Goal: Task Accomplishment & Management: Use online tool/utility

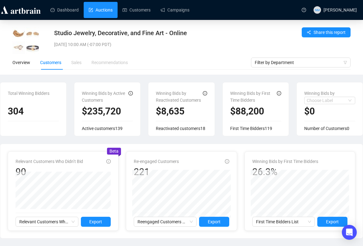
click at [104, 15] on link "Auctions" at bounding box center [101, 10] width 24 height 16
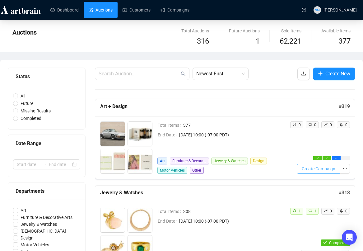
click at [323, 170] on span "Create Campaign" at bounding box center [319, 168] width 34 height 7
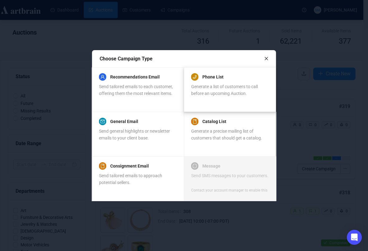
click at [230, 80] on div "Phone List" at bounding box center [229, 76] width 77 height 7
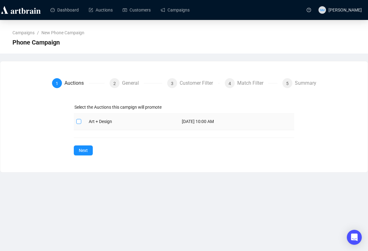
click at [78, 122] on input "checkbox" at bounding box center [78, 121] width 4 height 4
checkbox input "true"
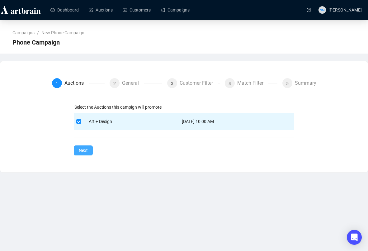
click at [88, 151] on button "Next" at bounding box center [83, 150] width 19 height 10
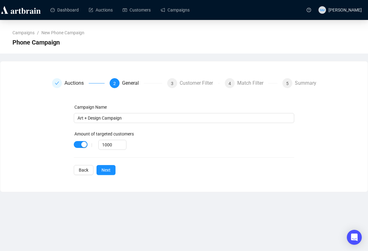
click at [85, 145] on div "|" at bounding box center [91, 144] width 13 height 5
click at [85, 145] on div "button" at bounding box center [84, 145] width 6 height 6
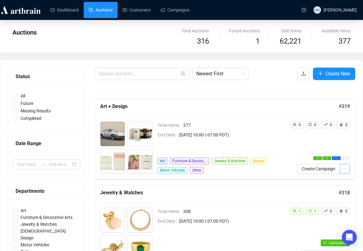
click at [343, 171] on span "button" at bounding box center [345, 168] width 4 height 7
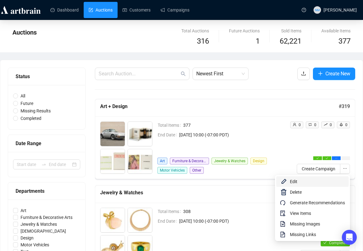
click at [312, 180] on span "Edit" at bounding box center [317, 181] width 55 height 7
click at [331, 171] on span "Create Campaign" at bounding box center [319, 168] width 34 height 7
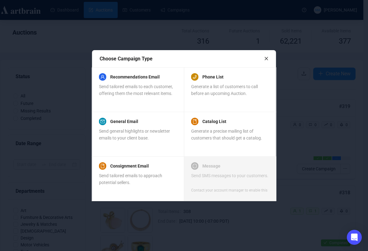
click at [267, 57] on icon "close" at bounding box center [266, 58] width 4 height 4
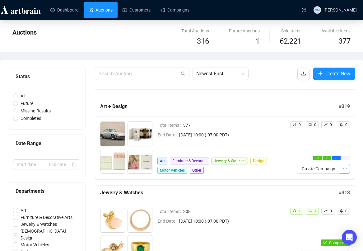
click at [344, 167] on icon "ellipsis" at bounding box center [345, 168] width 4 height 4
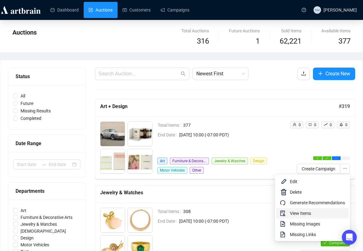
click at [300, 214] on span "View Items" at bounding box center [317, 213] width 55 height 7
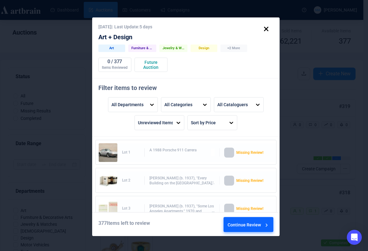
click at [235, 225] on div "Continue Review" at bounding box center [248, 225] width 42 height 17
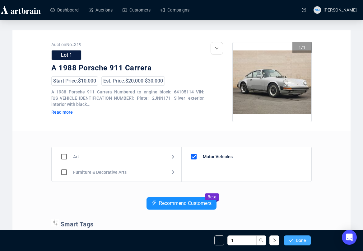
click at [298, 242] on span "Done" at bounding box center [301, 240] width 10 height 5
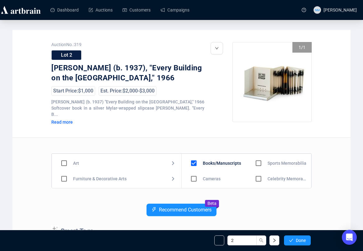
click at [298, 242] on span "Done" at bounding box center [301, 240] width 10 height 5
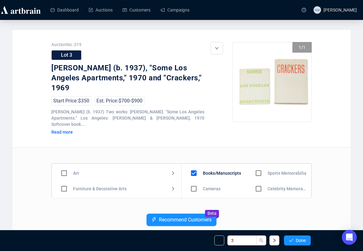
click at [298, 242] on span "Done" at bounding box center [301, 240] width 10 height 5
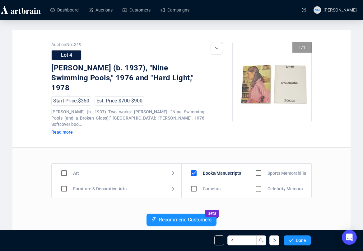
click at [298, 242] on span "Done" at bounding box center [301, 240] width 10 height 5
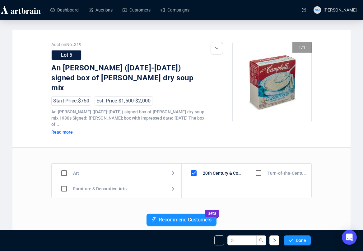
click at [298, 242] on span "Done" at bounding box center [301, 240] width 10 height 5
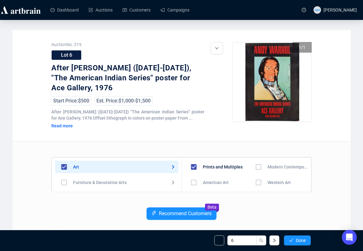
click at [258, 167] on input "checkbox" at bounding box center [258, 167] width 18 height 18
click at [297, 240] on span "Done" at bounding box center [301, 240] width 10 height 5
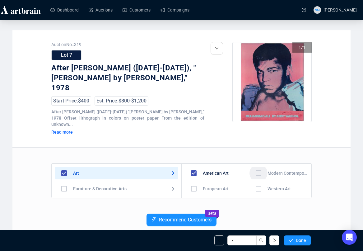
click at [258, 164] on input "checkbox" at bounding box center [258, 173] width 18 height 18
click at [195, 164] on input "checkbox" at bounding box center [194, 173] width 18 height 18
checkbox input "false"
click at [256, 164] on input "checkbox" at bounding box center [258, 173] width 18 height 18
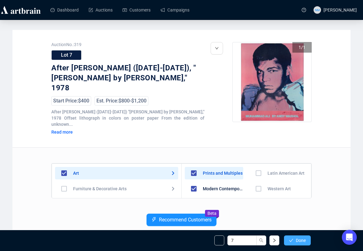
click at [295, 240] on button "Done" at bounding box center [297, 240] width 27 height 10
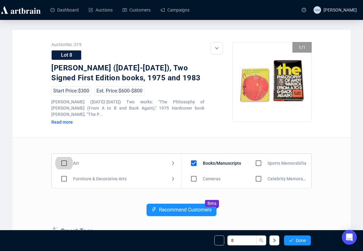
click at [62, 162] on input "checkbox" at bounding box center [64, 163] width 18 height 18
checkbox input "true"
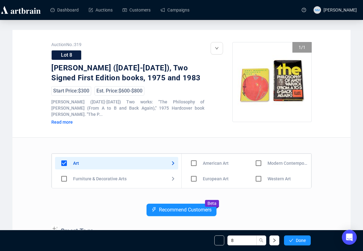
click at [255, 162] on input "checkbox" at bounding box center [258, 163] width 18 height 18
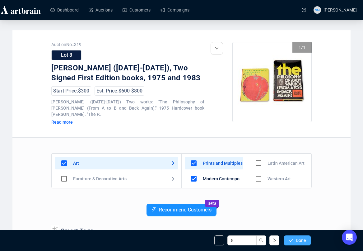
click at [300, 240] on span "Done" at bounding box center [301, 240] width 10 height 5
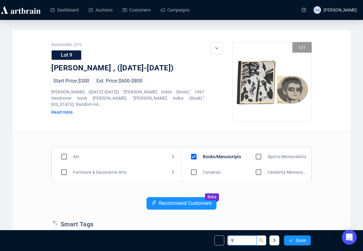
click at [242, 240] on input "9" at bounding box center [241, 240] width 29 height 10
click at [247, 241] on input "1" at bounding box center [241, 240] width 29 height 10
type input "1"
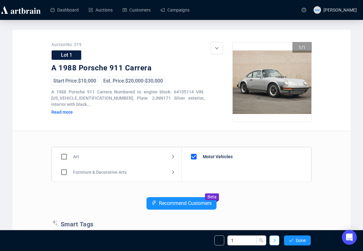
click at [272, 245] on button "button" at bounding box center [274, 240] width 10 height 10
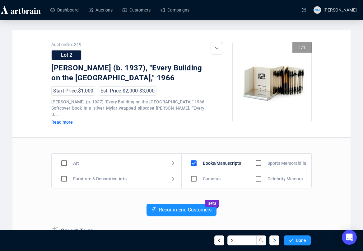
click at [64, 156] on input "checkbox" at bounding box center [64, 163] width 18 height 18
checkbox input "true"
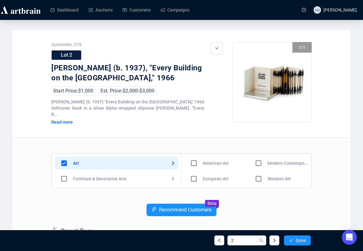
click at [254, 155] on input "checkbox" at bounding box center [258, 163] width 18 height 18
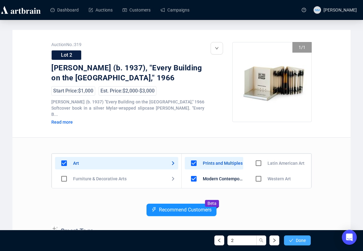
click at [298, 241] on span "Done" at bounding box center [301, 240] width 10 height 5
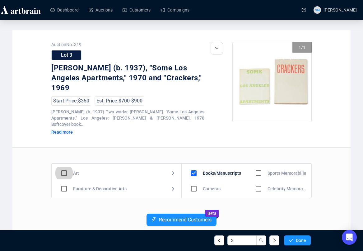
click at [64, 164] on input "checkbox" at bounding box center [64, 173] width 18 height 18
checkbox input "true"
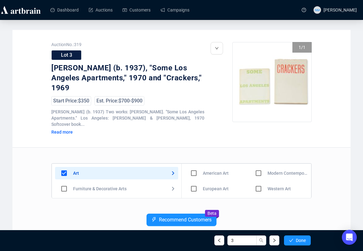
click at [252, 164] on input "checkbox" at bounding box center [258, 173] width 18 height 18
click at [254, 164] on input "checkbox" at bounding box center [258, 173] width 18 height 18
click at [292, 237] on button "Done" at bounding box center [297, 240] width 27 height 10
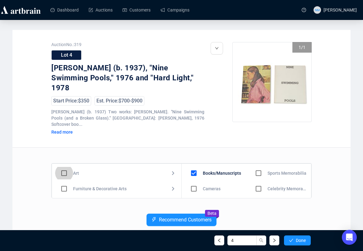
click at [63, 164] on input "checkbox" at bounding box center [64, 173] width 18 height 18
checkbox input "true"
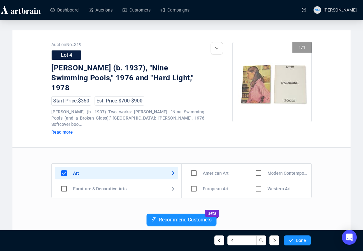
click at [254, 164] on input "checkbox" at bounding box center [258, 173] width 18 height 18
click at [306, 243] on button "Done" at bounding box center [297, 240] width 27 height 10
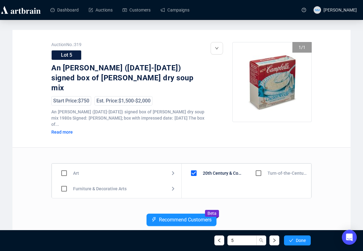
click at [64, 164] on input "checkbox" at bounding box center [64, 173] width 18 height 18
checkbox input "true"
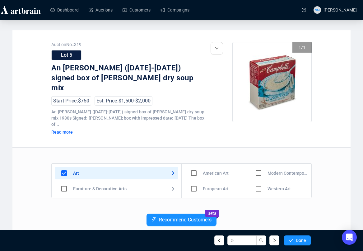
click at [255, 164] on input "checkbox" at bounding box center [258, 173] width 18 height 18
click at [298, 241] on span "Done" at bounding box center [301, 240] width 10 height 5
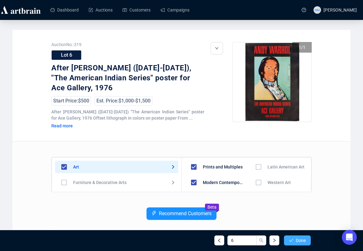
click at [292, 239] on icon "check" at bounding box center [291, 240] width 4 height 3
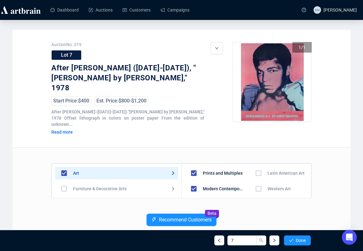
click at [292, 239] on icon "check" at bounding box center [291, 240] width 4 height 3
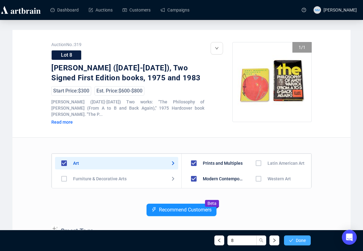
click at [291, 239] on icon "check" at bounding box center [291, 240] width 4 height 4
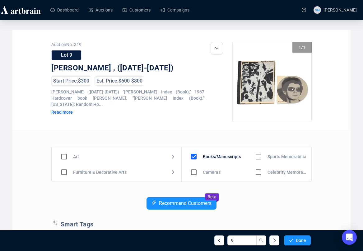
click at [70, 155] on input "checkbox" at bounding box center [64, 156] width 18 height 18
checkbox input "true"
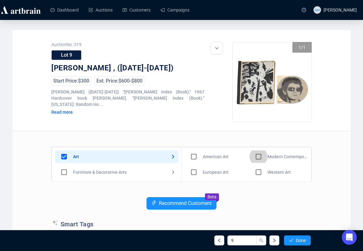
click at [250, 158] on input "checkbox" at bounding box center [258, 156] width 18 height 18
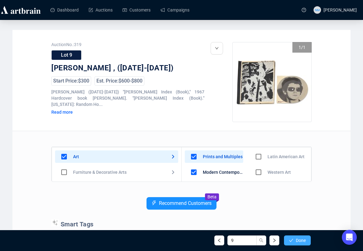
click at [296, 240] on span "Done" at bounding box center [301, 240] width 10 height 5
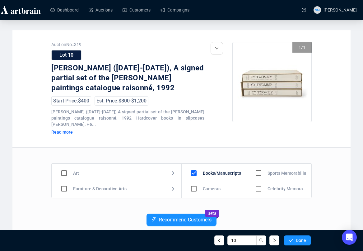
click at [63, 167] on input "checkbox" at bounding box center [64, 173] width 18 height 18
checkbox input "true"
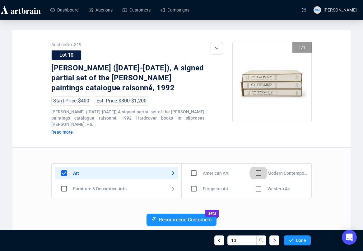
click at [259, 165] on input "checkbox" at bounding box center [258, 173] width 18 height 18
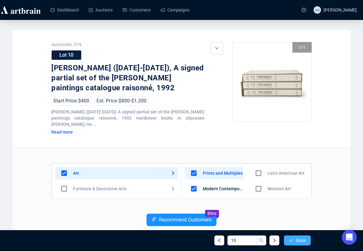
click at [303, 238] on span "Done" at bounding box center [301, 240] width 10 height 5
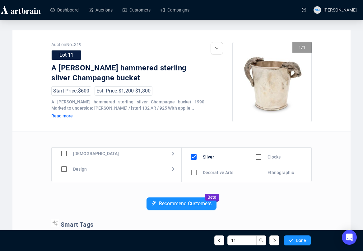
scroll to position [52, 0]
click at [68, 166] on input "checkbox" at bounding box center [64, 167] width 18 height 18
checkbox input "true"
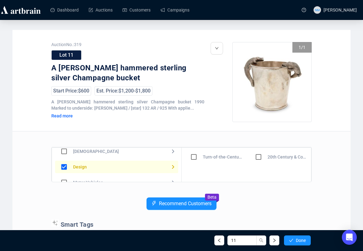
click at [260, 157] on input "checkbox" at bounding box center [258, 157] width 18 height 18
click at [304, 239] on span "Done" at bounding box center [301, 240] width 10 height 5
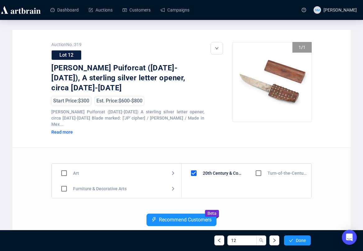
click at [64, 179] on input "checkbox" at bounding box center [64, 188] width 18 height 18
checkbox input "true"
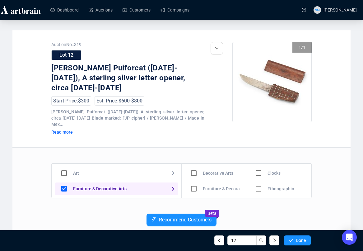
click at [196, 164] on input "checkbox" at bounding box center [194, 173] width 18 height 18
checkbox input "true"
click at [194, 167] on input "checkbox" at bounding box center [194, 176] width 18 height 18
checkbox input "true"
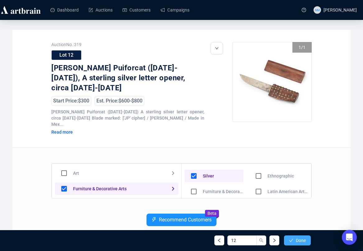
click at [296, 245] on button "Done" at bounding box center [297, 240] width 27 height 10
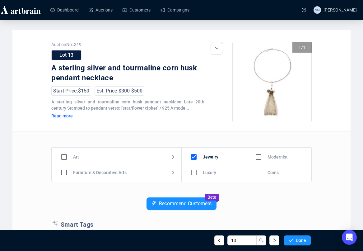
click at [256, 157] on input "checkbox" at bounding box center [258, 157] width 18 height 18
click at [195, 156] on input "checkbox" at bounding box center [194, 157] width 18 height 18
checkbox input "false"
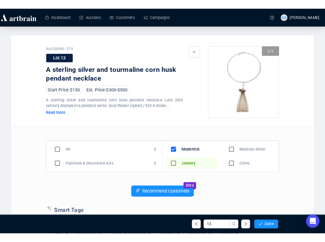
scroll to position [14, 0]
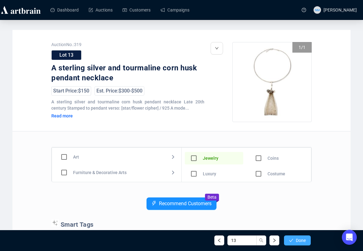
click at [299, 240] on span "Done" at bounding box center [301, 240] width 10 height 5
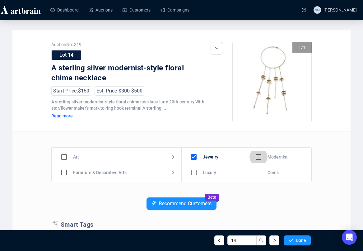
click at [256, 158] on input "checkbox" at bounding box center [258, 157] width 18 height 18
click at [191, 158] on input "checkbox" at bounding box center [194, 157] width 18 height 18
checkbox input "false"
click at [301, 242] on span "Done" at bounding box center [301, 240] width 10 height 5
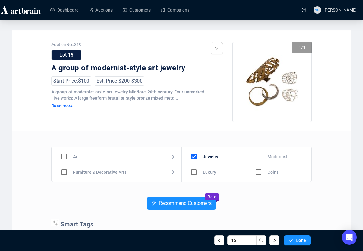
click at [258, 155] on input "checkbox" at bounding box center [258, 156] width 18 height 18
click at [192, 159] on input "checkbox" at bounding box center [194, 156] width 18 height 18
checkbox input "false"
click at [297, 239] on span "Done" at bounding box center [301, 240] width 10 height 5
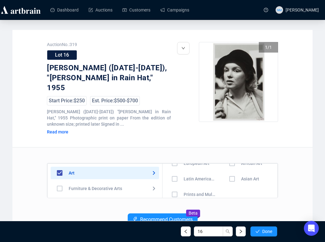
scroll to position [44, 0]
click at [175, 184] on input "checkbox" at bounding box center [175, 192] width 18 height 18
checkbox input "true"
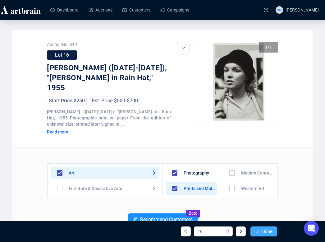
click at [270, 231] on span "Done" at bounding box center [268, 231] width 10 height 5
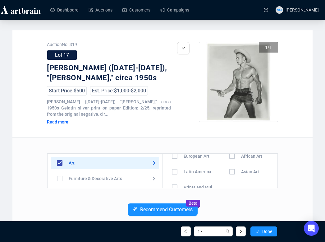
scroll to position [44, 0]
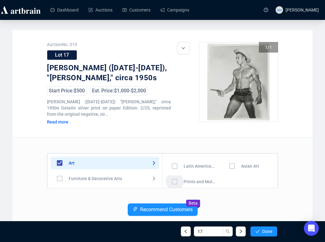
click at [174, 182] on input "checkbox" at bounding box center [175, 182] width 18 height 18
checkbox input "true"
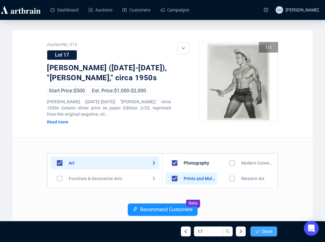
click at [258, 233] on icon "check" at bounding box center [258, 231] width 4 height 4
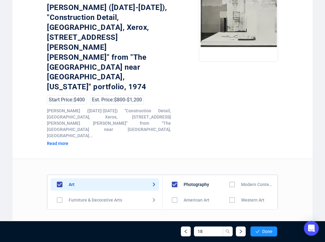
scroll to position [44, 0]
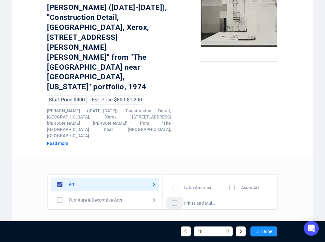
click at [179, 194] on input "checkbox" at bounding box center [175, 203] width 18 height 18
checkbox input "true"
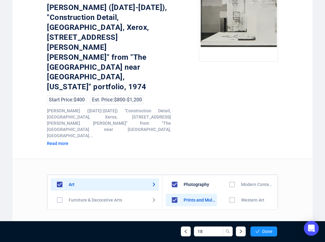
click at [229, 175] on input "checkbox" at bounding box center [232, 184] width 18 height 18
click at [260, 231] on button "Done" at bounding box center [264, 231] width 27 height 10
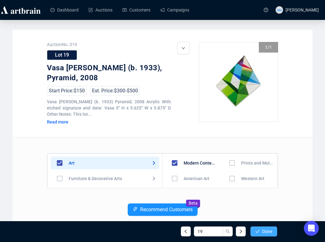
click at [266, 231] on span "Done" at bounding box center [268, 231] width 10 height 5
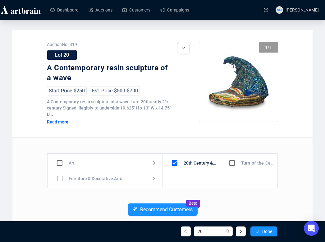
click at [266, 231] on span "Done" at bounding box center [268, 231] width 10 height 5
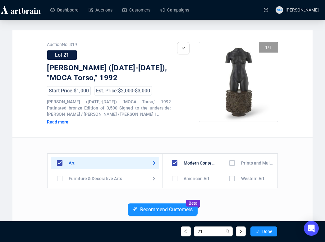
click at [231, 164] on input "checkbox" at bounding box center [232, 163] width 18 height 18
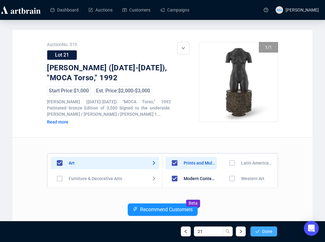
click at [263, 234] on span "Done" at bounding box center [268, 231] width 10 height 5
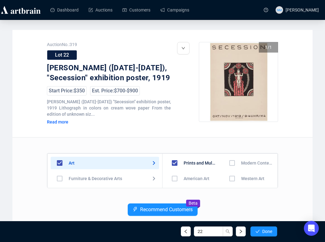
click at [228, 170] on input "checkbox" at bounding box center [232, 163] width 18 height 18
click at [267, 233] on span "Done" at bounding box center [268, 231] width 10 height 5
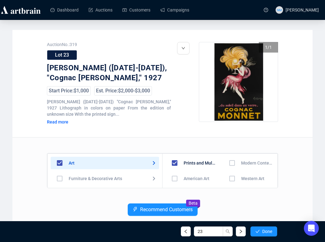
click at [232, 164] on input "checkbox" at bounding box center [232, 163] width 18 height 18
click at [269, 229] on span "Done" at bounding box center [268, 231] width 10 height 5
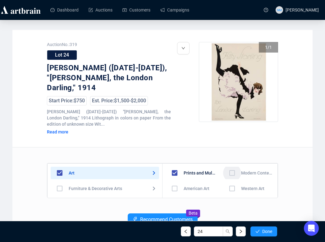
click at [228, 168] on input "checkbox" at bounding box center [232, 173] width 18 height 18
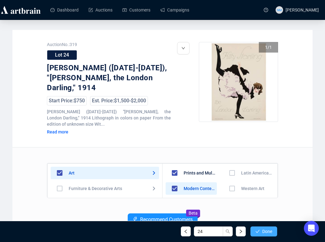
click at [259, 232] on button "Done" at bounding box center [264, 231] width 27 height 10
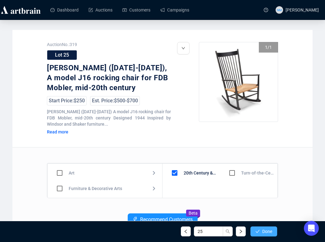
click at [258, 235] on button "Done" at bounding box center [264, 231] width 27 height 10
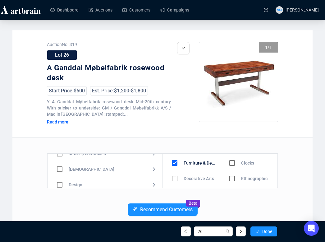
scroll to position [49, 0]
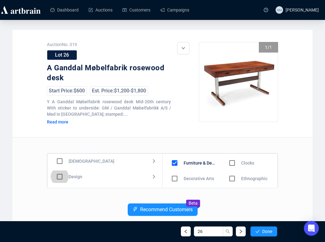
click at [60, 177] on input "checkbox" at bounding box center [60, 177] width 18 height 18
checkbox input "true"
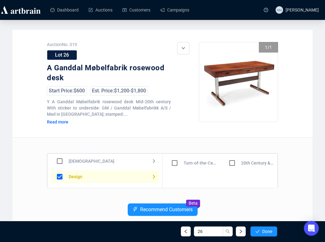
click at [230, 165] on input "checkbox" at bounding box center [232, 163] width 18 height 18
click at [267, 233] on span "Done" at bounding box center [268, 231] width 10 height 5
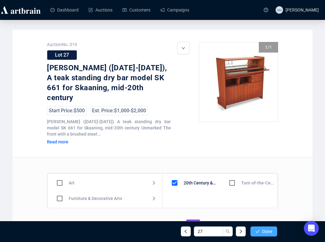
click at [268, 231] on span "Done" at bounding box center [268, 231] width 10 height 5
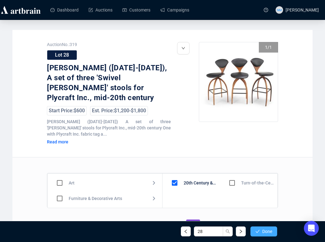
click at [268, 231] on span "Done" at bounding box center [268, 231] width 10 height 5
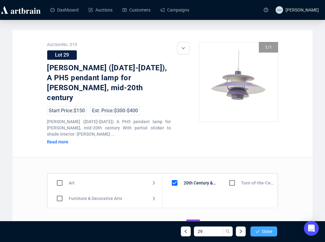
click at [268, 231] on span "Done" at bounding box center [268, 231] width 10 height 5
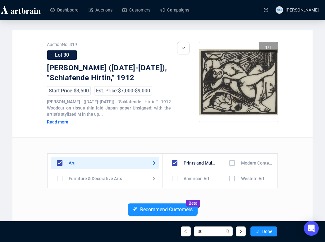
click at [233, 163] on input "checkbox" at bounding box center [232, 163] width 18 height 18
click at [263, 230] on span "Done" at bounding box center [268, 231] width 10 height 5
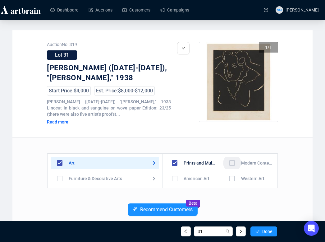
click at [231, 165] on input "checkbox" at bounding box center [232, 163] width 18 height 18
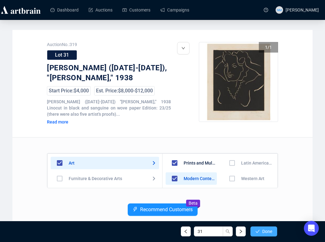
click at [268, 231] on span "Done" at bounding box center [268, 231] width 10 height 5
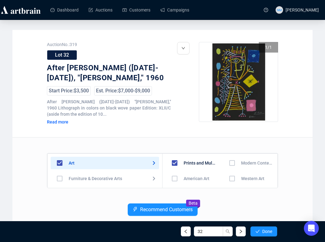
click at [229, 164] on input "checkbox" at bounding box center [232, 163] width 18 height 18
click at [268, 235] on button "Done" at bounding box center [264, 231] width 27 height 10
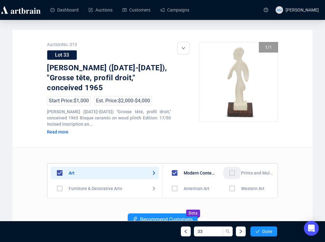
click at [228, 174] on input "checkbox" at bounding box center [232, 173] width 18 height 18
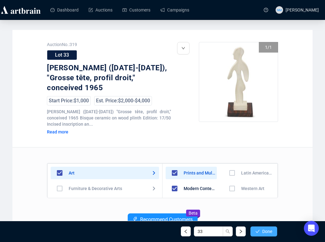
click at [264, 231] on span "Done" at bounding box center [268, 231] width 10 height 5
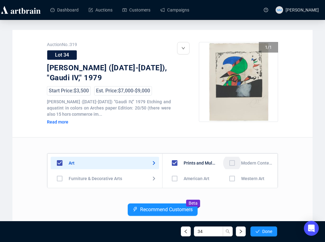
click at [233, 165] on input "checkbox" at bounding box center [232, 163] width 18 height 18
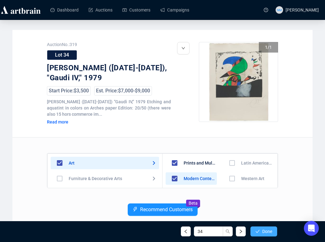
click at [272, 231] on button "Done" at bounding box center [264, 231] width 27 height 10
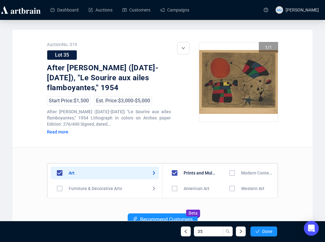
click at [231, 173] on input "checkbox" at bounding box center [232, 173] width 18 height 18
click at [263, 232] on span "Done" at bounding box center [268, 231] width 10 height 5
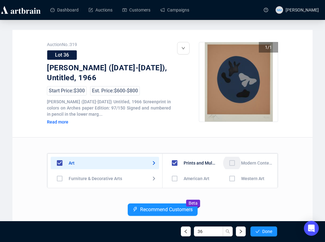
click at [232, 163] on input "checkbox" at bounding box center [232, 163] width 18 height 18
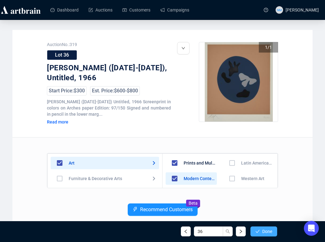
click at [269, 232] on span "Done" at bounding box center [268, 231] width 10 height 5
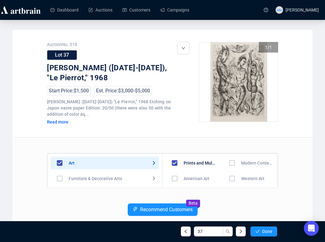
click at [230, 163] on input "checkbox" at bounding box center [232, 163] width 18 height 18
click at [263, 231] on span "Done" at bounding box center [268, 231] width 10 height 5
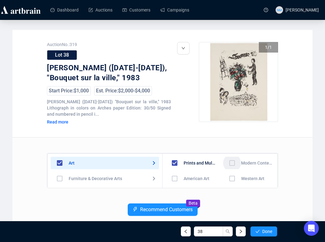
click at [231, 165] on input "checkbox" at bounding box center [232, 163] width 18 height 18
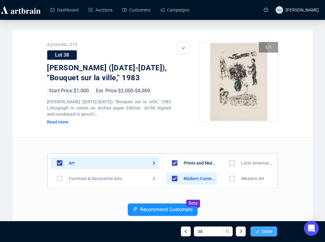
click at [268, 231] on span "Done" at bounding box center [268, 231] width 10 height 5
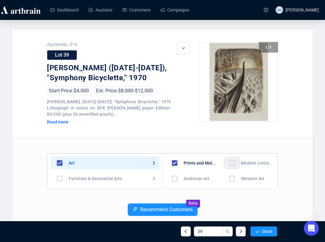
click at [230, 164] on input "checkbox" at bounding box center [232, 163] width 18 height 18
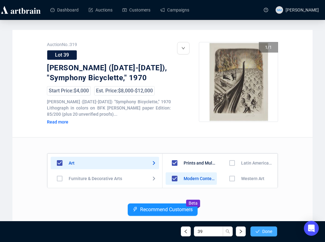
click at [261, 231] on button "Done" at bounding box center [264, 231] width 27 height 10
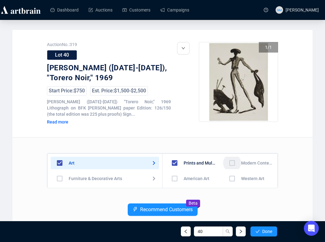
click at [230, 163] on input "checkbox" at bounding box center [232, 163] width 18 height 18
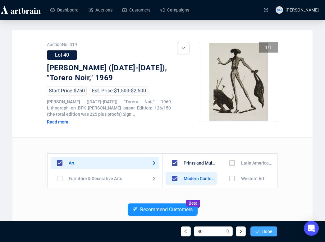
click at [263, 233] on span "Done" at bounding box center [268, 231] width 10 height 5
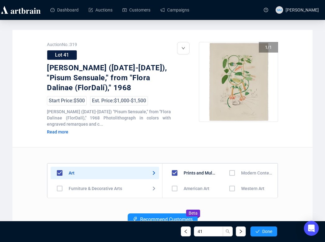
click at [227, 174] on input "checkbox" at bounding box center [232, 173] width 18 height 18
click at [267, 229] on span "Done" at bounding box center [268, 231] width 10 height 5
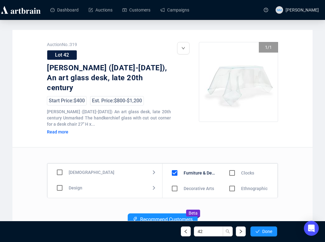
scroll to position [51, 0]
click at [59, 175] on input "checkbox" at bounding box center [60, 184] width 18 height 18
checkbox input "true"
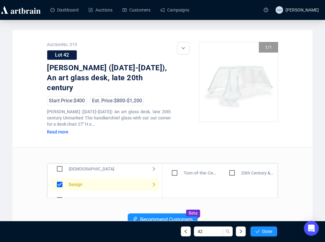
click at [232, 165] on input "checkbox" at bounding box center [232, 173] width 18 height 18
click at [267, 229] on span "Done" at bounding box center [268, 231] width 10 height 5
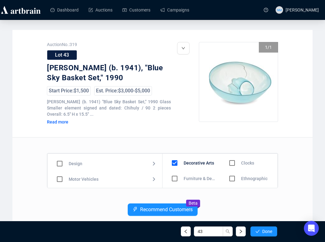
scroll to position [64, 0]
click at [62, 161] on input "checkbox" at bounding box center [60, 161] width 18 height 18
checkbox input "true"
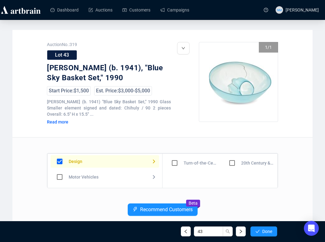
click at [233, 161] on input "checkbox" at bounding box center [232, 163] width 18 height 18
click at [268, 231] on span "Done" at bounding box center [268, 231] width 10 height 5
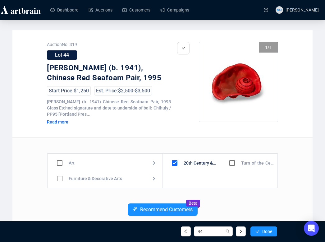
scroll to position [14, 0]
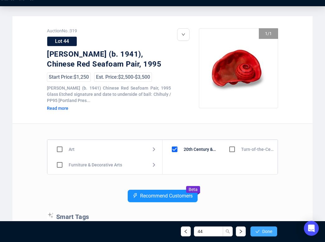
click at [266, 231] on span "Done" at bounding box center [268, 231] width 10 height 5
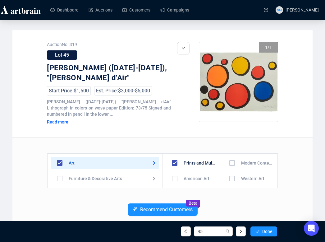
click at [227, 164] on input "checkbox" at bounding box center [232, 163] width 18 height 18
click at [265, 234] on button "Done" at bounding box center [264, 231] width 27 height 10
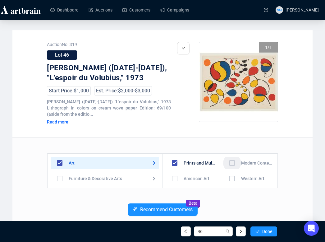
click at [223, 161] on input "checkbox" at bounding box center [232, 163] width 18 height 18
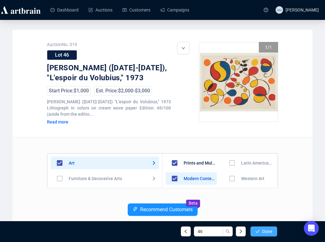
click at [267, 230] on span "Done" at bounding box center [268, 231] width 10 height 5
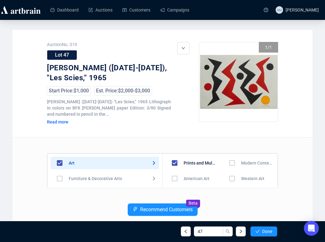
click at [237, 165] on input "checkbox" at bounding box center [232, 163] width 18 height 18
click at [269, 235] on button "Done" at bounding box center [264, 231] width 27 height 10
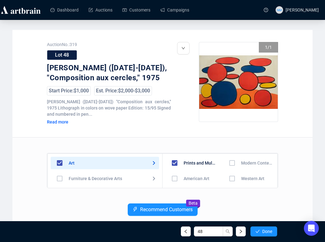
click at [228, 162] on input "checkbox" at bounding box center [232, 163] width 18 height 18
click at [267, 232] on span "Done" at bounding box center [268, 231] width 10 height 5
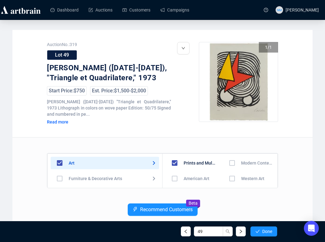
click at [231, 162] on input "checkbox" at bounding box center [232, 163] width 18 height 18
click at [266, 236] on button "Done" at bounding box center [264, 231] width 27 height 10
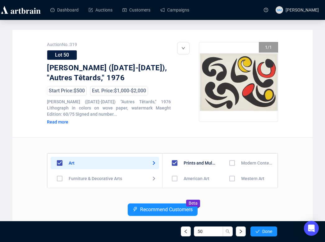
click at [229, 164] on input "checkbox" at bounding box center [232, 163] width 18 height 18
click at [270, 233] on span "Done" at bounding box center [268, 231] width 10 height 5
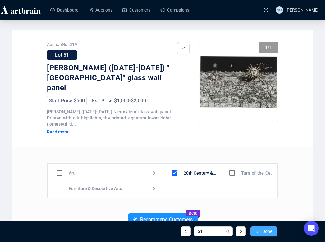
click at [269, 233] on span "Done" at bounding box center [268, 231] width 10 height 5
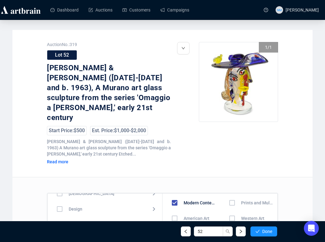
scroll to position [62, 0]
click at [64, 194] on input "checkbox" at bounding box center [60, 203] width 18 height 18
checkbox input "true"
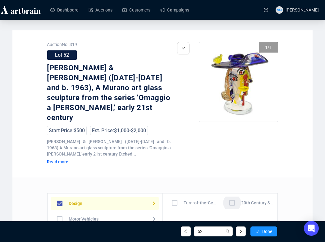
click at [234, 194] on input "checkbox" at bounding box center [232, 203] width 18 height 18
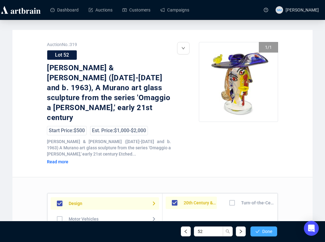
click at [272, 229] on span "Done" at bounding box center [268, 231] width 10 height 5
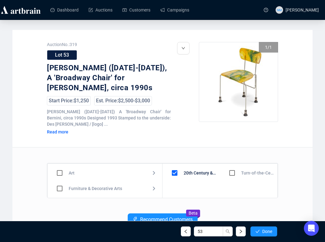
click at [60, 188] on input "checkbox" at bounding box center [60, 188] width 18 height 18
checkbox input "true"
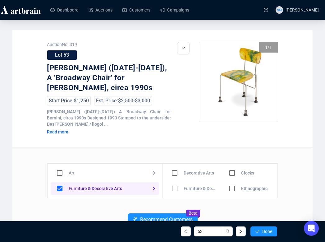
click at [177, 189] on input "checkbox" at bounding box center [175, 188] width 18 height 18
checkbox input "true"
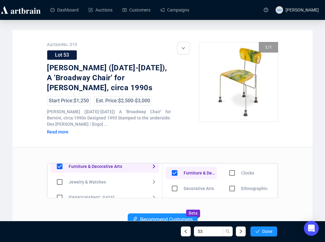
scroll to position [40, 0]
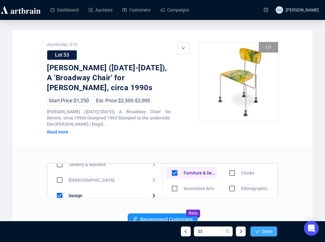
click at [259, 235] on button "Done" at bounding box center [264, 231] width 27 height 10
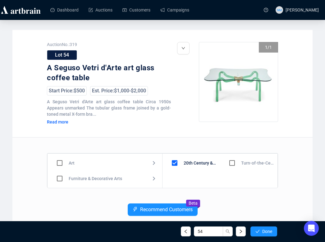
click at [267, 236] on div "54 Done" at bounding box center [162, 231] width 239 height 21
click at [264, 228] on button "Done" at bounding box center [264, 231] width 27 height 10
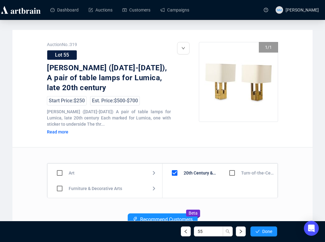
drag, startPoint x: 268, startPoint y: 232, endPoint x: 262, endPoint y: 212, distance: 20.4
click at [262, 213] on div "Auction No.: 319 Lot 55 [PERSON_NAME] ([DATE]-[DATE]), A pair of table lamps fo…" at bounding box center [162, 223] width 300 height 386
click at [57, 192] on input "checkbox" at bounding box center [60, 188] width 18 height 18
checkbox input "true"
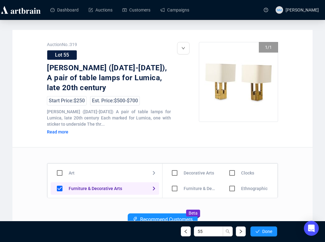
click at [173, 175] on input "checkbox" at bounding box center [175, 173] width 18 height 18
checkbox input "true"
click at [270, 235] on button "Done" at bounding box center [264, 231] width 27 height 10
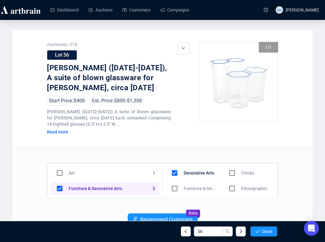
click at [188, 147] on div at bounding box center [183, 94] width 12 height 105
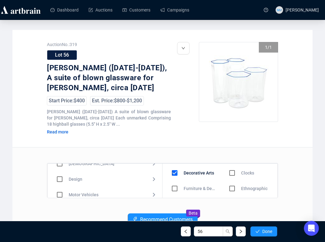
scroll to position [57, 0]
click at [57, 176] on input "checkbox" at bounding box center [60, 178] width 18 height 18
checkbox input "true"
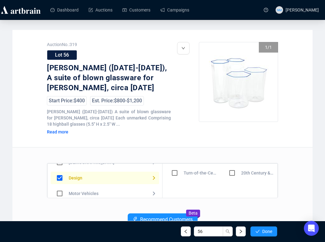
click at [230, 173] on input "checkbox" at bounding box center [232, 173] width 18 height 18
click at [265, 233] on span "Done" at bounding box center [268, 231] width 10 height 5
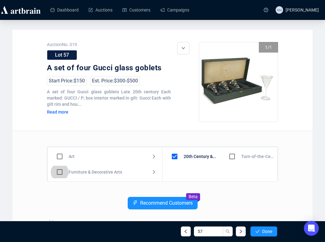
click at [61, 170] on input "checkbox" at bounding box center [60, 172] width 18 height 18
checkbox input "true"
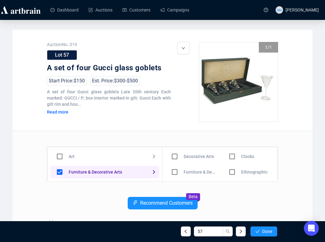
click at [176, 155] on input "checkbox" at bounding box center [175, 156] width 18 height 18
checkbox input "true"
click at [259, 234] on button "Done" at bounding box center [264, 231] width 27 height 10
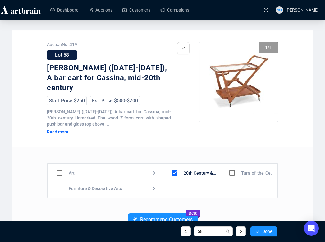
click at [60, 179] on input "checkbox" at bounding box center [60, 188] width 18 height 18
checkbox input "true"
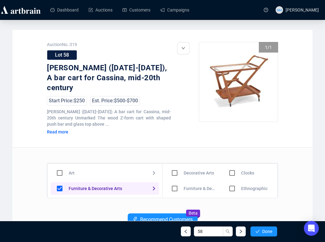
click at [176, 179] on input "checkbox" at bounding box center [175, 188] width 18 height 18
checkbox input "true"
click at [266, 230] on span "Done" at bounding box center [268, 231] width 10 height 5
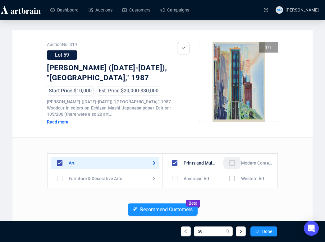
click at [230, 161] on input "checkbox" at bounding box center [232, 163] width 18 height 18
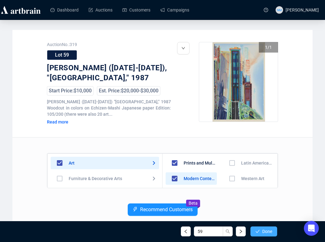
click at [264, 230] on span "Done" at bounding box center [268, 231] width 10 height 5
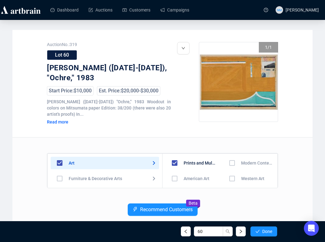
scroll to position [0, 0]
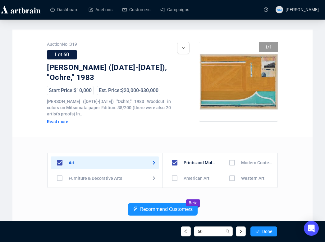
click at [233, 162] on input "checkbox" at bounding box center [232, 163] width 18 height 18
click at [263, 231] on span "Done" at bounding box center [268, 231] width 10 height 5
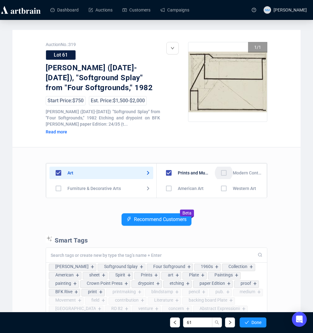
click at [222, 175] on input "checkbox" at bounding box center [224, 173] width 18 height 18
click at [253, 255] on button "Done" at bounding box center [253, 323] width 27 height 10
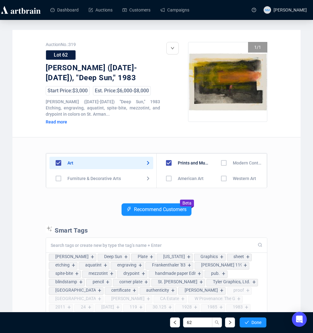
click at [225, 162] on input "checkbox" at bounding box center [224, 163] width 18 height 18
click at [258, 255] on span "Done" at bounding box center [257, 322] width 10 height 5
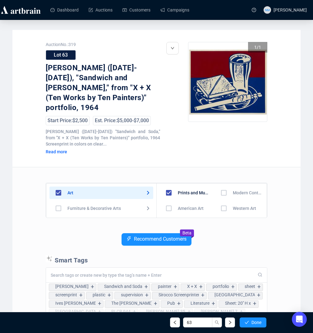
click at [221, 184] on input "checkbox" at bounding box center [224, 193] width 18 height 18
click at [248, 255] on span "button" at bounding box center [247, 322] width 4 height 5
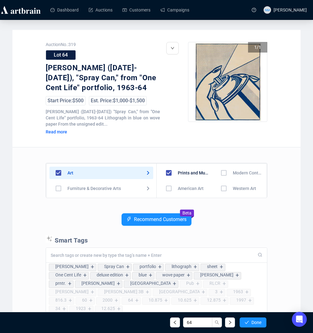
click at [222, 169] on input "checkbox" at bounding box center [224, 173] width 18 height 18
click at [249, 255] on div "64 Done" at bounding box center [156, 322] width 229 height 21
click at [254, 255] on span "Done" at bounding box center [257, 322] width 10 height 5
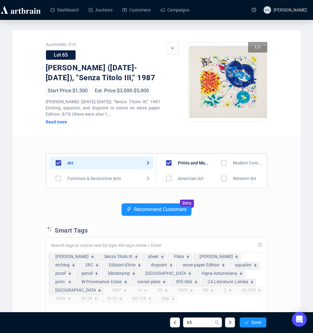
click at [221, 163] on input "checkbox" at bounding box center [224, 163] width 18 height 18
click at [253, 255] on span "Done" at bounding box center [257, 322] width 10 height 5
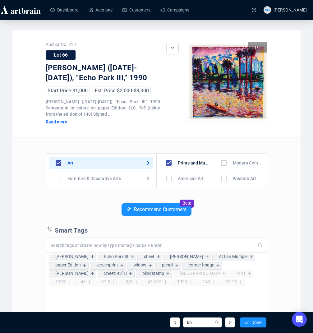
click at [220, 163] on input "checkbox" at bounding box center [224, 163] width 18 height 18
click at [255, 255] on span "Done" at bounding box center [257, 322] width 10 height 5
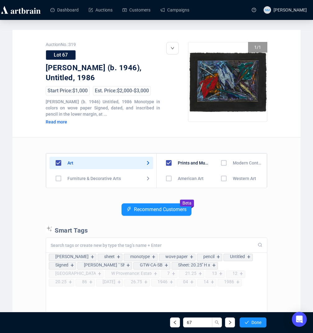
click at [223, 167] on input "checkbox" at bounding box center [224, 163] width 18 height 18
click at [258, 255] on div "67 Done" at bounding box center [156, 322] width 229 height 21
click at [257, 255] on span "Done" at bounding box center [257, 322] width 10 height 5
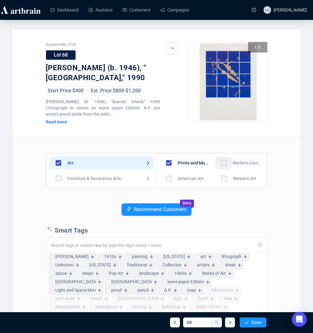
click at [223, 161] on input "checkbox" at bounding box center [224, 163] width 18 height 18
click at [257, 255] on span "Done" at bounding box center [257, 322] width 10 height 5
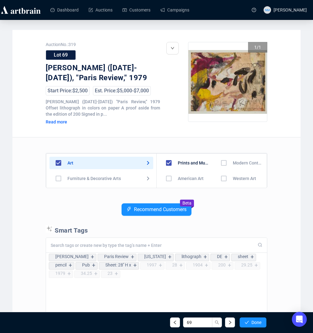
click at [221, 163] on input "checkbox" at bounding box center [224, 163] width 18 height 18
click at [258, 255] on span "Done" at bounding box center [257, 322] width 10 height 5
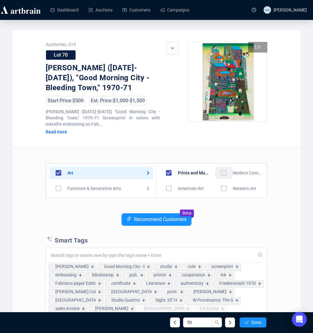
click at [221, 173] on input "checkbox" at bounding box center [224, 173] width 18 height 18
click at [256, 255] on span "Done" at bounding box center [257, 322] width 10 height 5
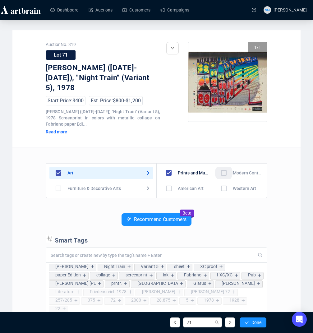
click at [223, 175] on input "checkbox" at bounding box center [224, 173] width 18 height 18
click at [252, 255] on button "Done" at bounding box center [253, 323] width 27 height 10
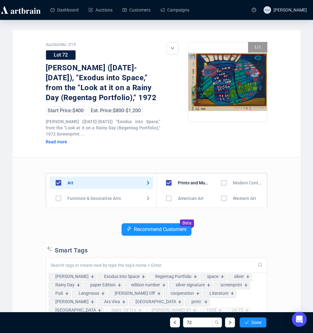
click at [224, 192] on input "checkbox" at bounding box center [224, 183] width 18 height 18
click at [254, 255] on span "Done" at bounding box center [257, 322] width 10 height 5
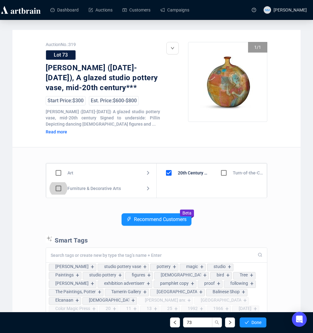
click at [58, 188] on input "checkbox" at bounding box center [58, 188] width 18 height 18
checkbox input "true"
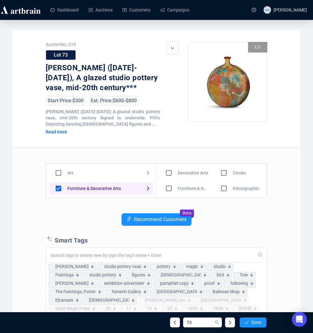
click at [173, 170] on input "checkbox" at bounding box center [169, 173] width 18 height 18
checkbox input "true"
click at [257, 255] on span "Done" at bounding box center [257, 322] width 10 height 5
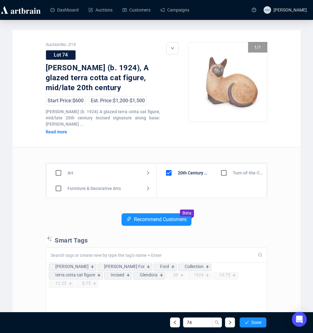
click at [57, 188] on input "checkbox" at bounding box center [58, 188] width 18 height 18
checkbox input "true"
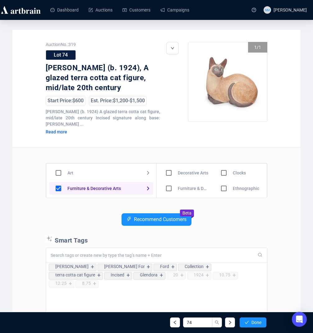
click at [170, 176] on input "checkbox" at bounding box center [169, 173] width 18 height 18
checkbox input "true"
click at [260, 255] on span "Done" at bounding box center [257, 322] width 10 height 5
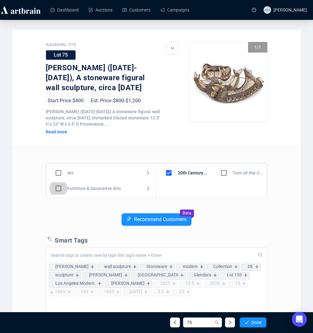
click at [58, 189] on input "checkbox" at bounding box center [58, 188] width 18 height 18
checkbox input "true"
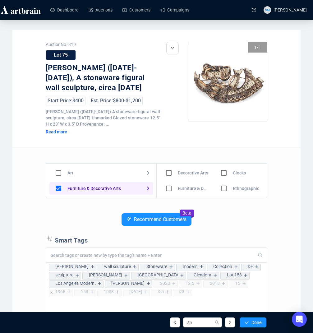
click at [170, 172] on input "checkbox" at bounding box center [169, 173] width 18 height 18
checkbox input "true"
click at [254, 255] on span "Done" at bounding box center [257, 322] width 10 height 5
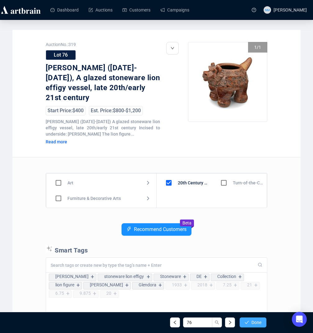
click at [251, 255] on button "Done" at bounding box center [253, 323] width 27 height 10
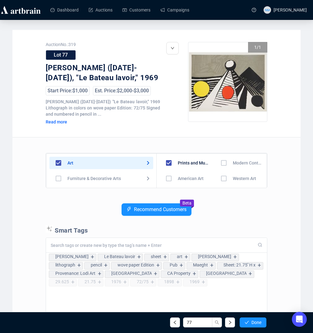
click at [221, 164] on input "checkbox" at bounding box center [224, 163] width 18 height 18
click at [259, 255] on span "Done" at bounding box center [257, 322] width 10 height 5
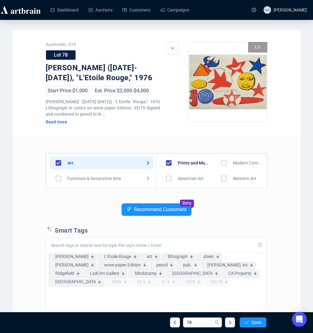
click at [223, 167] on input "checkbox" at bounding box center [224, 163] width 18 height 18
click at [254, 255] on div "78 Done" at bounding box center [156, 322] width 229 height 21
click at [254, 255] on button "Done" at bounding box center [253, 323] width 27 height 10
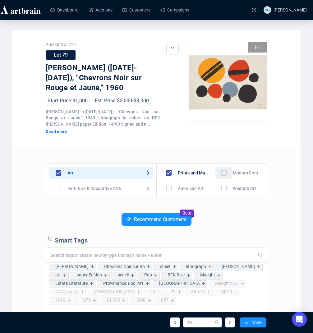
click at [221, 172] on input "checkbox" at bounding box center [224, 173] width 18 height 18
click at [252, 255] on span "Done" at bounding box center [257, 322] width 10 height 5
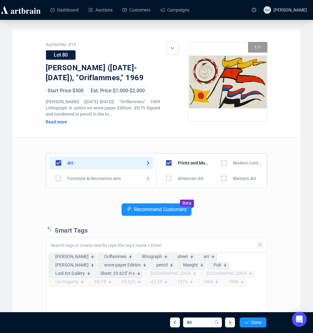
click at [219, 163] on input "checkbox" at bounding box center [224, 163] width 18 height 18
click at [252, 255] on span "Done" at bounding box center [257, 322] width 10 height 5
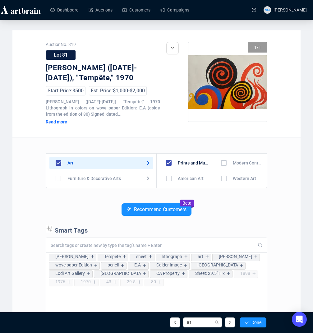
click at [222, 162] on input "checkbox" at bounding box center [224, 163] width 18 height 18
click at [258, 255] on span "Done" at bounding box center [257, 322] width 10 height 5
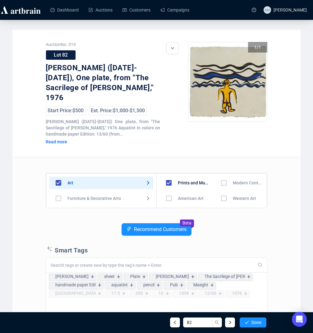
click at [221, 174] on input "checkbox" at bounding box center [224, 183] width 18 height 18
click at [252, 255] on span "Done" at bounding box center [257, 322] width 10 height 5
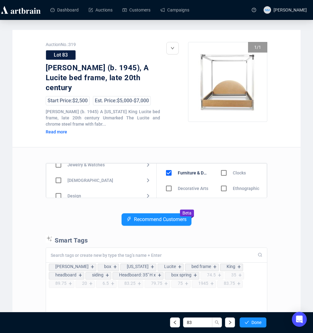
scroll to position [43, 0]
click at [63, 190] on input "checkbox" at bounding box center [58, 193] width 18 height 18
checkbox input "true"
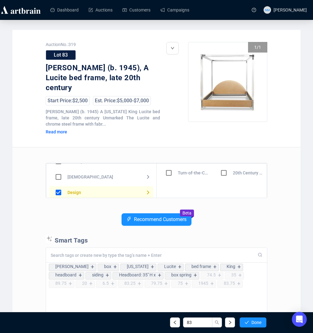
click at [226, 174] on input "checkbox" at bounding box center [224, 173] width 18 height 18
click at [252, 255] on button "Done" at bounding box center [253, 323] width 27 height 10
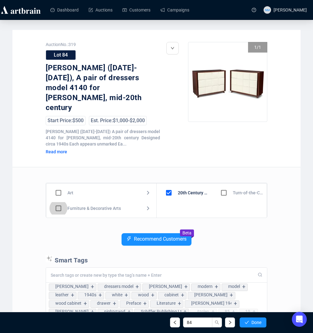
click at [58, 199] on input "checkbox" at bounding box center [58, 208] width 18 height 18
checkbox input "true"
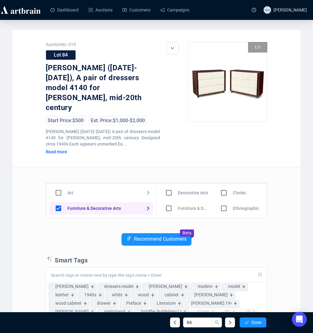
click at [170, 200] on input "checkbox" at bounding box center [169, 208] width 18 height 18
checkbox input "true"
click at [258, 255] on button "Done" at bounding box center [253, 323] width 27 height 10
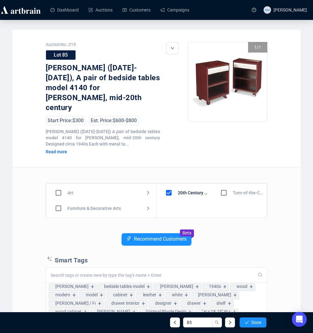
click at [60, 199] on input "checkbox" at bounding box center [58, 208] width 18 height 18
checkbox input "true"
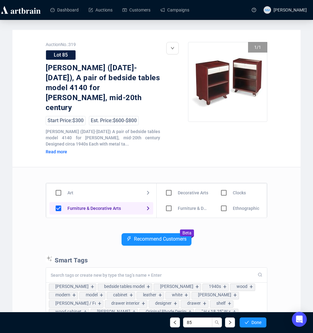
click at [171, 200] on input "checkbox" at bounding box center [169, 208] width 18 height 18
checkbox input "true"
click at [254, 255] on span "Done" at bounding box center [257, 322] width 10 height 5
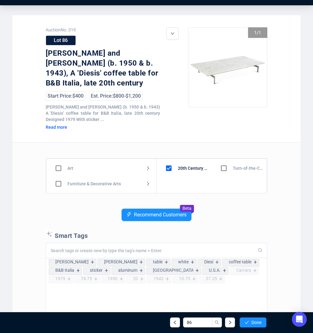
scroll to position [17, 0]
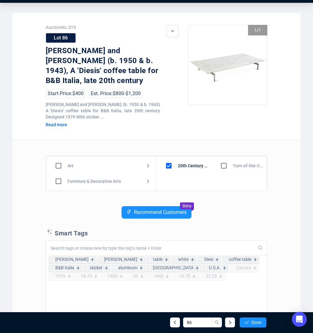
click at [55, 182] on input "checkbox" at bounding box center [58, 181] width 18 height 18
checkbox input "true"
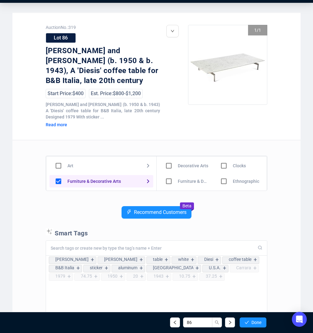
click at [170, 183] on input "checkbox" at bounding box center [169, 181] width 18 height 18
checkbox input "true"
click at [255, 326] on button "Done" at bounding box center [253, 323] width 27 height 10
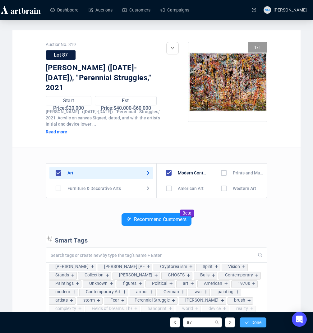
click at [260, 320] on span "Done" at bounding box center [257, 322] width 10 height 5
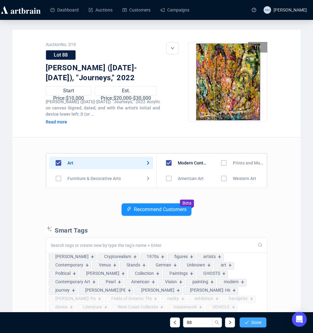
click at [255, 318] on button "Done" at bounding box center [253, 323] width 27 height 10
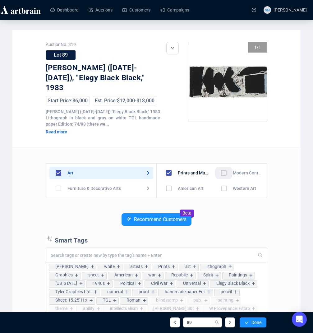
click at [221, 164] on input "checkbox" at bounding box center [224, 173] width 18 height 18
click at [255, 321] on span "Done" at bounding box center [257, 322] width 10 height 5
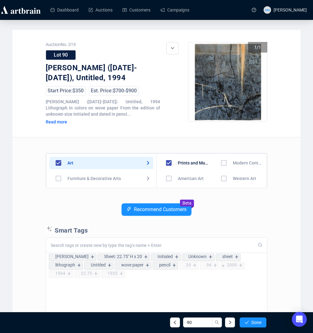
click at [223, 162] on input "checkbox" at bounding box center [224, 163] width 18 height 18
click at [270, 323] on div "90 Done" at bounding box center [220, 323] width 101 height 10
click at [254, 324] on span "Done" at bounding box center [257, 322] width 10 height 5
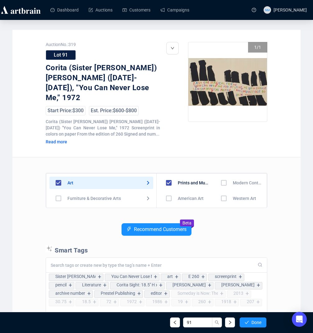
click at [220, 174] on input "checkbox" at bounding box center [224, 183] width 18 height 18
click at [254, 323] on span "Done" at bounding box center [257, 322] width 10 height 5
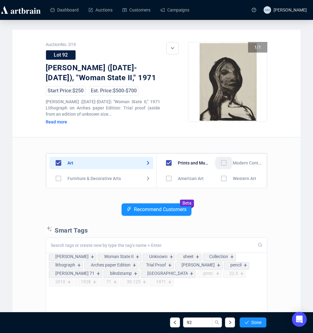
click at [221, 162] on input "checkbox" at bounding box center [224, 163] width 18 height 18
click at [255, 324] on span "Done" at bounding box center [257, 322] width 10 height 5
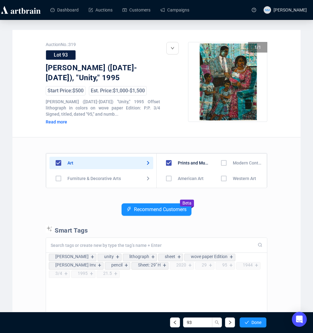
click at [222, 163] on input "checkbox" at bounding box center [224, 163] width 18 height 18
click at [249, 318] on button "Done" at bounding box center [253, 323] width 27 height 10
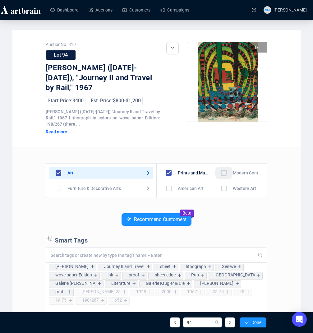
click at [220, 174] on input "checkbox" at bounding box center [224, 173] width 18 height 18
click at [259, 322] on span "Done" at bounding box center [257, 322] width 10 height 5
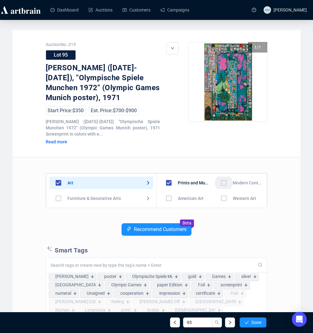
click at [223, 182] on input "checkbox" at bounding box center [224, 183] width 18 height 18
click at [252, 325] on span "Done" at bounding box center [257, 322] width 10 height 5
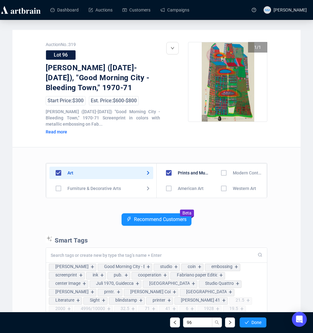
click at [218, 172] on input "checkbox" at bounding box center [224, 173] width 18 height 18
click at [248, 320] on icon "check" at bounding box center [247, 322] width 4 height 4
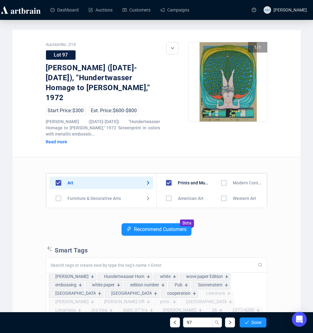
click at [219, 181] on input "checkbox" at bounding box center [224, 183] width 18 height 18
click at [255, 321] on span "Done" at bounding box center [257, 322] width 10 height 5
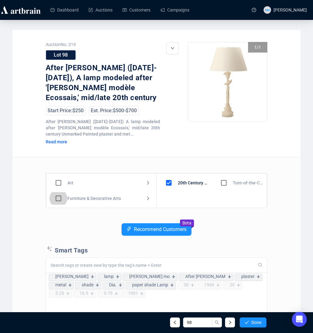
click at [60, 198] on input "checkbox" at bounding box center [58, 198] width 18 height 18
checkbox input "true"
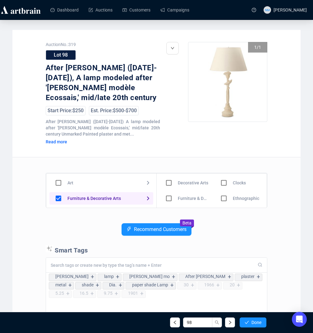
click at [169, 182] on input "checkbox" at bounding box center [169, 183] width 18 height 18
checkbox input "true"
click at [249, 322] on button "Done" at bounding box center [253, 323] width 27 height 10
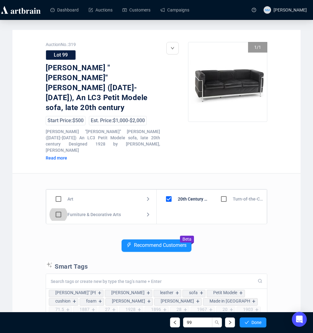
click at [60, 206] on input "checkbox" at bounding box center [58, 215] width 18 height 18
checkbox input "true"
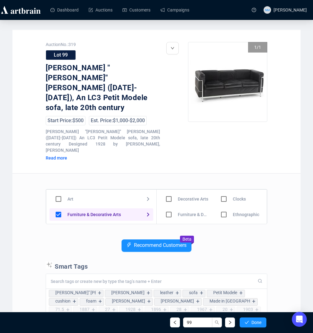
click at [168, 206] on input "checkbox" at bounding box center [169, 215] width 18 height 18
checkbox input "true"
click at [259, 320] on span "Done" at bounding box center [257, 322] width 10 height 5
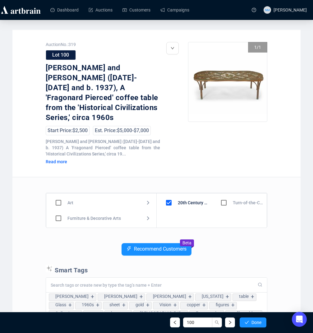
click at [57, 209] on input "checkbox" at bounding box center [58, 218] width 18 height 18
checkbox input "true"
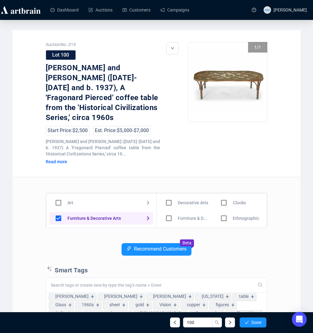
click at [167, 209] on input "checkbox" at bounding box center [169, 218] width 18 height 18
checkbox input "true"
click at [250, 327] on button "Done" at bounding box center [253, 323] width 27 height 10
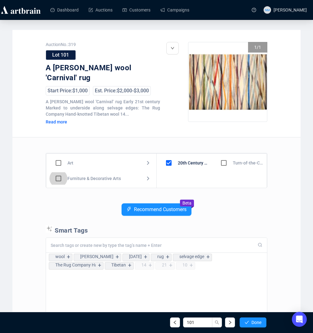
click at [61, 172] on input "checkbox" at bounding box center [58, 179] width 18 height 18
checkbox input "true"
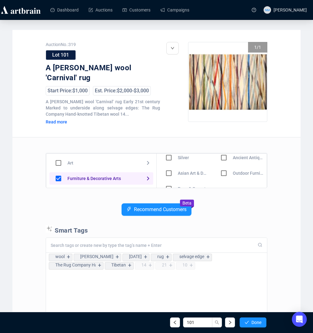
scroll to position [75, 0]
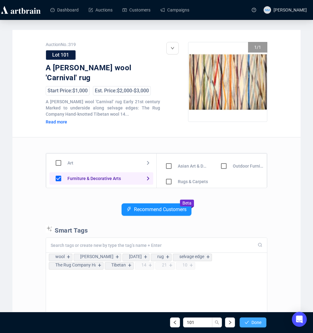
click at [252, 320] on span "Done" at bounding box center [257, 322] width 10 height 5
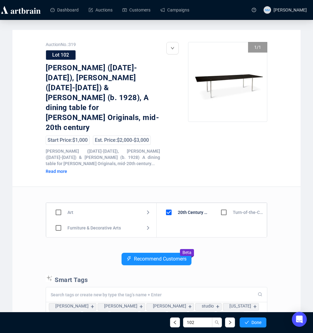
click at [57, 219] on input "checkbox" at bounding box center [58, 228] width 18 height 18
checkbox input "true"
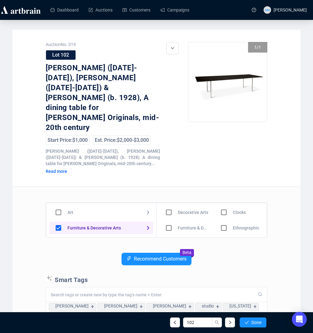
click at [170, 219] on input "checkbox" at bounding box center [169, 228] width 18 height 18
checkbox input "true"
click at [252, 322] on span "Done" at bounding box center [257, 322] width 10 height 5
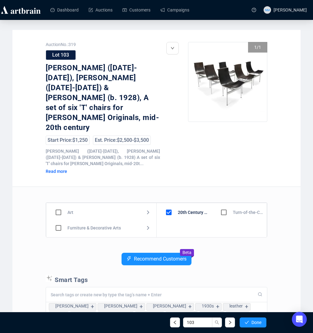
drag, startPoint x: 59, startPoint y: 209, endPoint x: 74, endPoint y: 199, distance: 17.3
click at [59, 219] on input "checkbox" at bounding box center [58, 228] width 18 height 18
checkbox input "true"
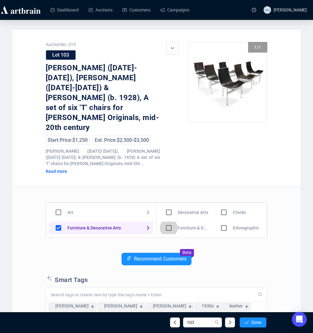
click at [168, 219] on input "checkbox" at bounding box center [169, 228] width 18 height 18
checkbox input "true"
click at [255, 322] on span "Done" at bounding box center [257, 322] width 10 height 5
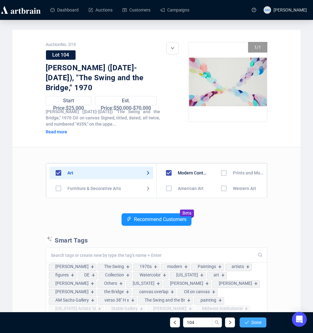
click at [254, 317] on div "104 Done" at bounding box center [156, 322] width 229 height 21
click at [254, 322] on span "Done" at bounding box center [257, 322] width 10 height 5
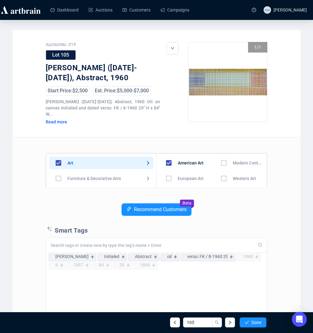
click at [166, 162] on input "checkbox" at bounding box center [169, 163] width 18 height 18
checkbox input "false"
click at [219, 166] on input "checkbox" at bounding box center [224, 163] width 18 height 18
click at [255, 323] on span "Done" at bounding box center [257, 322] width 10 height 5
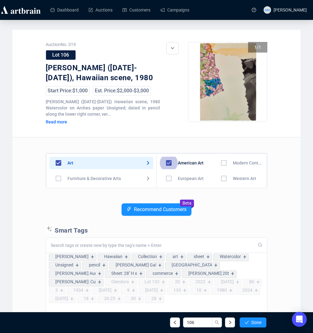
click at [168, 162] on input "checkbox" at bounding box center [169, 163] width 18 height 18
checkbox input "false"
click at [219, 162] on input "checkbox" at bounding box center [224, 163] width 18 height 18
click at [262, 319] on button "Done" at bounding box center [253, 323] width 27 height 10
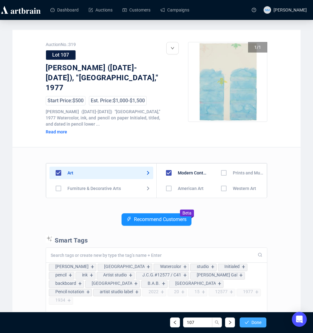
click at [259, 326] on button "Done" at bounding box center [253, 323] width 27 height 10
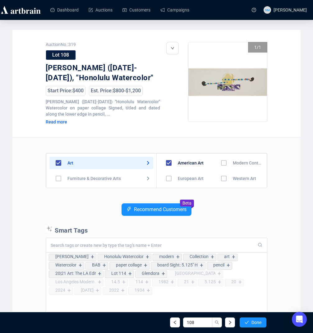
click at [167, 162] on input "checkbox" at bounding box center [169, 163] width 18 height 18
checkbox input "false"
click at [218, 165] on input "checkbox" at bounding box center [224, 163] width 18 height 18
click at [253, 324] on span "Done" at bounding box center [257, 322] width 10 height 5
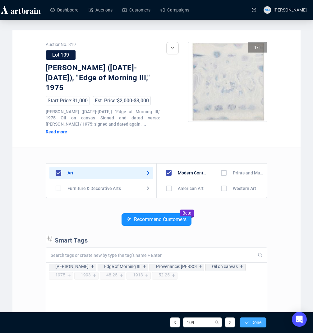
click at [256, 324] on span "Done" at bounding box center [257, 322] width 10 height 5
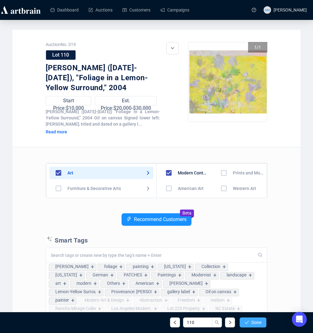
click at [254, 322] on span "Done" at bounding box center [257, 322] width 10 height 5
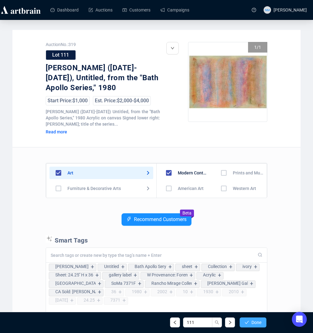
click at [256, 324] on span "Done" at bounding box center [257, 322] width 10 height 5
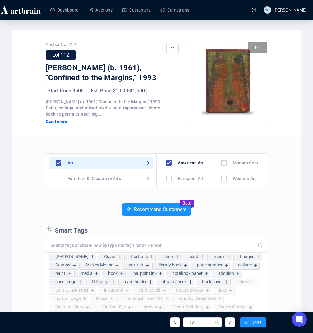
click at [170, 164] on input "checkbox" at bounding box center [169, 163] width 18 height 18
checkbox input "false"
click at [221, 165] on input "checkbox" at bounding box center [224, 163] width 18 height 18
click at [257, 325] on button "Done" at bounding box center [253, 323] width 27 height 10
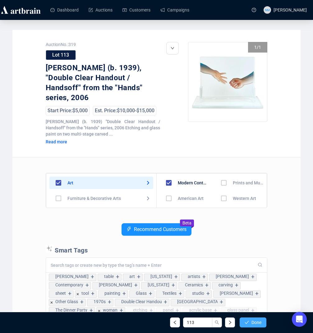
click at [256, 324] on span "Done" at bounding box center [257, 322] width 10 height 5
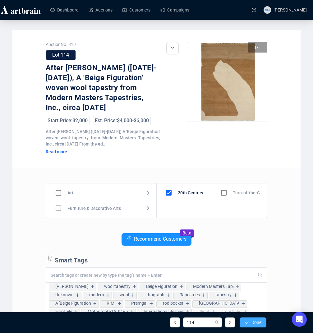
click at [256, 327] on button "Done" at bounding box center [253, 323] width 27 height 10
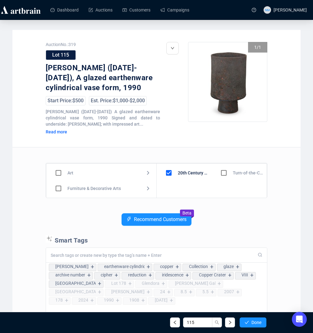
click at [229, 218] on div "Recommend Customers Beta" at bounding box center [157, 224] width 222 height 22
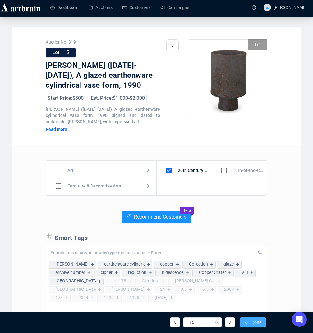
click at [254, 324] on span "Done" at bounding box center [257, 322] width 10 height 5
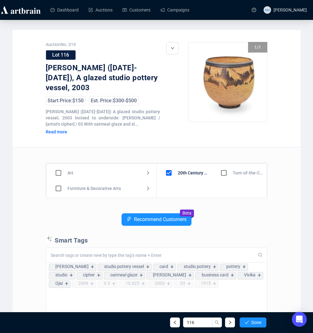
click at [254, 324] on span "Done" at bounding box center [257, 322] width 10 height 5
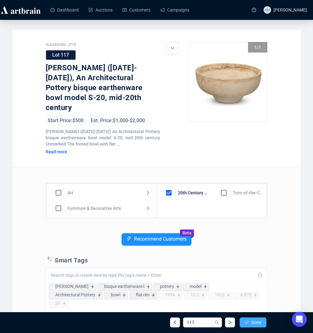
click at [254, 324] on span "Done" at bounding box center [257, 322] width 10 height 5
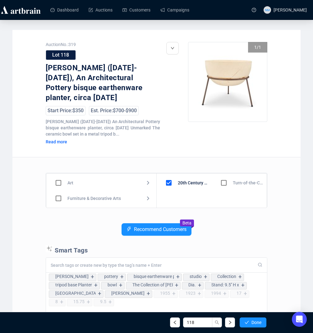
click at [254, 324] on span "Done" at bounding box center [257, 322] width 10 height 5
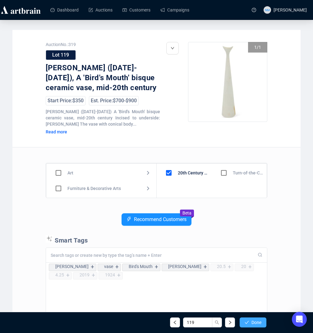
click at [254, 324] on span "Done" at bounding box center [257, 322] width 10 height 5
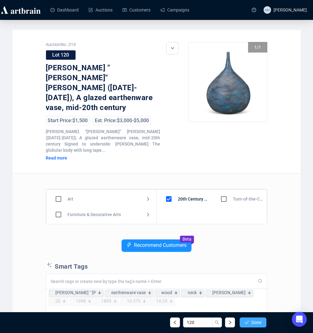
click at [254, 324] on span "Done" at bounding box center [257, 322] width 10 height 5
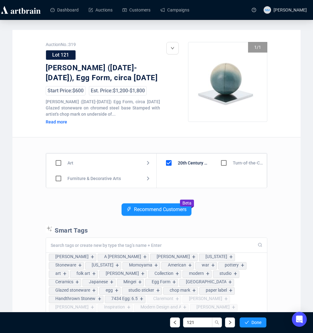
click at [254, 324] on span "Done" at bounding box center [257, 322] width 10 height 5
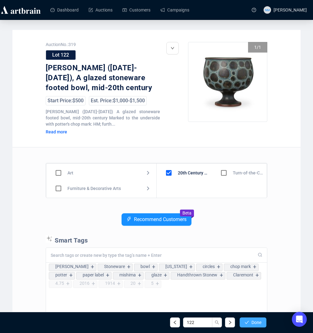
click at [254, 324] on span "Done" at bounding box center [257, 322] width 10 height 5
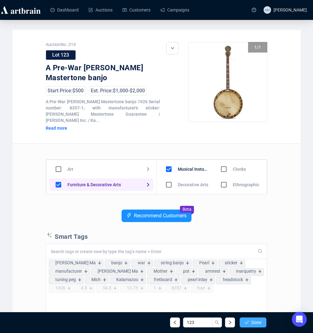
click at [254, 324] on span "Done" at bounding box center [257, 322] width 10 height 5
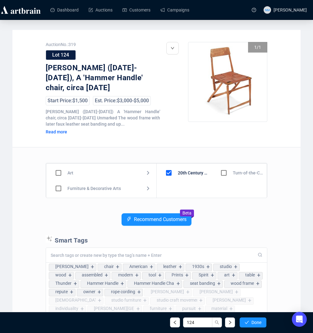
click at [55, 188] on input "checkbox" at bounding box center [58, 188] width 18 height 18
checkbox input "true"
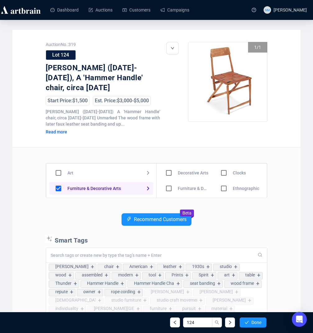
click at [168, 188] on input "checkbox" at bounding box center [169, 188] width 18 height 18
checkbox input "true"
click at [251, 326] on button "Done" at bounding box center [253, 323] width 27 height 10
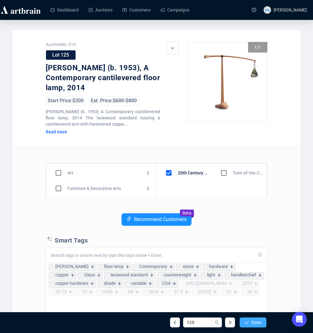
click at [261, 324] on span "Done" at bounding box center [257, 322] width 10 height 5
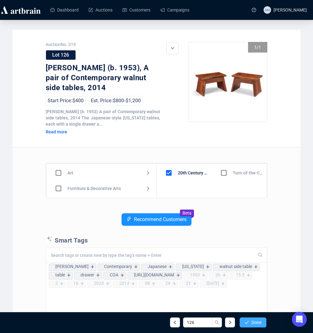
click at [255, 322] on span "Done" at bounding box center [257, 322] width 10 height 5
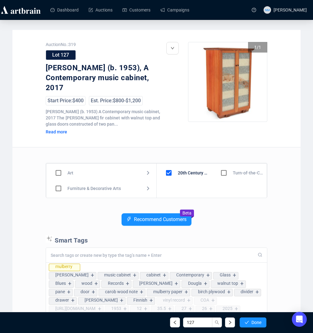
click at [255, 322] on span "Done" at bounding box center [257, 322] width 10 height 5
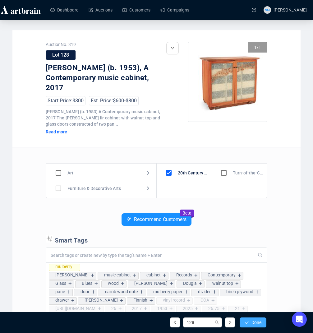
click at [255, 323] on span "Done" at bounding box center [257, 322] width 10 height 5
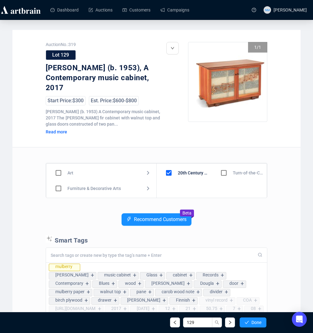
click at [256, 323] on span "Done" at bounding box center [257, 322] width 10 height 5
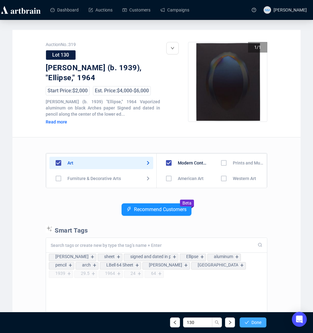
click at [256, 323] on span "Done" at bounding box center [257, 322] width 10 height 5
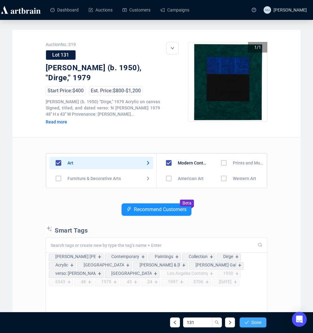
click at [256, 323] on span "Done" at bounding box center [257, 322] width 10 height 5
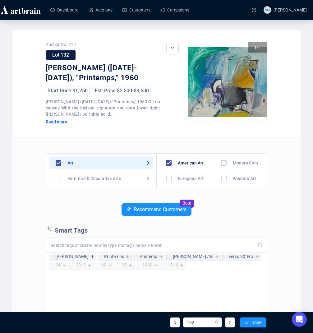
drag, startPoint x: 256, startPoint y: 323, endPoint x: 252, endPoint y: 218, distance: 104.3
click at [252, 218] on div "Auction No.: 319 Lot 132 Karl Albert Kasten (1916-2010), "Printemps," 1960 Star…" at bounding box center [156, 218] width 288 height 376
click at [221, 163] on input "checkbox" at bounding box center [224, 163] width 18 height 18
click at [169, 161] on input "checkbox" at bounding box center [169, 163] width 18 height 18
checkbox input "false"
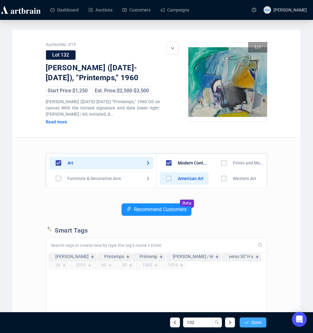
click at [258, 318] on button "Done" at bounding box center [253, 323] width 27 height 10
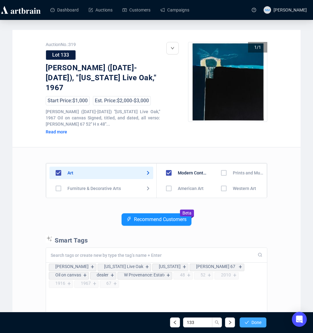
click at [249, 325] on button "Done" at bounding box center [253, 323] width 27 height 10
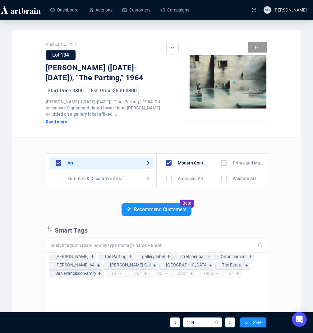
click at [249, 325] on button "Done" at bounding box center [253, 323] width 27 height 10
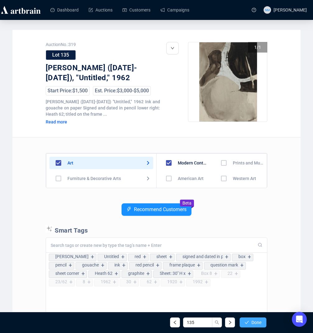
click at [256, 321] on span "Done" at bounding box center [257, 322] width 10 height 5
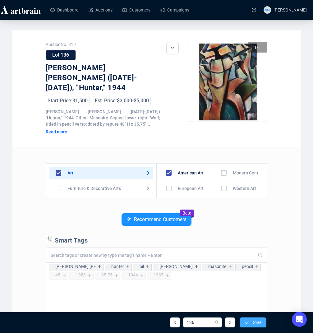
click at [255, 322] on span "Done" at bounding box center [257, 322] width 10 height 5
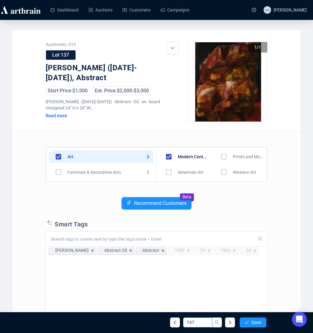
click at [203, 323] on input "137" at bounding box center [197, 323] width 29 height 10
click at [173, 324] on span "button" at bounding box center [175, 322] width 4 height 5
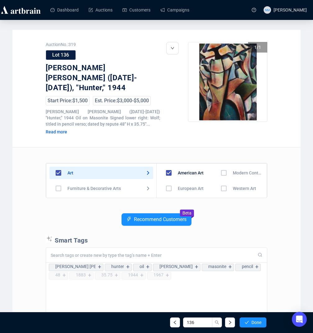
click at [218, 167] on input "checkbox" at bounding box center [224, 173] width 18 height 18
click at [171, 164] on input "checkbox" at bounding box center [169, 173] width 18 height 18
checkbox input "false"
click at [253, 323] on span "Done" at bounding box center [257, 322] width 10 height 5
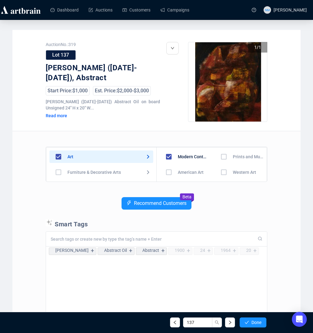
click at [253, 323] on span "Done" at bounding box center [257, 322] width 10 height 5
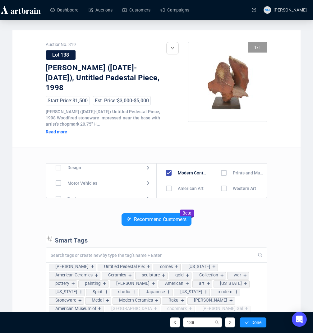
scroll to position [57, 0]
click at [58, 179] on input "checkbox" at bounding box center [58, 178] width 18 height 18
checkbox input "true"
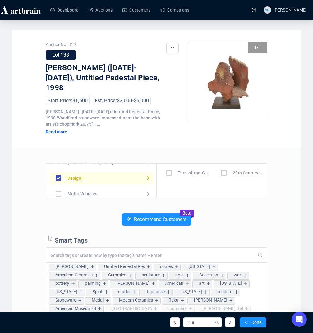
click at [225, 171] on input "checkbox" at bounding box center [224, 173] width 18 height 18
click at [258, 324] on span "Done" at bounding box center [257, 322] width 10 height 5
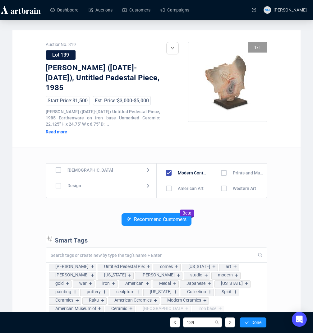
scroll to position [54, 0]
click at [58, 182] on input "checkbox" at bounding box center [58, 181] width 18 height 18
checkbox input "true"
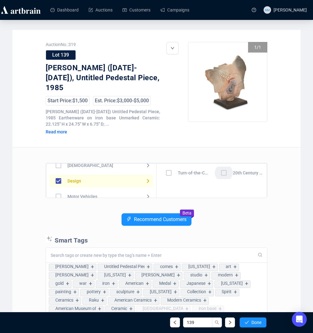
click at [227, 175] on input "checkbox" at bounding box center [224, 173] width 18 height 18
click at [255, 322] on span "Done" at bounding box center [257, 322] width 10 height 5
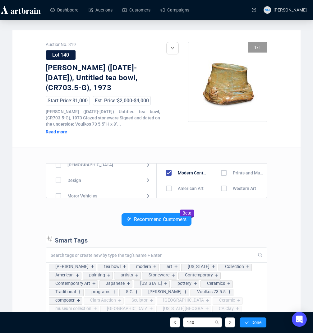
scroll to position [61, 0]
click at [58, 175] on input "checkbox" at bounding box center [58, 174] width 18 height 18
checkbox input "true"
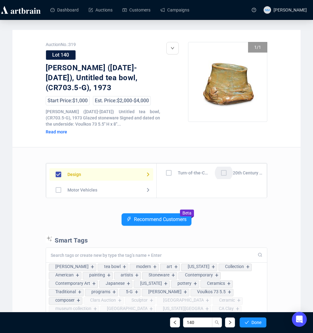
click at [220, 172] on input "checkbox" at bounding box center [224, 173] width 18 height 18
click at [256, 331] on div "140 Done" at bounding box center [156, 322] width 229 height 21
click at [256, 323] on span "Done" at bounding box center [257, 322] width 10 height 5
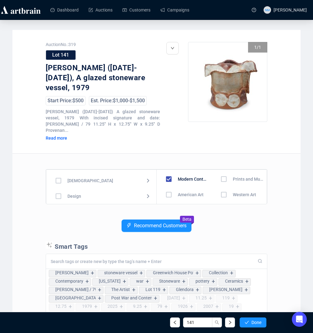
scroll to position [51, 0]
click at [62, 181] on input "checkbox" at bounding box center [58, 190] width 18 height 18
checkbox input "true"
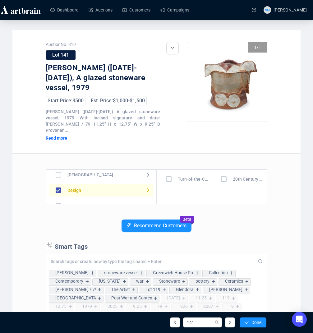
click at [228, 170] on input "checkbox" at bounding box center [224, 179] width 18 height 18
click at [249, 327] on button "Done" at bounding box center [253, 323] width 27 height 10
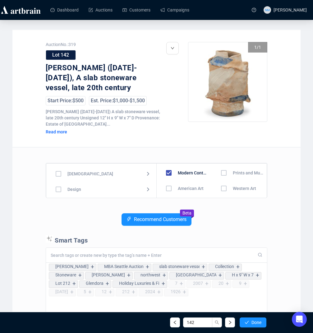
scroll to position [54, 0]
click at [61, 177] on input "checkbox" at bounding box center [58, 181] width 18 height 18
checkbox input "true"
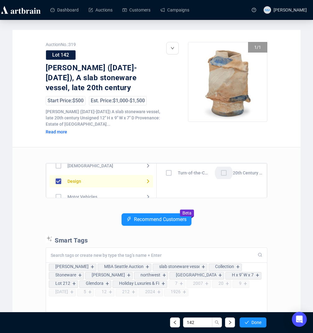
click at [224, 171] on input "checkbox" at bounding box center [224, 173] width 18 height 18
click at [255, 322] on span "Done" at bounding box center [257, 322] width 10 height 5
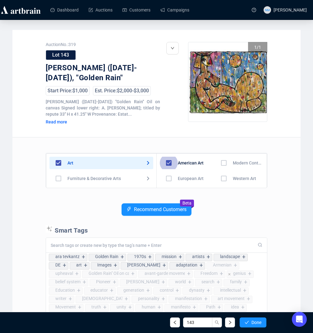
click at [166, 162] on input "checkbox" at bounding box center [169, 163] width 18 height 18
checkbox input "false"
click at [222, 164] on input "checkbox" at bounding box center [224, 163] width 18 height 18
click at [256, 322] on span "Done" at bounding box center [257, 322] width 10 height 5
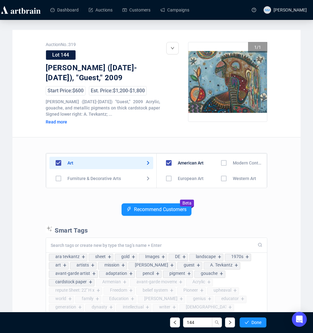
click at [168, 163] on input "checkbox" at bounding box center [169, 163] width 18 height 18
checkbox input "false"
click at [222, 165] on input "checkbox" at bounding box center [224, 163] width 18 height 18
click at [258, 324] on span "Done" at bounding box center [257, 322] width 10 height 5
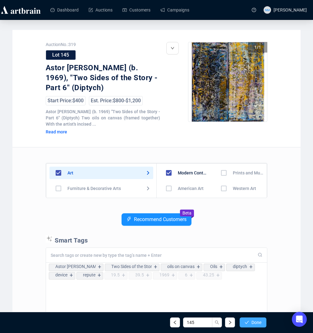
click at [256, 322] on span "Done" at bounding box center [257, 322] width 10 height 5
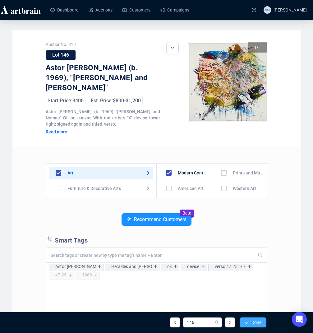
click at [252, 323] on span "Done" at bounding box center [257, 322] width 10 height 5
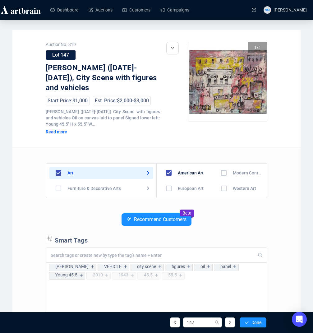
click at [171, 164] on input "checkbox" at bounding box center [169, 173] width 18 height 18
checkbox input "false"
click at [223, 164] on input "checkbox" at bounding box center [224, 173] width 18 height 18
click at [257, 322] on span "Done" at bounding box center [257, 322] width 10 height 5
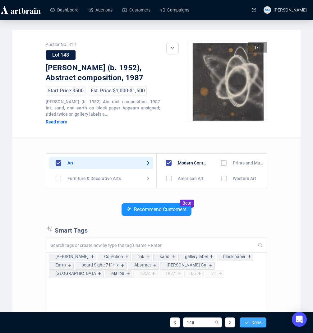
click at [255, 322] on span "Done" at bounding box center [257, 322] width 10 height 5
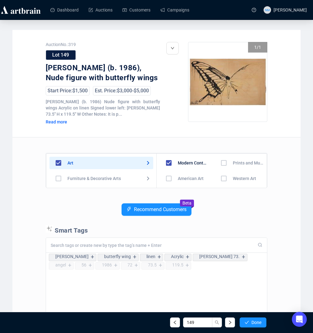
click at [255, 322] on span "Done" at bounding box center [257, 322] width 10 height 5
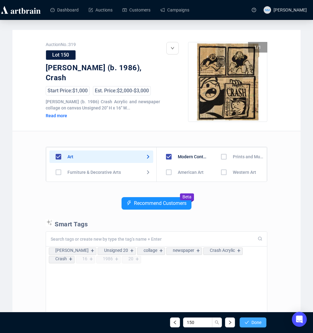
click at [255, 322] on span "Done" at bounding box center [257, 322] width 10 height 5
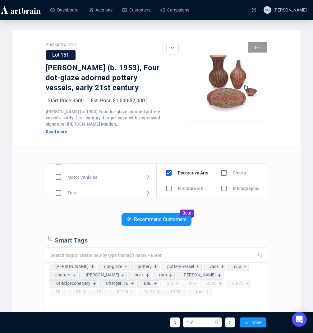
scroll to position [64, 0]
click at [61, 171] on input "checkbox" at bounding box center [58, 171] width 18 height 18
checkbox input "true"
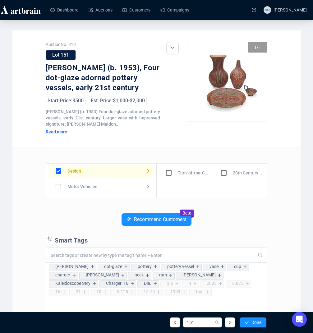
click at [224, 171] on input "checkbox" at bounding box center [224, 173] width 18 height 18
click at [256, 322] on span "Done" at bounding box center [257, 322] width 10 height 5
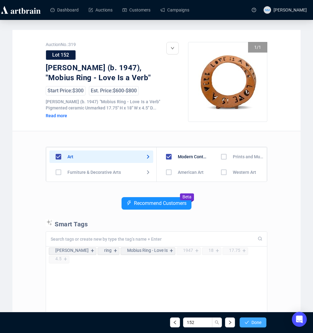
click at [258, 323] on span "Done" at bounding box center [257, 322] width 10 height 5
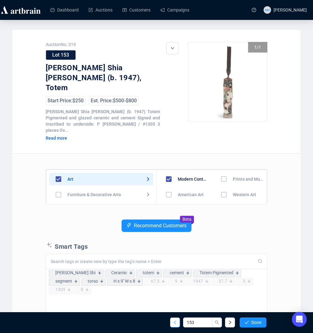
click at [175, 324] on icon "left" at bounding box center [175, 323] width 2 height 4
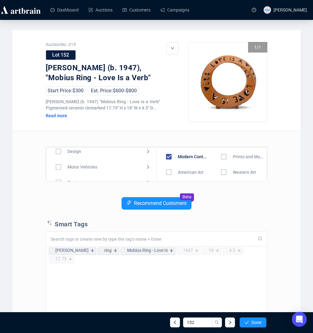
scroll to position [65, 0]
click at [60, 162] on input "checkbox" at bounding box center [58, 154] width 18 height 18
checkbox input "true"
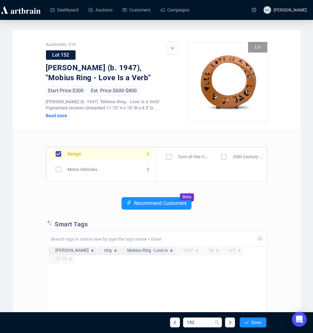
click at [223, 163] on input "checkbox" at bounding box center [224, 157] width 18 height 18
click at [254, 326] on button "Done" at bounding box center [253, 323] width 27 height 10
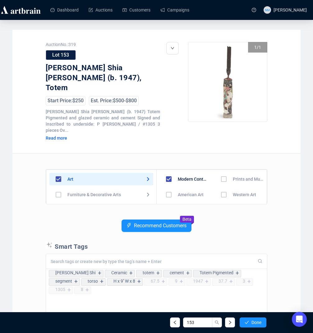
click at [226, 220] on div "Recommend Customers Beta" at bounding box center [157, 231] width 222 height 22
click at [253, 321] on span "Done" at bounding box center [257, 322] width 10 height 5
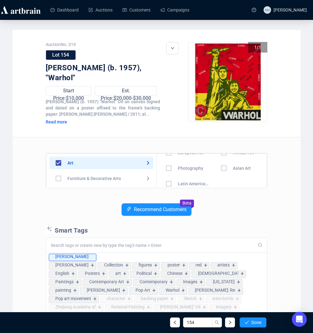
scroll to position [43, 0]
click at [222, 170] on input "checkbox" at bounding box center [224, 167] width 18 height 18
click at [256, 325] on button "Done" at bounding box center [253, 323] width 27 height 10
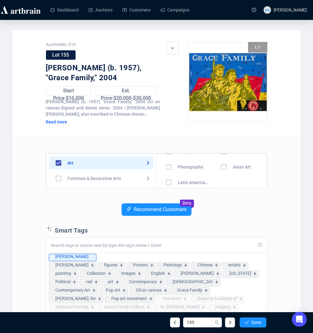
scroll to position [43, 0]
click at [222, 166] on input "checkbox" at bounding box center [224, 166] width 18 height 18
click at [248, 322] on icon "check" at bounding box center [247, 322] width 4 height 4
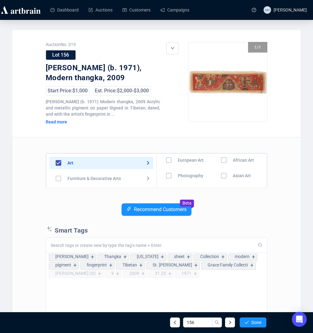
click at [221, 177] on input "checkbox" at bounding box center [224, 176] width 18 height 18
click at [252, 326] on button "Done" at bounding box center [253, 323] width 27 height 10
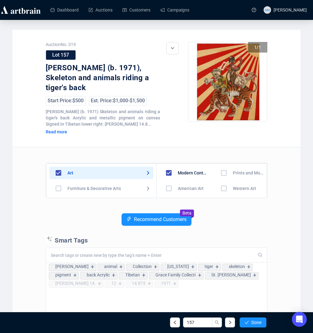
scroll to position [44, 0]
click at [220, 167] on input "checkbox" at bounding box center [224, 176] width 18 height 18
click at [256, 320] on span "Done" at bounding box center [257, 322] width 10 height 5
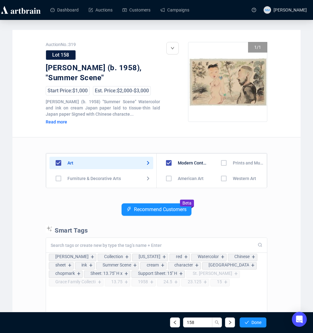
scroll to position [44, 0]
click at [219, 163] on input "checkbox" at bounding box center [224, 166] width 18 height 18
click at [255, 321] on span "Done" at bounding box center [257, 322] width 10 height 5
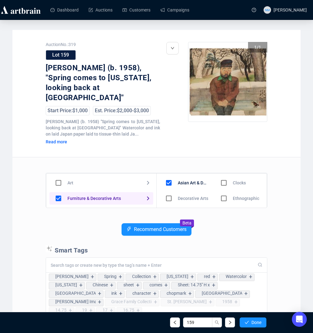
click at [58, 174] on input "checkbox" at bounding box center [58, 183] width 18 height 18
checkbox input "true"
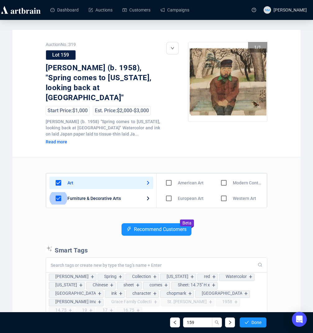
click at [58, 189] on input "checkbox" at bounding box center [58, 198] width 18 height 18
checkbox input "false"
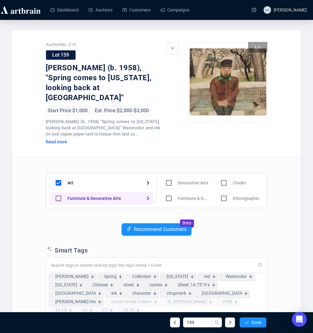
click at [118, 177] on div "Art" at bounding box center [101, 183] width 104 height 12
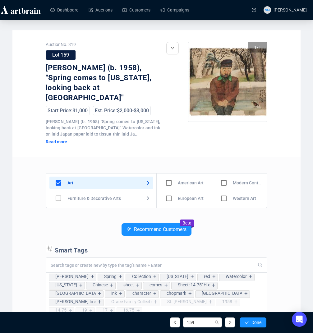
click at [222, 174] on input "checkbox" at bounding box center [224, 183] width 18 height 18
click at [223, 177] on input "checkbox" at bounding box center [224, 186] width 18 height 18
click at [252, 322] on span "Done" at bounding box center [257, 322] width 10 height 5
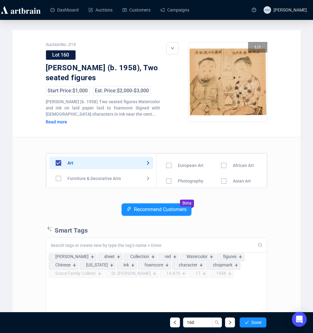
scroll to position [44, 0]
click at [226, 168] on input "checkbox" at bounding box center [224, 166] width 18 height 18
click at [253, 325] on span "Done" at bounding box center [257, 322] width 10 height 5
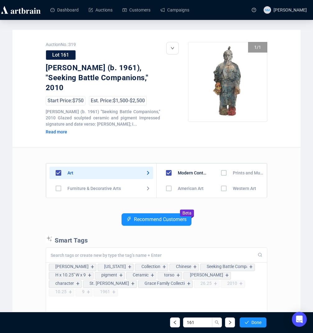
scroll to position [44, 0]
click at [223, 176] on input "checkbox" at bounding box center [224, 176] width 18 height 18
click at [255, 320] on span "Done" at bounding box center [257, 322] width 10 height 5
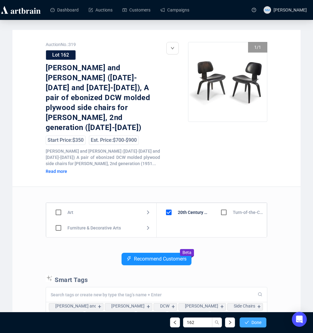
click at [254, 323] on span "Done" at bounding box center [257, 322] width 10 height 5
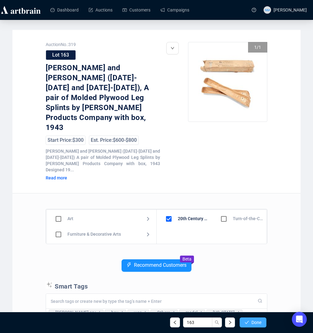
click at [254, 323] on span "Done" at bounding box center [257, 322] width 10 height 5
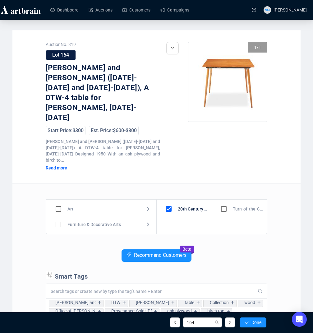
click at [254, 323] on span "Done" at bounding box center [257, 322] width 10 height 5
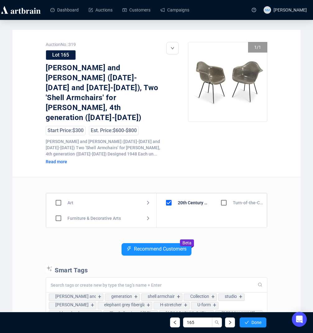
click at [254, 323] on span "Done" at bounding box center [257, 322] width 10 height 5
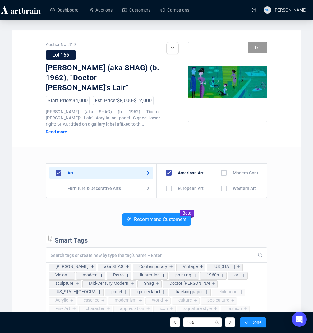
click at [173, 164] on input "checkbox" at bounding box center [169, 173] width 18 height 18
checkbox input "false"
click at [221, 164] on input "checkbox" at bounding box center [224, 173] width 18 height 18
click at [250, 321] on button "Done" at bounding box center [253, 323] width 27 height 10
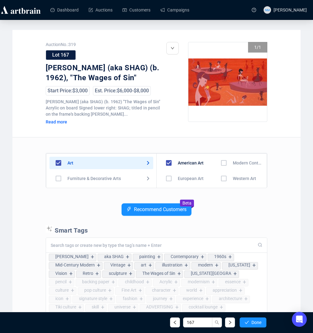
click at [167, 161] on input "checkbox" at bounding box center [169, 163] width 18 height 18
checkbox input "false"
click at [220, 165] on input "checkbox" at bounding box center [224, 163] width 18 height 18
click at [253, 324] on span "Done" at bounding box center [257, 322] width 10 height 5
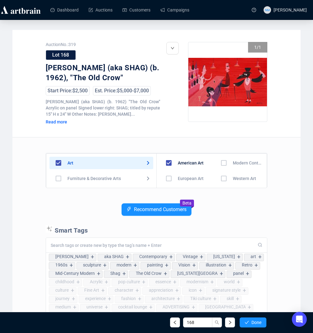
click at [170, 164] on input "checkbox" at bounding box center [169, 163] width 18 height 18
checkbox input "false"
click at [224, 164] on input "checkbox" at bounding box center [224, 163] width 18 height 18
click at [249, 323] on button "Done" at bounding box center [253, 323] width 27 height 10
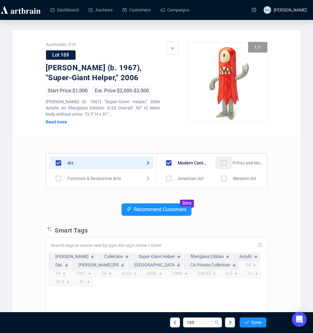
click at [222, 163] on input "checkbox" at bounding box center [224, 163] width 18 height 18
click at [250, 326] on button "Done" at bounding box center [253, 323] width 27 height 10
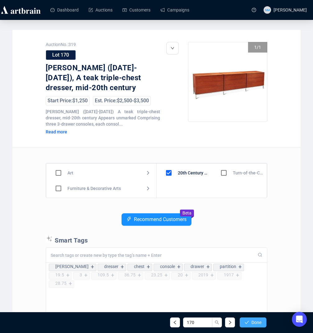
click at [254, 324] on span "Done" at bounding box center [257, 322] width 10 height 5
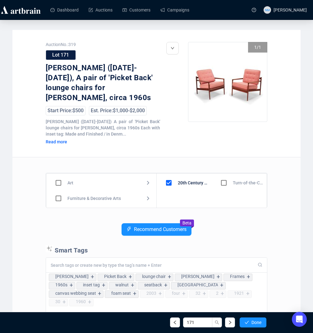
click at [254, 324] on span "Done" at bounding box center [257, 322] width 10 height 5
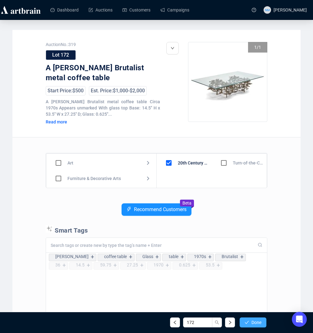
click at [258, 324] on span "Done" at bounding box center [257, 322] width 10 height 5
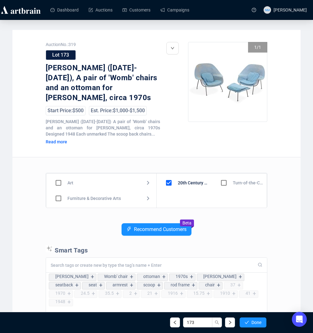
click at [258, 324] on span "Done" at bounding box center [257, 322] width 10 height 5
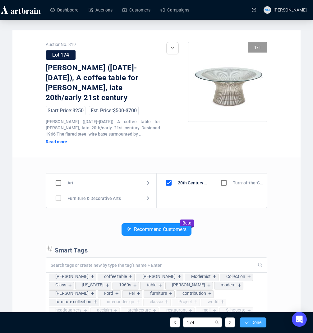
click at [258, 324] on span "Done" at bounding box center [257, 322] width 10 height 5
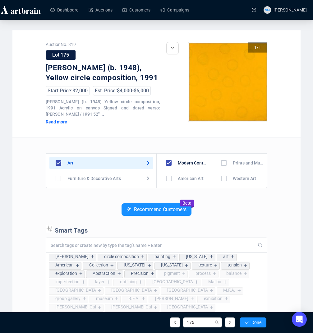
click at [258, 324] on span "Done" at bounding box center [257, 322] width 10 height 5
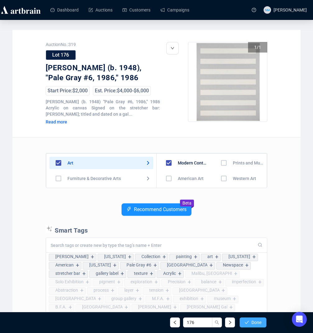
click at [258, 322] on span "Done" at bounding box center [257, 322] width 10 height 5
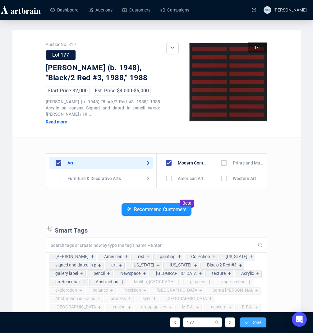
click at [258, 322] on span "Done" at bounding box center [257, 322] width 10 height 5
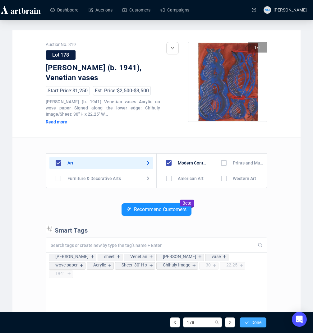
click at [257, 322] on span "Done" at bounding box center [257, 322] width 10 height 5
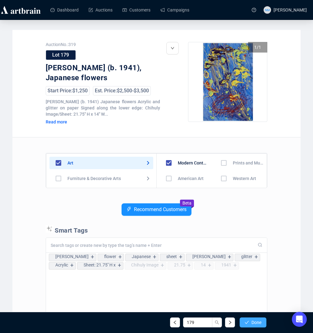
click at [261, 323] on span "Done" at bounding box center [257, 322] width 10 height 5
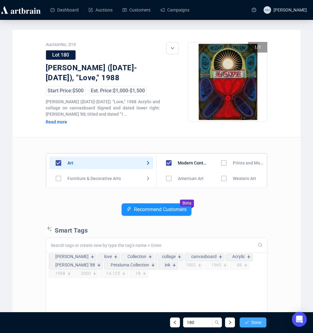
click at [260, 323] on span "Done" at bounding box center [257, 322] width 10 height 5
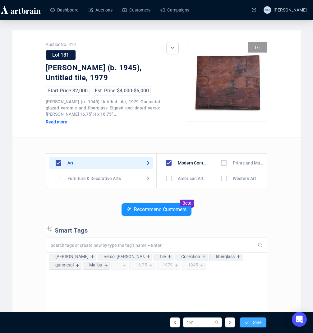
click at [260, 323] on span "Done" at bounding box center [257, 322] width 10 height 5
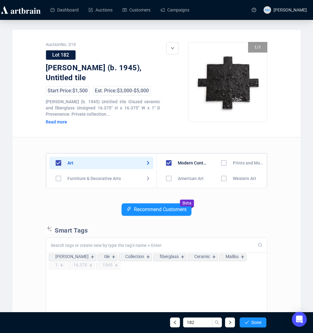
click at [260, 323] on span "Done" at bounding box center [257, 322] width 10 height 5
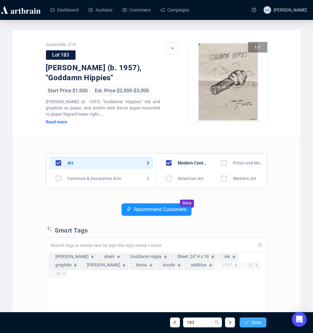
click at [256, 324] on span "Done" at bounding box center [257, 322] width 10 height 5
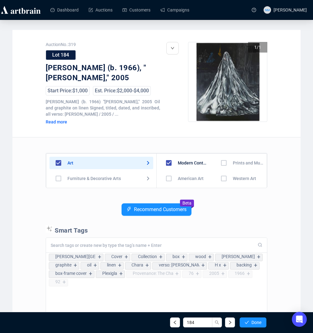
click at [256, 324] on span "Done" at bounding box center [257, 322] width 10 height 5
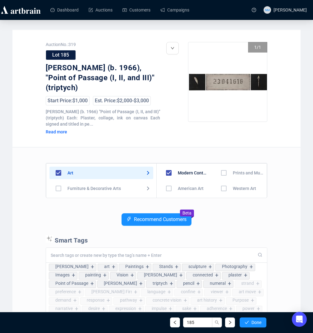
click at [256, 324] on span "Done" at bounding box center [257, 322] width 10 height 5
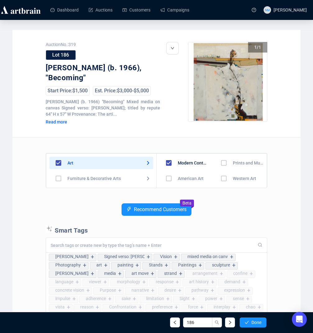
click at [256, 324] on span "Done" at bounding box center [257, 322] width 10 height 5
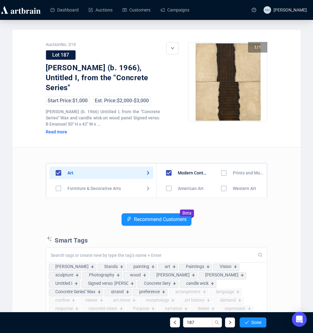
click at [256, 324] on span "Done" at bounding box center [257, 322] width 10 height 5
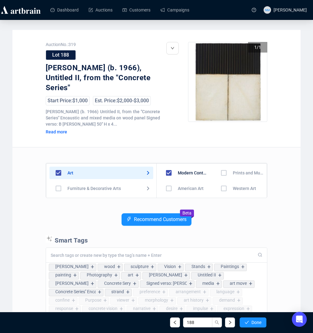
click at [256, 324] on span "Done" at bounding box center [257, 322] width 10 height 5
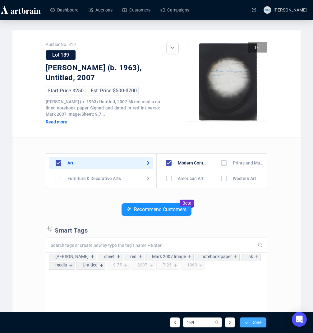
click at [256, 324] on span "Done" at bounding box center [257, 322] width 10 height 5
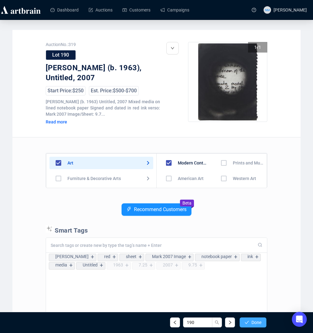
click at [256, 323] on span "Done" at bounding box center [257, 322] width 10 height 5
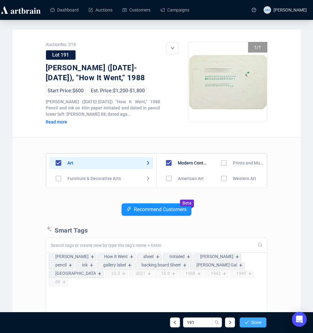
click at [257, 324] on span "Done" at bounding box center [257, 322] width 10 height 5
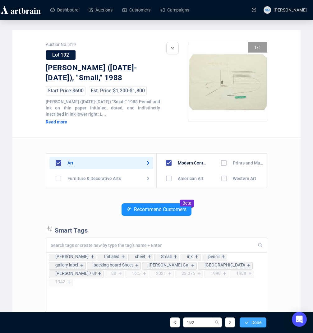
click at [246, 322] on icon "check" at bounding box center [247, 322] width 4 height 4
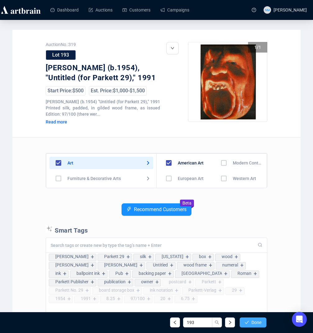
click at [257, 326] on button "Done" at bounding box center [253, 323] width 27 height 10
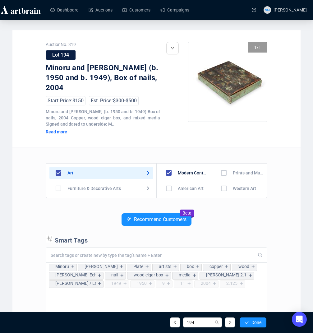
click at [224, 222] on div "Recommend Customers Beta" at bounding box center [157, 224] width 222 height 22
click at [257, 323] on span "Done" at bounding box center [257, 322] width 10 height 5
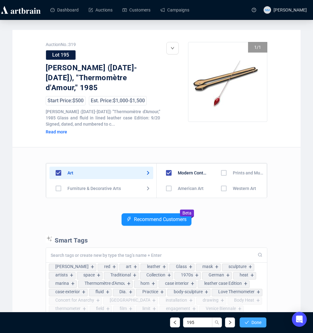
click at [257, 323] on span "Done" at bounding box center [257, 322] width 10 height 5
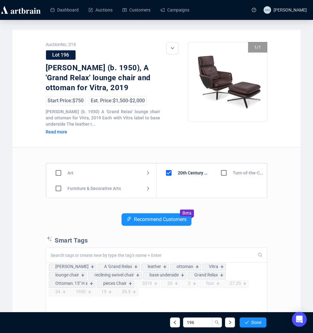
click at [257, 323] on span "Done" at bounding box center [257, 322] width 10 height 5
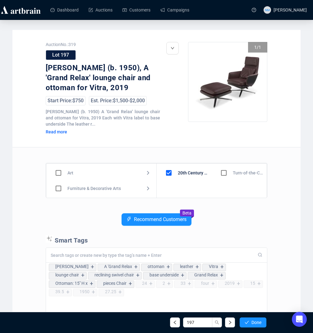
click at [257, 323] on span "Done" at bounding box center [257, 322] width 10 height 5
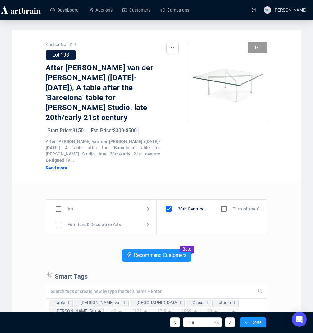
click at [257, 323] on span "Done" at bounding box center [257, 322] width 10 height 5
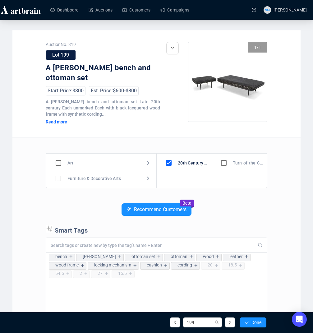
click at [257, 323] on span "Done" at bounding box center [257, 322] width 10 height 5
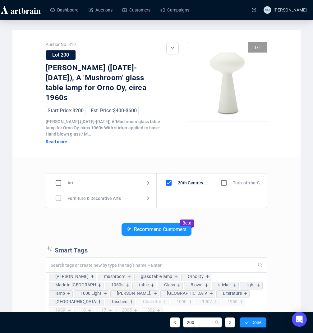
click at [257, 323] on span "Done" at bounding box center [257, 322] width 10 height 5
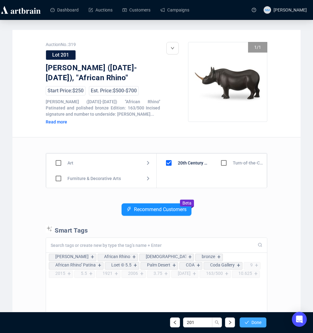
click at [257, 323] on span "Done" at bounding box center [257, 322] width 10 height 5
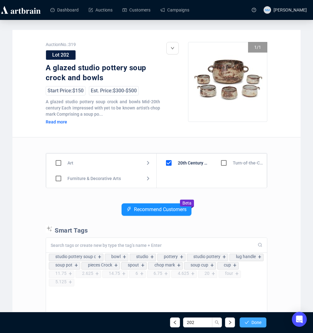
click at [256, 321] on span "Done" at bounding box center [257, 322] width 10 height 5
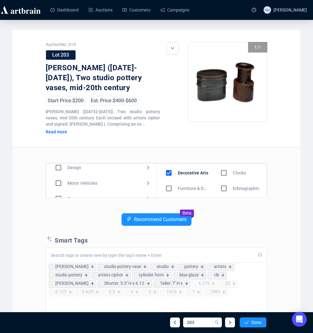
scroll to position [64, 0]
click at [60, 171] on input "checkbox" at bounding box center [58, 171] width 18 height 18
checkbox input "true"
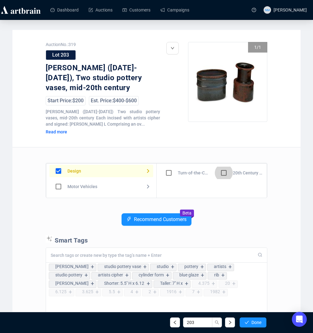
click at [225, 174] on input "checkbox" at bounding box center [224, 173] width 18 height 18
click at [254, 322] on span "Done" at bounding box center [257, 322] width 10 height 5
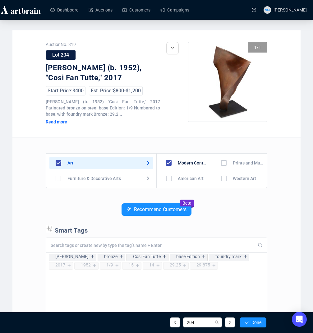
click at [221, 161] on input "checkbox" at bounding box center [224, 163] width 18 height 18
click at [261, 319] on button "Done" at bounding box center [253, 323] width 27 height 10
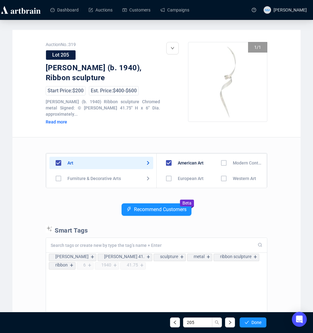
click at [230, 201] on div "Art Furniture & Decorative Arts Jewelry & Watches Native American Design Motor …" at bounding box center [157, 271] width 222 height 269
click at [221, 163] on input "checkbox" at bounding box center [224, 163] width 18 height 18
click at [169, 162] on input "checkbox" at bounding box center [169, 163] width 18 height 18
checkbox input "false"
click at [252, 221] on div "Recommend Customers Beta" at bounding box center [157, 214] width 222 height 22
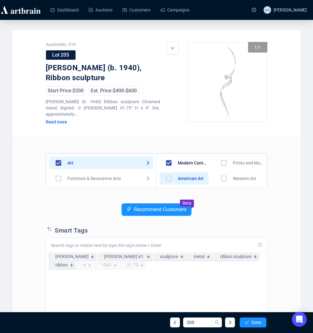
click at [224, 168] on input "checkbox" at bounding box center [224, 163] width 18 height 18
click at [259, 321] on span "Done" at bounding box center [257, 322] width 10 height 5
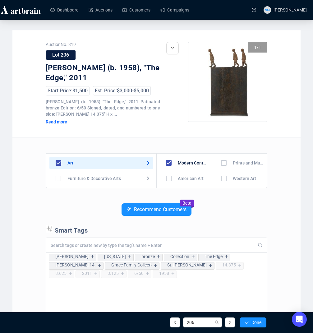
click at [221, 161] on input "checkbox" at bounding box center [224, 163] width 18 height 18
click at [254, 324] on span "Done" at bounding box center [257, 322] width 10 height 5
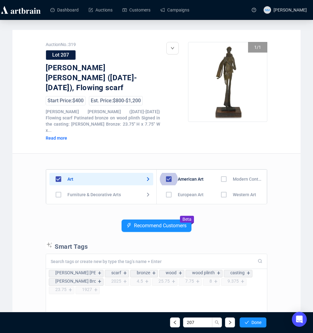
click at [170, 170] on input "checkbox" at bounding box center [169, 179] width 18 height 18
checkbox input "false"
click at [222, 170] on input "checkbox" at bounding box center [224, 179] width 18 height 18
click at [249, 220] on div "Recommend Customers Beta" at bounding box center [157, 231] width 222 height 22
click at [258, 322] on span "Done" at bounding box center [257, 322] width 10 height 5
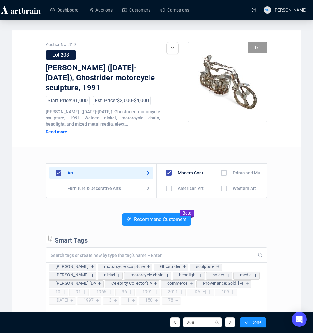
click at [221, 205] on div "Art Furniture & Decorative Arts Jewelry & Watches Native American Design Motor …" at bounding box center [157, 281] width 222 height 269
click at [60, 189] on input "checkbox" at bounding box center [58, 188] width 18 height 18
checkbox input "true"
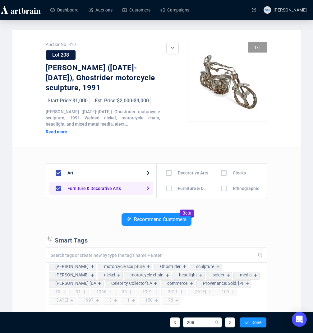
click at [167, 174] on input "checkbox" at bounding box center [169, 173] width 18 height 18
checkbox input "true"
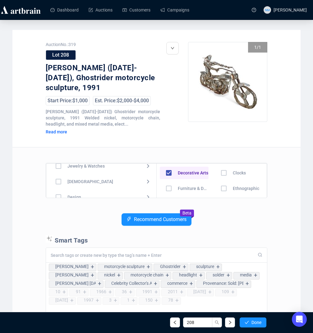
scroll to position [47, 0]
click at [59, 189] on input "checkbox" at bounding box center [58, 188] width 18 height 18
checkbox input "true"
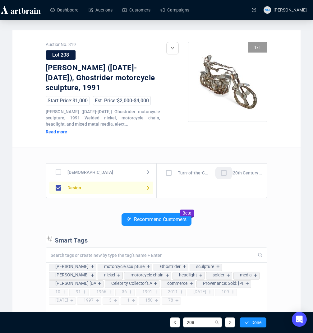
click at [226, 172] on input "checkbox" at bounding box center [224, 173] width 18 height 18
click at [257, 324] on span "Done" at bounding box center [257, 322] width 10 height 5
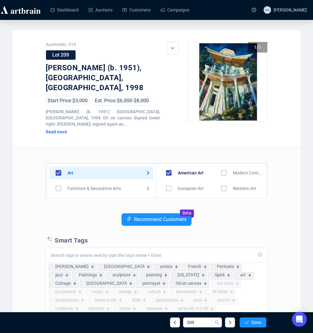
click at [222, 217] on div "Recommend Customers Beta" at bounding box center [157, 224] width 222 height 22
click at [217, 173] on input "checkbox" at bounding box center [224, 173] width 18 height 18
click at [255, 324] on span "Done" at bounding box center [257, 322] width 10 height 5
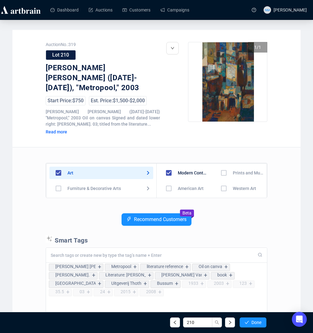
click at [246, 213] on div "Recommend Customers Beta" at bounding box center [157, 224] width 222 height 22
click at [256, 326] on button "Done" at bounding box center [253, 323] width 27 height 10
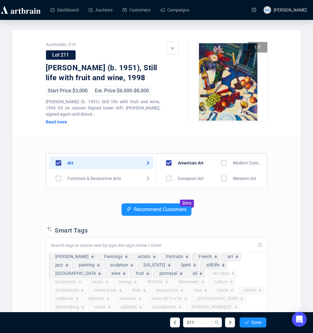
click at [237, 210] on div "Art Furniture & Decorative Arts Jewelry & Watches Native American Design Motor …" at bounding box center [157, 271] width 222 height 269
click at [221, 172] on input "checkbox" at bounding box center [224, 163] width 18 height 18
click at [251, 325] on button "Done" at bounding box center [253, 323] width 27 height 10
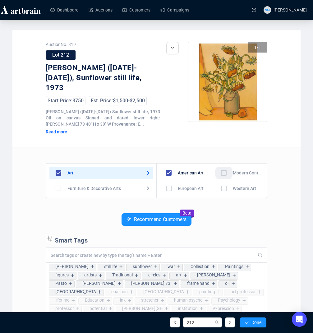
click at [219, 165] on input "checkbox" at bounding box center [224, 173] width 18 height 18
click at [255, 324] on span "Done" at bounding box center [257, 322] width 10 height 5
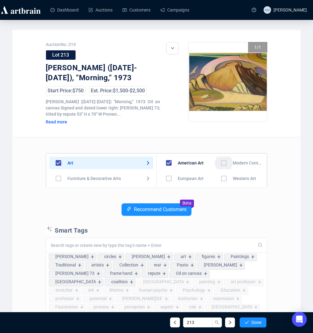
click at [220, 163] on input "checkbox" at bounding box center [224, 163] width 18 height 18
click at [255, 324] on span "Done" at bounding box center [257, 322] width 10 height 5
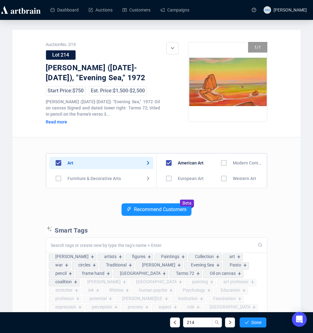
click at [226, 191] on div "Art Furniture & Decorative Arts Jewelry & Watches Native American Design Motor …" at bounding box center [157, 271] width 222 height 269
click at [221, 160] on input "checkbox" at bounding box center [224, 163] width 18 height 18
click at [252, 319] on button "Done" at bounding box center [253, 323] width 27 height 10
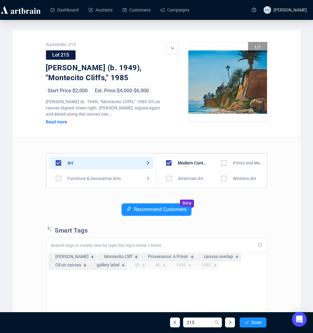
click at [226, 207] on div "Recommend Customers Beta" at bounding box center [157, 214] width 222 height 22
click at [256, 322] on span "Done" at bounding box center [257, 322] width 10 height 5
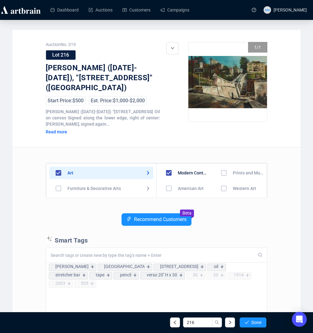
click at [220, 165] on input "checkbox" at bounding box center [224, 173] width 18 height 18
click at [172, 164] on input "checkbox" at bounding box center [169, 173] width 18 height 18
click at [261, 324] on span "Done" at bounding box center [257, 322] width 10 height 5
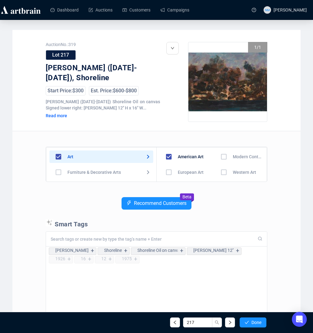
click at [237, 215] on div "Recommend Customers Beta" at bounding box center [157, 208] width 222 height 22
click at [254, 325] on button "Done" at bounding box center [253, 323] width 27 height 10
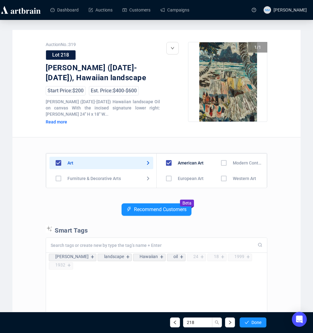
click at [227, 206] on div "Recommend Customers Beta" at bounding box center [157, 214] width 222 height 22
click at [175, 320] on icon "left" at bounding box center [175, 322] width 4 height 4
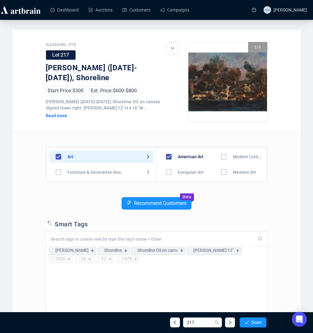
click at [219, 158] on input "checkbox" at bounding box center [224, 157] width 18 height 18
click at [254, 324] on span "Done" at bounding box center [257, 322] width 10 height 5
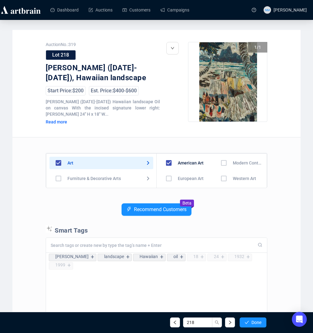
click at [222, 163] on input "checkbox" at bounding box center [224, 163] width 18 height 18
click at [256, 322] on span "Done" at bounding box center [257, 322] width 10 height 5
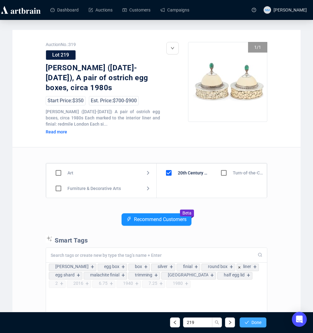
click at [254, 321] on span "Done" at bounding box center [257, 322] width 10 height 5
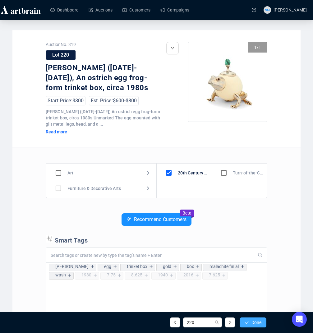
click at [261, 324] on span "Done" at bounding box center [257, 322] width 10 height 5
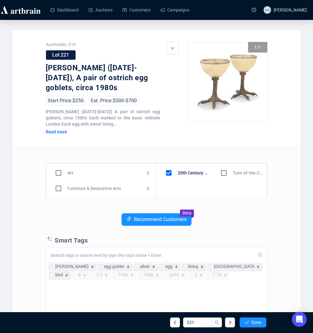
click at [238, 226] on div "Recommend Customers Beta" at bounding box center [157, 224] width 222 height 22
click at [256, 320] on span "Done" at bounding box center [257, 322] width 10 height 5
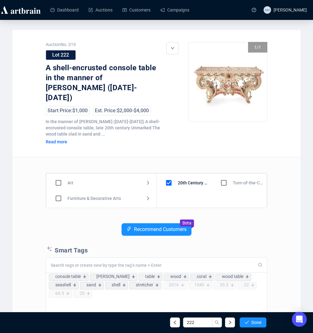
click at [248, 232] on div "Recommend Customers Beta" at bounding box center [157, 234] width 222 height 22
click at [253, 321] on span "Done" at bounding box center [257, 322] width 10 height 5
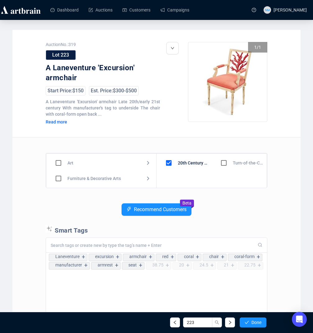
click at [230, 224] on div "Recommend Customers Beta" at bounding box center [157, 214] width 222 height 22
click at [254, 319] on button "Done" at bounding box center [253, 323] width 27 height 10
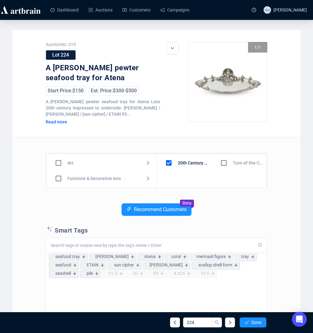
click at [242, 208] on div "Recommend Customers Beta" at bounding box center [157, 214] width 222 height 22
click at [255, 323] on span "Done" at bounding box center [257, 322] width 10 height 5
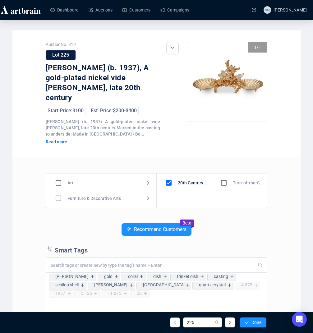
click at [179, 323] on button "button" at bounding box center [175, 323] width 10 height 10
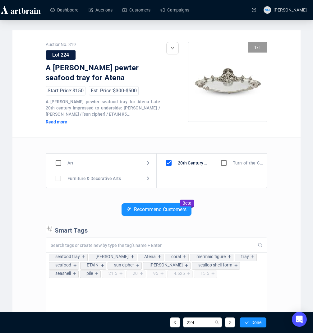
click at [60, 180] on input "checkbox" at bounding box center [58, 179] width 18 height 18
checkbox input "true"
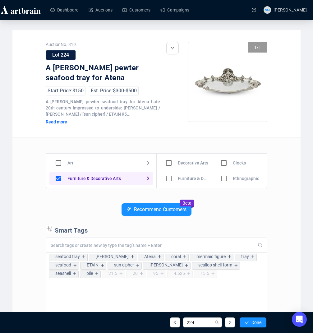
click at [171, 165] on input "checkbox" at bounding box center [169, 163] width 18 height 18
checkbox input "true"
click at [246, 326] on button "Done" at bounding box center [253, 323] width 27 height 10
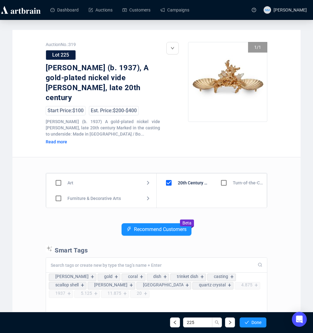
click at [60, 189] on input "checkbox" at bounding box center [58, 198] width 18 height 18
checkbox input "true"
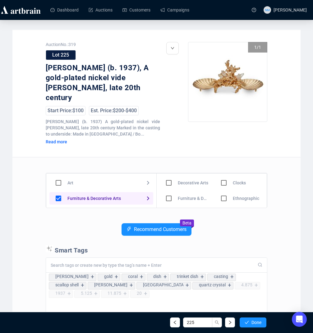
click at [169, 174] on input "checkbox" at bounding box center [169, 183] width 18 height 18
checkbox input "true"
click at [252, 321] on span "Done" at bounding box center [257, 322] width 10 height 5
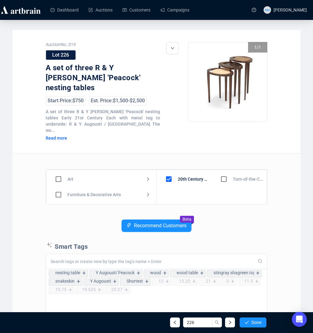
click at [234, 220] on div "Recommend Customers Beta" at bounding box center [157, 231] width 222 height 22
click at [227, 220] on div "Recommend Customers Beta" at bounding box center [157, 231] width 222 height 22
click at [258, 323] on span "Done" at bounding box center [257, 322] width 10 height 5
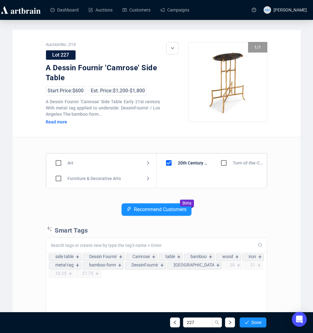
click at [248, 229] on p "Smart Tags" at bounding box center [157, 229] width 222 height 9
click at [258, 324] on span "Done" at bounding box center [257, 322] width 10 height 5
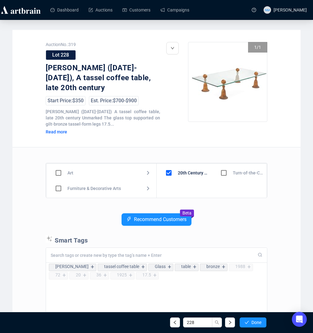
click at [245, 221] on div "Recommend Customers Beta" at bounding box center [157, 224] width 222 height 22
click at [256, 322] on span "Done" at bounding box center [257, 322] width 10 height 5
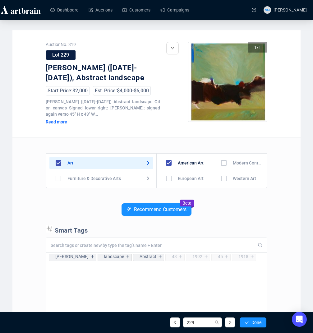
click at [166, 163] on input "checkbox" at bounding box center [169, 163] width 18 height 18
checkbox input "false"
click at [218, 165] on input "checkbox" at bounding box center [224, 163] width 18 height 18
click at [254, 328] on div "229 Done" at bounding box center [156, 322] width 229 height 21
click at [254, 327] on button "Done" at bounding box center [253, 323] width 27 height 10
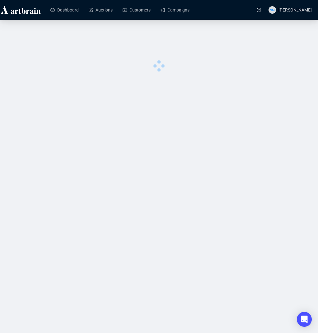
click at [226, 210] on div "Dashboard Auctions Customers Campaigns NM Nathan Martinez 0 image was uploaded" at bounding box center [159, 166] width 318 height 333
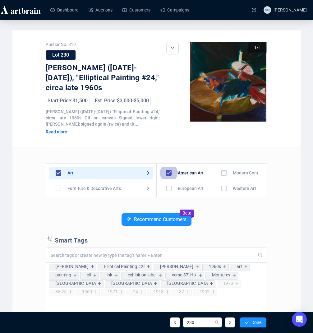
click at [167, 173] on input "checkbox" at bounding box center [169, 173] width 18 height 18
checkbox input "false"
click at [223, 175] on input "checkbox" at bounding box center [224, 173] width 18 height 18
click at [251, 328] on div "230 Done" at bounding box center [156, 322] width 229 height 21
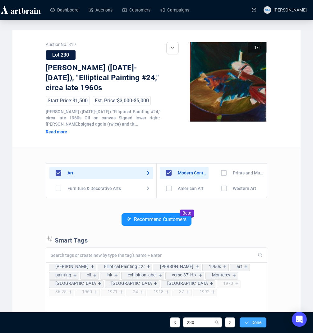
click at [254, 326] on button "Done" at bounding box center [253, 323] width 27 height 10
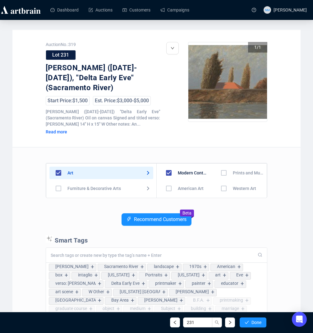
click at [236, 223] on div "Recommend Customers Beta" at bounding box center [157, 224] width 222 height 22
click at [229, 225] on div "Recommend Customers Beta" at bounding box center [157, 224] width 222 height 22
click at [252, 323] on span "Done" at bounding box center [257, 322] width 10 height 5
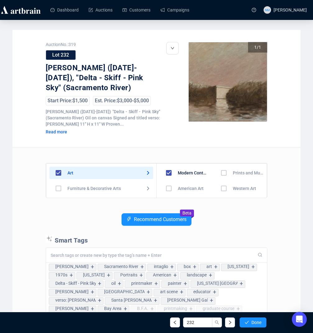
click at [252, 323] on span "Done" at bounding box center [257, 322] width 10 height 5
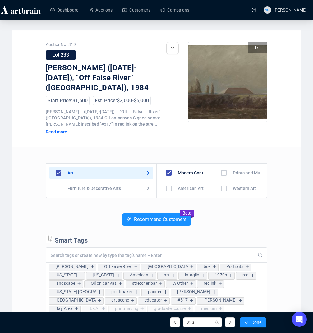
click at [252, 323] on span "Done" at bounding box center [257, 322] width 10 height 5
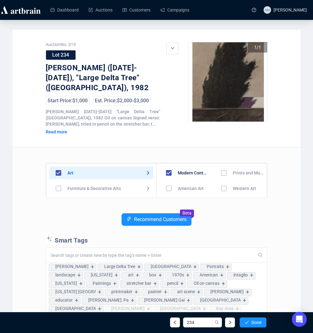
click at [252, 323] on span "Done" at bounding box center [257, 322] width 10 height 5
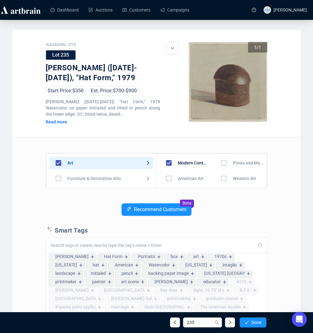
click at [252, 323] on span "Done" at bounding box center [257, 322] width 10 height 5
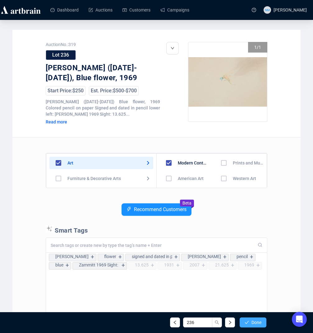
click at [250, 323] on button "Done" at bounding box center [253, 323] width 27 height 10
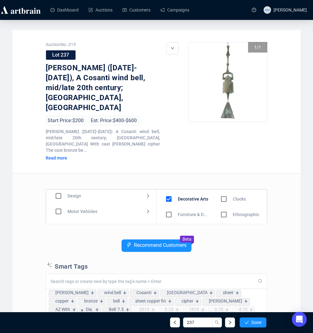
scroll to position [60, 0]
click at [61, 193] on input "checkbox" at bounding box center [58, 202] width 18 height 18
checkbox input "true"
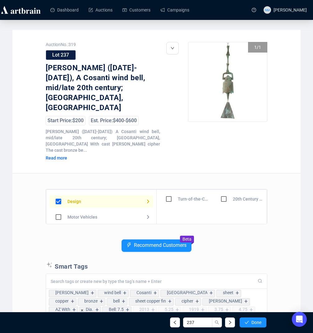
click at [224, 190] on input "checkbox" at bounding box center [224, 199] width 18 height 18
click at [255, 324] on span "Done" at bounding box center [257, 322] width 10 height 5
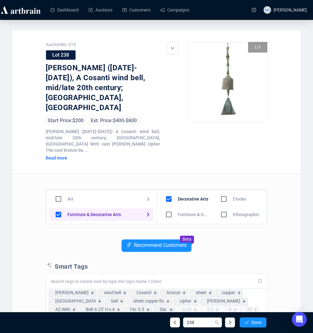
click at [246, 261] on p "Smart Tags" at bounding box center [157, 265] width 222 height 9
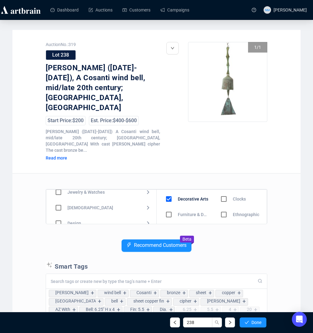
click at [59, 214] on input "checkbox" at bounding box center [58, 223] width 18 height 18
checkbox input "true"
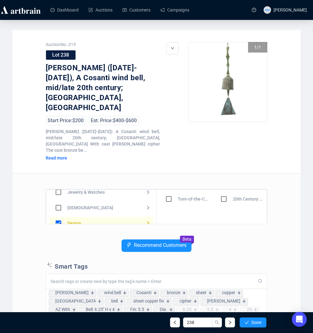
click at [224, 190] on input "checkbox" at bounding box center [224, 199] width 18 height 18
click at [252, 321] on span "Done" at bounding box center [257, 322] width 10 height 5
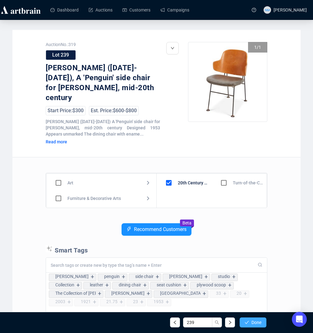
click at [249, 324] on button "Done" at bounding box center [253, 323] width 27 height 10
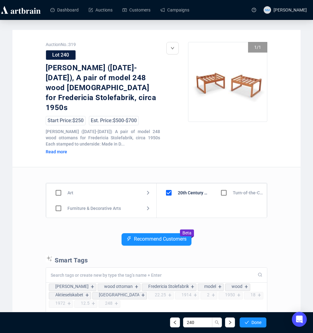
click at [224, 233] on div "Recommend Customers Beta" at bounding box center [157, 244] width 222 height 22
click at [249, 324] on button "Done" at bounding box center [253, 323] width 27 height 10
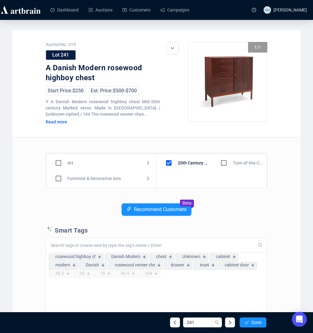
click at [220, 217] on div "Recommend Customers Beta" at bounding box center [157, 214] width 222 height 22
click at [262, 319] on button "Done" at bounding box center [253, 323] width 27 height 10
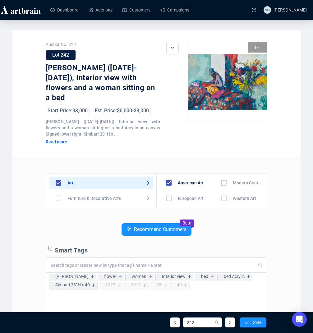
click at [235, 223] on div "Recommend Customers Beta" at bounding box center [157, 234] width 222 height 22
click at [259, 321] on span "Done" at bounding box center [257, 322] width 10 height 5
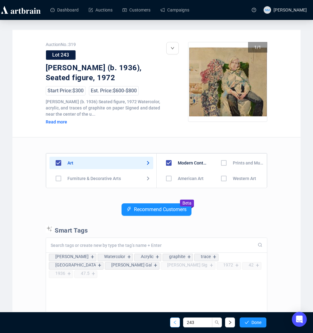
click at [174, 318] on button "button" at bounding box center [175, 323] width 10 height 10
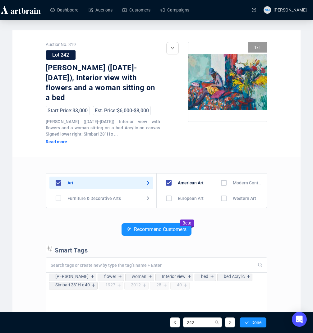
click at [220, 174] on input "checkbox" at bounding box center [224, 183] width 18 height 18
click at [252, 323] on span "Done" at bounding box center [257, 322] width 10 height 5
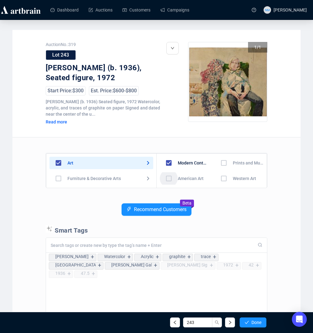
click at [164, 179] on input "checkbox" at bounding box center [169, 179] width 18 height 18
checkbox input "true"
click at [262, 322] on button "Done" at bounding box center [253, 323] width 27 height 10
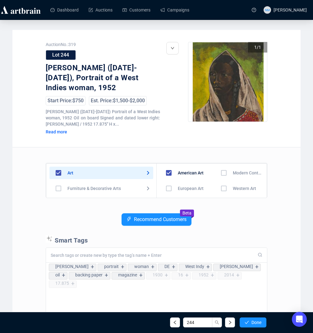
click at [168, 166] on div "American Art European Art Photography Latin American Art Prints and Multiples" at bounding box center [184, 181] width 55 height 34
click at [172, 174] on input "checkbox" at bounding box center [169, 173] width 18 height 18
checkbox input "false"
click at [222, 173] on input "checkbox" at bounding box center [224, 173] width 18 height 18
click at [254, 324] on span "Done" at bounding box center [257, 322] width 10 height 5
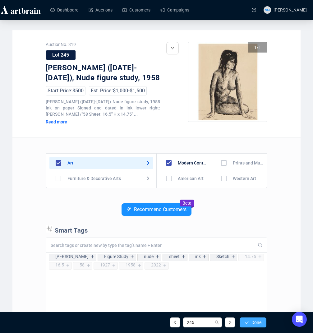
click at [256, 320] on span "Done" at bounding box center [257, 322] width 10 height 5
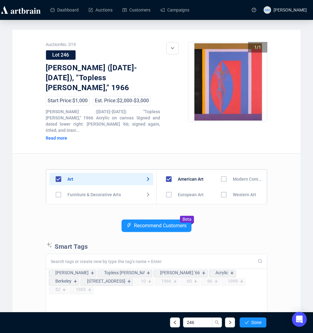
click at [222, 220] on div "Recommend Customers Beta" at bounding box center [157, 231] width 222 height 22
click at [170, 170] on input "checkbox" at bounding box center [169, 179] width 18 height 18
checkbox input "false"
click at [222, 170] on input "checkbox" at bounding box center [224, 179] width 18 height 18
click at [259, 327] on button "Done" at bounding box center [253, 323] width 27 height 10
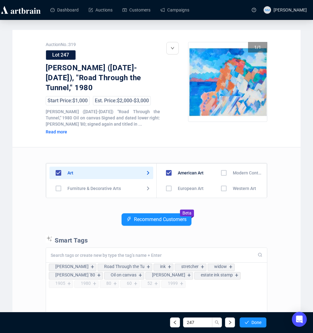
click at [233, 219] on div "Recommend Customers Beta" at bounding box center [157, 224] width 222 height 22
click at [167, 164] on input "checkbox" at bounding box center [169, 173] width 18 height 18
checkbox input "false"
click at [218, 164] on input "checkbox" at bounding box center [224, 173] width 18 height 18
click at [253, 322] on span "Done" at bounding box center [257, 322] width 10 height 5
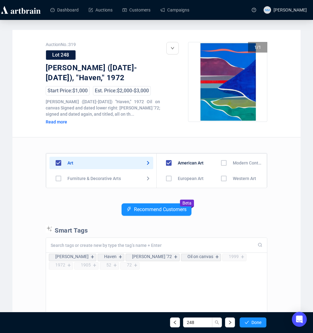
click at [171, 164] on input "checkbox" at bounding box center [169, 163] width 18 height 18
checkbox input "false"
click at [221, 165] on input "checkbox" at bounding box center [224, 163] width 18 height 18
click at [255, 324] on span "Done" at bounding box center [257, 322] width 10 height 5
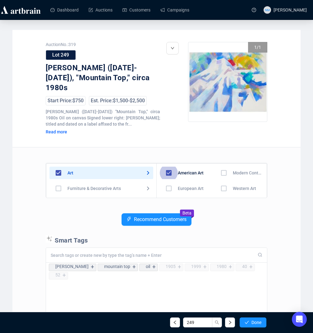
click at [171, 164] on input "checkbox" at bounding box center [169, 173] width 18 height 18
checkbox input "false"
click at [219, 165] on input "checkbox" at bounding box center [224, 173] width 18 height 18
click at [258, 314] on div "249 Done" at bounding box center [156, 322] width 229 height 21
click at [258, 318] on button "Done" at bounding box center [253, 323] width 27 height 10
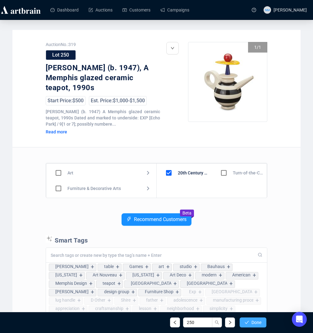
click at [250, 322] on button "Done" at bounding box center [253, 323] width 27 height 10
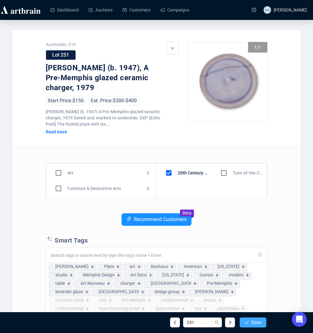
click at [252, 320] on span "Done" at bounding box center [257, 322] width 10 height 5
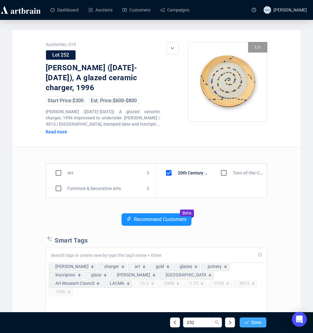
click at [256, 321] on span "Done" at bounding box center [257, 322] width 10 height 5
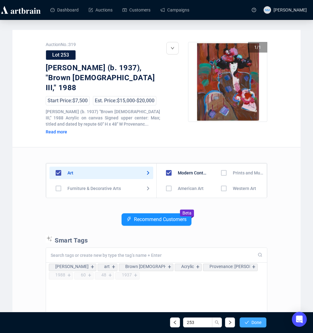
click at [255, 322] on span "Done" at bounding box center [257, 322] width 10 height 5
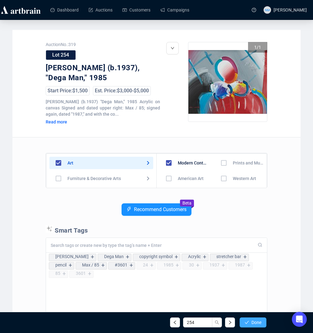
click at [249, 323] on button "Done" at bounding box center [253, 323] width 27 height 10
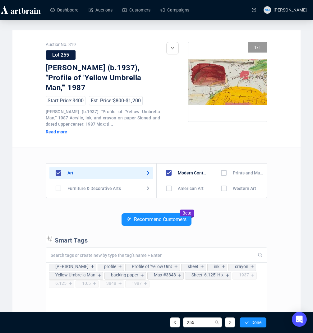
click at [258, 328] on div "255 Done" at bounding box center [156, 322] width 229 height 21
click at [258, 324] on span "Done" at bounding box center [257, 322] width 10 height 5
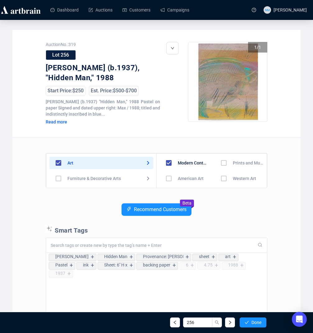
click at [245, 229] on p "Smart Tags" at bounding box center [157, 229] width 222 height 9
click at [222, 212] on div "Recommend Customers Beta" at bounding box center [157, 214] width 222 height 22
click at [248, 203] on div "Art Furniture & Decorative Arts Jewelry & Watches Native American Design Motor …" at bounding box center [157, 271] width 222 height 269
click at [254, 320] on span "Done" at bounding box center [257, 322] width 10 height 5
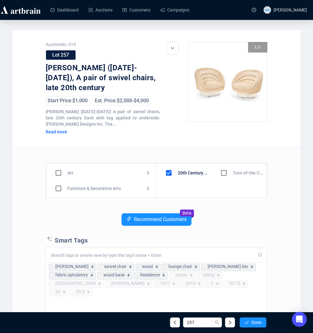
click at [237, 226] on div "Recommend Customers Beta" at bounding box center [157, 224] width 222 height 22
drag, startPoint x: 254, startPoint y: 324, endPoint x: 245, endPoint y: 231, distance: 92.8
click at [245, 231] on div "Auction No.: 319 Lot 257 Vladimir Kagan (1927-2016), A pair of swivel chairs, l…" at bounding box center [156, 223] width 288 height 386
click at [245, 231] on div "Recommend Customers Beta" at bounding box center [157, 224] width 222 height 22
click at [259, 319] on button "Done" at bounding box center [253, 323] width 27 height 10
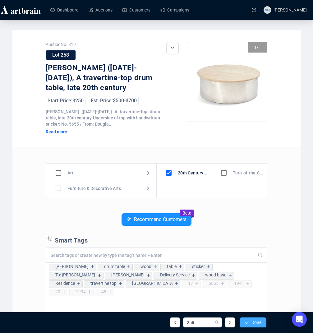
click at [258, 324] on span "Done" at bounding box center [257, 322] width 10 height 5
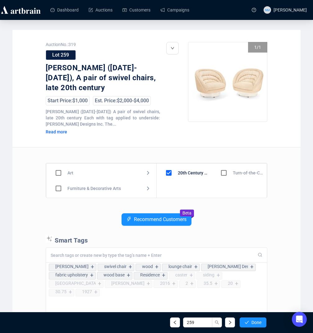
click at [258, 324] on span "Done" at bounding box center [257, 322] width 10 height 5
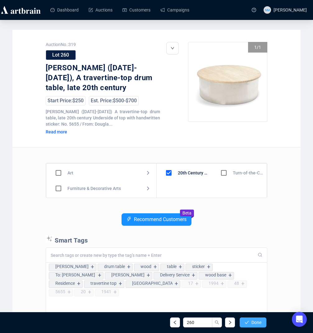
click at [258, 324] on span "Done" at bounding box center [257, 322] width 10 height 5
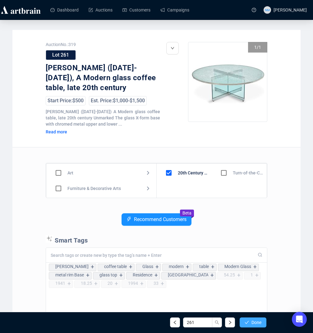
click at [252, 325] on button "Done" at bounding box center [253, 323] width 27 height 10
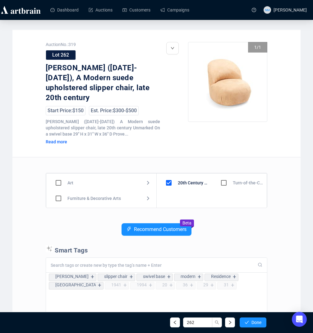
click at [241, 232] on div "Recommend Customers Beta" at bounding box center [157, 234] width 222 height 22
click at [247, 321] on icon "check" at bounding box center [247, 322] width 4 height 4
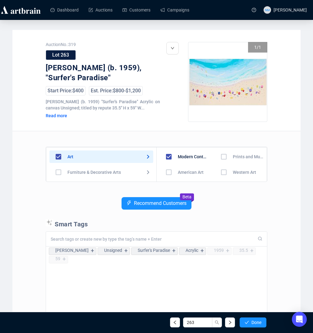
click at [233, 213] on div "Recommend Customers Beta" at bounding box center [157, 208] width 222 height 22
click at [255, 322] on span "Done" at bounding box center [257, 322] width 10 height 5
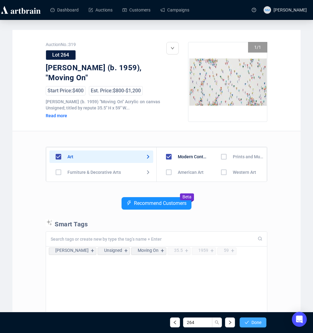
click at [249, 324] on button "Done" at bounding box center [253, 323] width 27 height 10
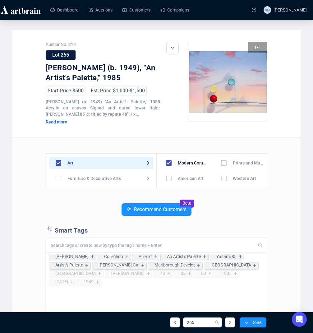
click at [249, 324] on button "Done" at bounding box center [253, 323] width 27 height 10
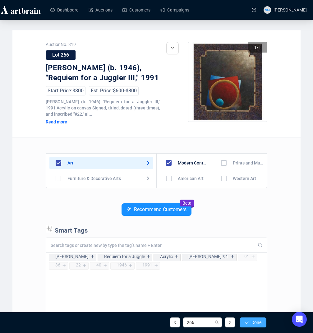
click at [250, 322] on button "Done" at bounding box center [253, 323] width 27 height 10
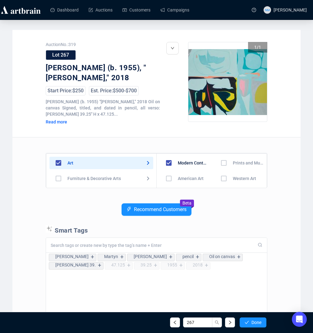
click at [250, 322] on button "Done" at bounding box center [253, 323] width 27 height 10
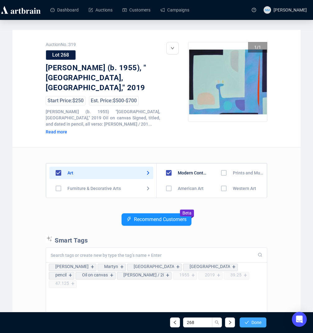
click at [250, 324] on button "Done" at bounding box center [253, 323] width 27 height 10
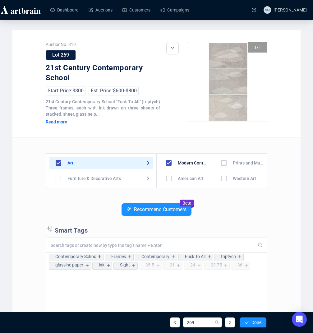
click at [250, 324] on button "Done" at bounding box center [253, 323] width 27 height 10
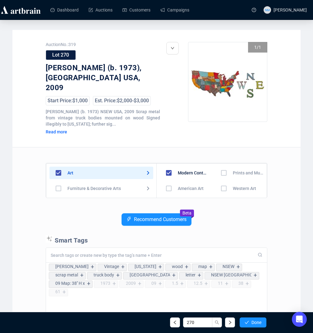
click at [250, 324] on button "Done" at bounding box center [253, 323] width 27 height 10
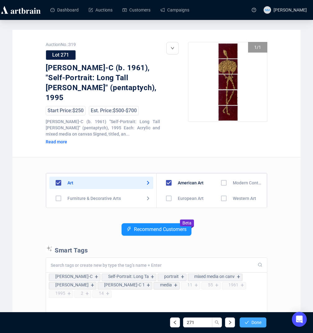
click at [250, 324] on button "Done" at bounding box center [253, 323] width 27 height 10
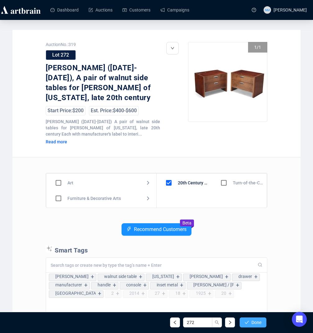
click at [249, 324] on button "Done" at bounding box center [253, 323] width 27 height 10
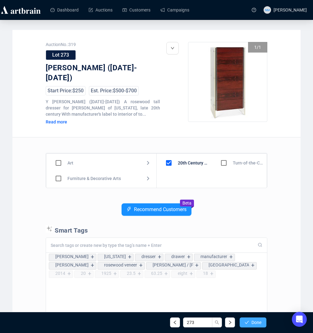
click at [249, 324] on button "Done" at bounding box center [253, 323] width 27 height 10
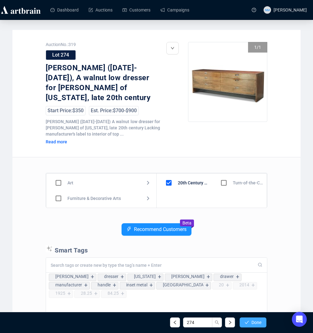
click at [249, 324] on button "Done" at bounding box center [253, 323] width 27 height 10
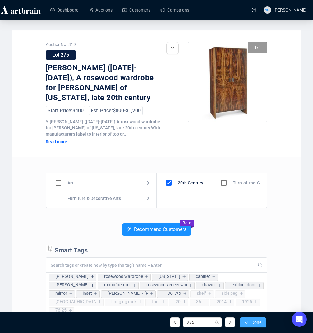
click at [249, 324] on button "Done" at bounding box center [253, 323] width 27 height 10
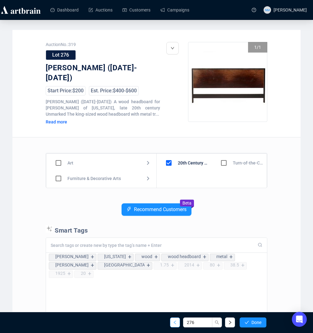
click at [176, 325] on span "button" at bounding box center [175, 322] width 4 height 5
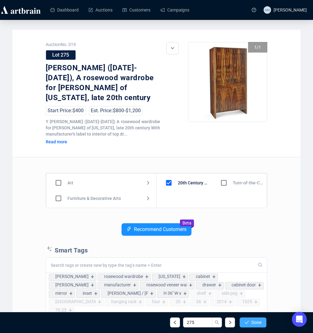
click at [258, 324] on span "Done" at bounding box center [257, 322] width 10 height 5
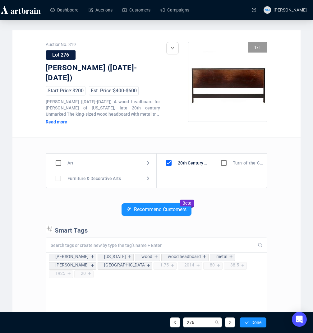
click at [252, 214] on div "Recommend Customers Beta" at bounding box center [157, 214] width 222 height 22
click at [259, 323] on span "Done" at bounding box center [257, 322] width 10 height 5
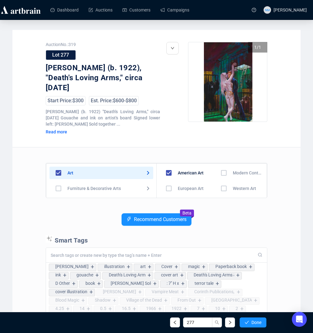
click at [232, 222] on div "Recommend Customers Beta" at bounding box center [157, 224] width 222 height 22
click at [221, 175] on input "checkbox" at bounding box center [224, 173] width 18 height 18
click at [250, 321] on button "Done" at bounding box center [253, 323] width 27 height 10
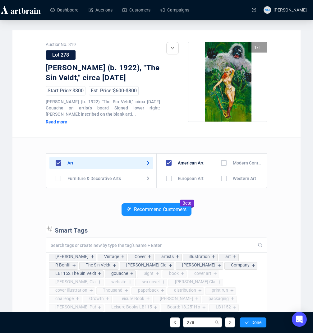
click at [220, 162] on input "checkbox" at bounding box center [224, 163] width 18 height 18
click at [247, 322] on icon "check" at bounding box center [247, 322] width 4 height 3
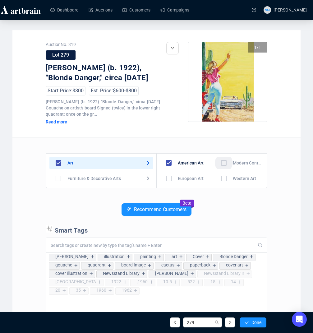
click at [223, 162] on input "checkbox" at bounding box center [224, 163] width 18 height 18
click at [256, 327] on button "Done" at bounding box center [253, 323] width 27 height 10
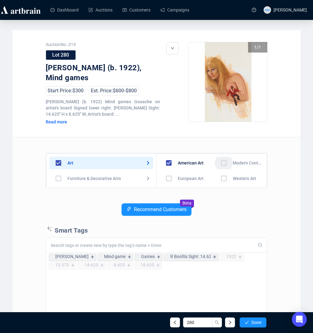
click at [218, 161] on input "checkbox" at bounding box center [224, 163] width 18 height 18
click at [251, 323] on button "Done" at bounding box center [253, 323] width 27 height 10
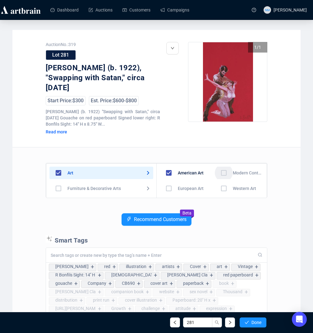
click at [220, 173] on input "checkbox" at bounding box center [224, 173] width 18 height 18
click at [254, 319] on button "Done" at bounding box center [253, 323] width 27 height 10
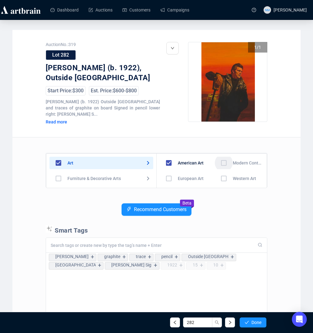
click at [219, 162] on input "checkbox" at bounding box center [224, 163] width 18 height 18
click at [261, 324] on span "Done" at bounding box center [257, 322] width 10 height 5
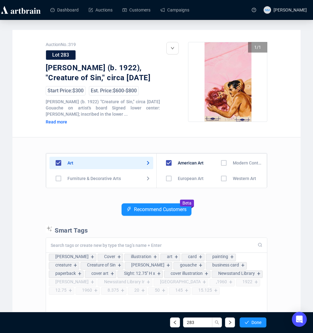
click at [219, 160] on input "checkbox" at bounding box center [224, 163] width 18 height 18
click at [250, 322] on button "Done" at bounding box center [253, 323] width 27 height 10
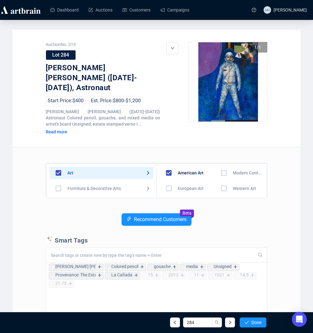
click at [220, 164] on input "checkbox" at bounding box center [224, 173] width 18 height 18
click at [252, 324] on span "Done" at bounding box center [257, 322] width 10 height 5
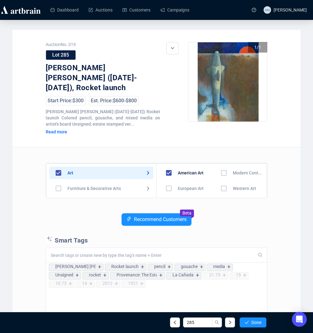
click at [222, 167] on input "checkbox" at bounding box center [224, 173] width 18 height 18
click at [250, 324] on button "Done" at bounding box center [253, 323] width 27 height 10
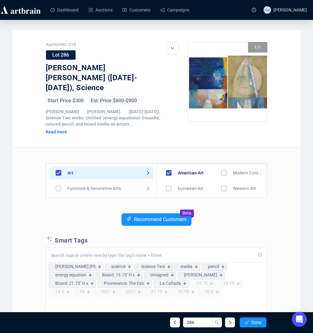
click at [219, 164] on input "checkbox" at bounding box center [224, 173] width 18 height 18
click at [250, 328] on div "286 Done" at bounding box center [156, 322] width 229 height 21
click at [252, 325] on button "Done" at bounding box center [253, 323] width 27 height 10
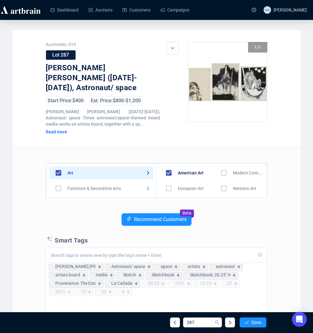
click at [220, 164] on input "checkbox" at bounding box center [224, 173] width 18 height 18
click at [255, 320] on span "Done" at bounding box center [257, 322] width 10 height 5
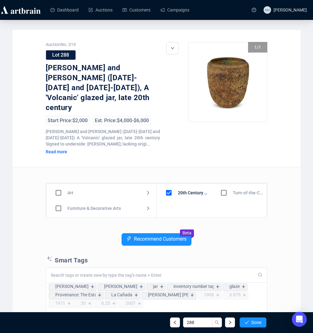
click at [223, 184] on input "checkbox" at bounding box center [224, 193] width 18 height 18
click at [168, 184] on input "checkbox" at bounding box center [169, 193] width 18 height 18
click at [253, 324] on span "Done" at bounding box center [257, 322] width 10 height 5
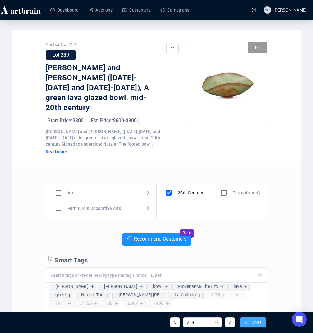
click at [250, 323] on button "Done" at bounding box center [253, 323] width 27 height 10
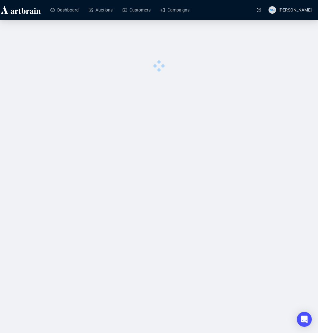
click at [252, 324] on div "Dashboard Auctions Customers Campaigns NM Nathan Martinez 0 image was uploaded" at bounding box center [159, 166] width 318 height 333
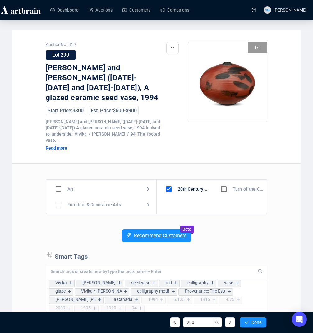
click at [252, 324] on span "Done" at bounding box center [257, 322] width 10 height 5
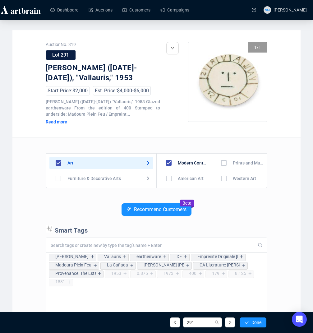
click at [252, 324] on span "Done" at bounding box center [257, 322] width 10 height 5
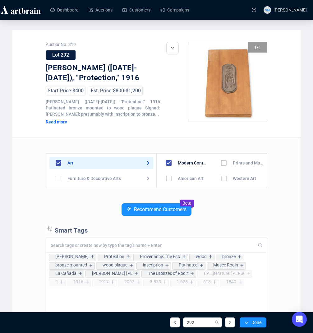
click at [252, 324] on span "Done" at bounding box center [257, 322] width 10 height 5
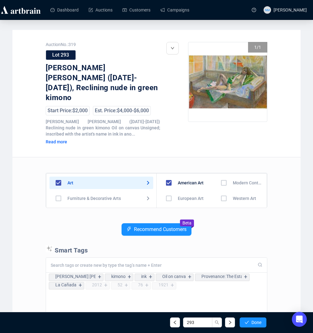
click at [226, 245] on p "Smart Tags" at bounding box center [157, 249] width 222 height 9
click at [216, 140] on div "1 / 1" at bounding box center [216, 99] width 101 height 115
click at [184, 157] on div "Art Furniture & Decorative Arts Jewelry & Watches Native American Design Motor …" at bounding box center [157, 291] width 222 height 269
click at [160, 157] on div "Art Furniture & Decorative Arts Jewelry & Watches Native American Design Motor …" at bounding box center [157, 291] width 222 height 269
click at [156, 157] on div "Art Furniture & Decorative Arts Jewelry & Watches Native American Design Motor …" at bounding box center [157, 291] width 222 height 269
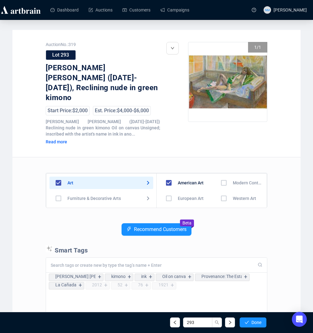
click at [223, 175] on input "checkbox" at bounding box center [224, 183] width 18 height 18
click at [250, 322] on button "Done" at bounding box center [253, 323] width 27 height 10
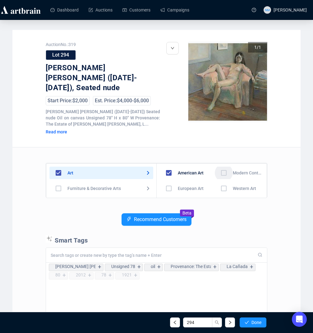
click at [224, 164] on input "checkbox" at bounding box center [224, 173] width 18 height 18
click at [246, 326] on button "Done" at bounding box center [253, 323] width 27 height 10
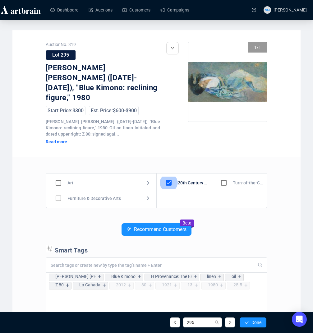
click at [169, 174] on input "checkbox" at bounding box center [169, 183] width 18 height 18
click at [60, 174] on input "checkbox" at bounding box center [58, 183] width 18 height 18
checkbox input "true"
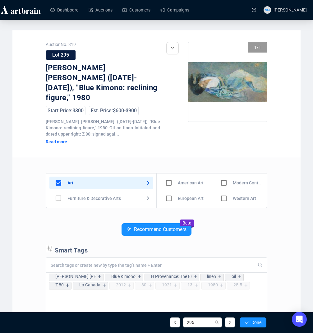
click at [170, 174] on input "checkbox" at bounding box center [169, 183] width 18 height 18
checkbox input "true"
click at [217, 174] on input "checkbox" at bounding box center [224, 183] width 18 height 18
click at [244, 319] on button "Done" at bounding box center [253, 323] width 27 height 10
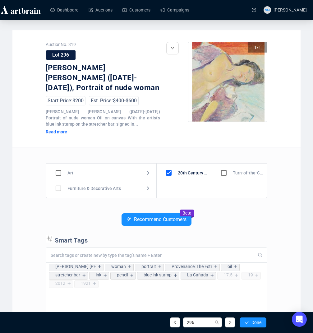
click at [251, 221] on div "Recommend Customers Beta" at bounding box center [157, 224] width 222 height 22
click at [168, 164] on input "checkbox" at bounding box center [169, 173] width 18 height 18
click at [58, 165] on input "checkbox" at bounding box center [58, 173] width 18 height 18
checkbox input "true"
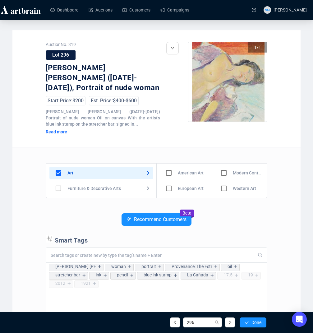
click at [165, 165] on input "checkbox" at bounding box center [169, 173] width 18 height 18
checkbox input "true"
click at [222, 167] on input "checkbox" at bounding box center [224, 173] width 18 height 18
click at [250, 323] on button "Done" at bounding box center [253, 323] width 27 height 10
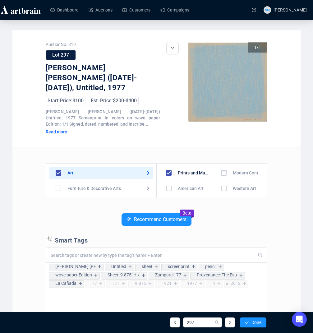
click at [235, 213] on div "Recommend Customers Beta" at bounding box center [157, 224] width 222 height 22
click at [219, 165] on input "checkbox" at bounding box center [224, 173] width 18 height 18
click at [252, 325] on button "Done" at bounding box center [253, 323] width 27 height 10
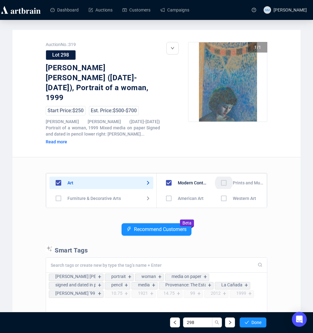
click at [219, 174] on input "checkbox" at bounding box center [224, 183] width 18 height 18
click at [254, 324] on span "Done" at bounding box center [257, 322] width 10 height 5
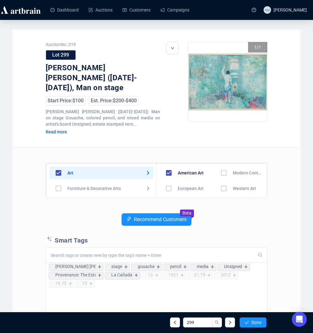
click at [243, 213] on div "Recommend Customers Beta" at bounding box center [157, 224] width 222 height 22
click at [221, 165] on input "checkbox" at bounding box center [224, 173] width 18 height 18
click at [257, 326] on button "Done" at bounding box center [253, 323] width 27 height 10
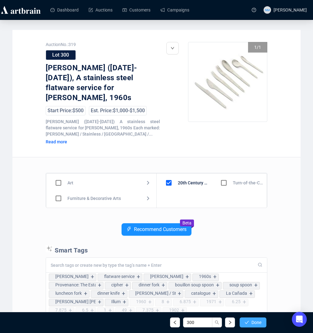
click at [256, 322] on span "Done" at bounding box center [257, 322] width 10 height 5
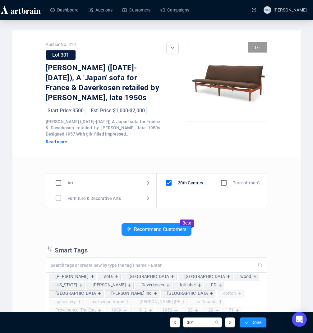
click at [235, 222] on div "Art Furniture & Decorative Arts Jewelry & Watches Native American Design Motor …" at bounding box center [157, 291] width 222 height 269
click at [236, 226] on div "Recommend Customers Beta" at bounding box center [157, 234] width 222 height 22
click at [256, 322] on span "Done" at bounding box center [257, 322] width 10 height 5
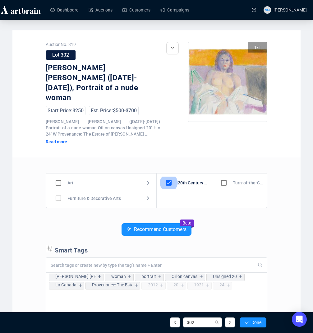
click at [171, 174] on input "checkbox" at bounding box center [169, 183] width 18 height 18
click at [59, 174] on input "checkbox" at bounding box center [58, 183] width 18 height 18
checkbox input "true"
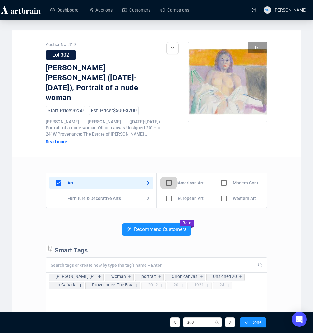
click at [170, 174] on input "checkbox" at bounding box center [169, 183] width 18 height 18
checkbox input "true"
click at [221, 174] on input "checkbox" at bounding box center [224, 183] width 18 height 18
click at [258, 327] on button "Done" at bounding box center [253, 323] width 27 height 10
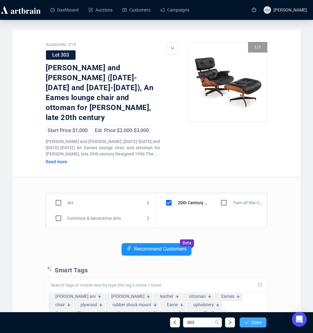
click at [252, 324] on span "Done" at bounding box center [257, 322] width 10 height 5
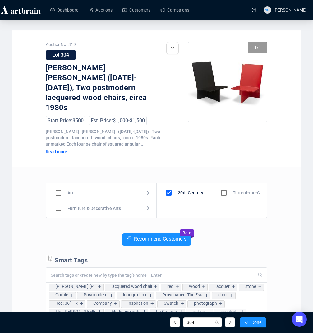
click at [229, 233] on div "Recommend Customers Beta" at bounding box center [157, 244] width 222 height 22
click at [258, 322] on span "Done" at bounding box center [257, 322] width 10 height 5
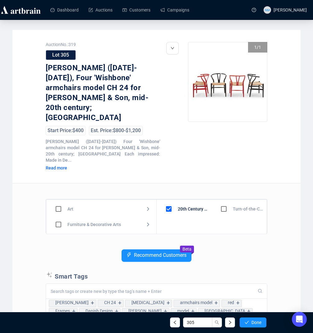
click at [215, 249] on div "Recommend Customers Beta" at bounding box center [157, 260] width 222 height 22
click at [249, 309] on div "Hans Wegner + CH 24 + Wishbone + armchairs model + red + Frames + Danish Design…" at bounding box center [156, 328] width 221 height 59
click at [250, 319] on button "Done" at bounding box center [253, 323] width 27 height 10
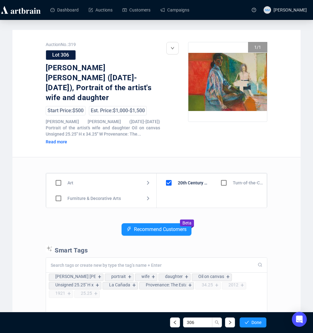
click at [223, 203] on div "Art Furniture & Decorative Arts Jewelry & Watches Native American Design Motor …" at bounding box center [157, 291] width 222 height 269
click at [257, 321] on span "Done" at bounding box center [257, 322] width 10 height 5
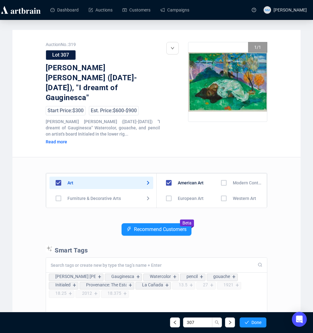
click at [241, 223] on div "Recommend Customers Beta" at bounding box center [157, 234] width 222 height 22
click at [222, 174] on input "checkbox" at bounding box center [224, 183] width 18 height 18
click at [255, 324] on span "Done" at bounding box center [257, 322] width 10 height 5
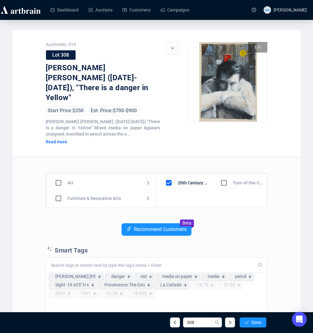
click at [241, 231] on div "Recommend Customers Beta" at bounding box center [157, 234] width 222 height 22
click at [226, 174] on input "checkbox" at bounding box center [224, 183] width 18 height 18
click at [227, 174] on input "checkbox" at bounding box center [224, 183] width 18 height 18
checkbox input "false"
click at [167, 174] on input "checkbox" at bounding box center [169, 183] width 18 height 18
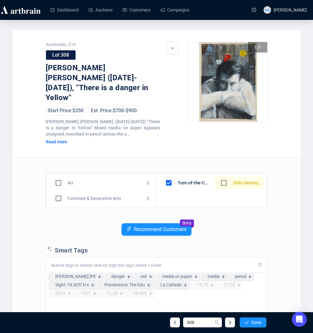
checkbox input "false"
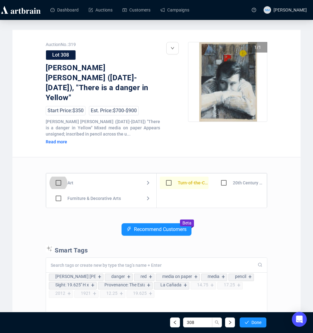
click at [58, 174] on input "checkbox" at bounding box center [58, 183] width 18 height 18
checkbox input "true"
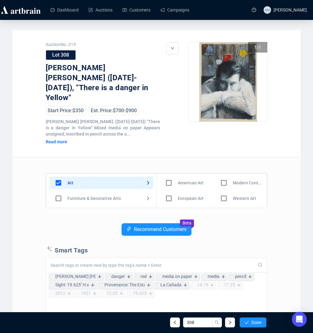
click at [222, 174] on input "checkbox" at bounding box center [224, 183] width 18 height 18
click at [254, 318] on button "Done" at bounding box center [253, 323] width 27 height 10
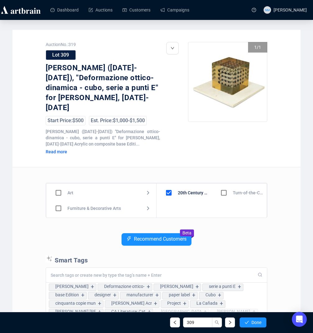
click at [233, 217] on div "Art Furniture & Decorative Arts Jewelry & Watches Native American Design Motor …" at bounding box center [157, 301] width 222 height 269
click at [255, 324] on span "Done" at bounding box center [257, 322] width 10 height 5
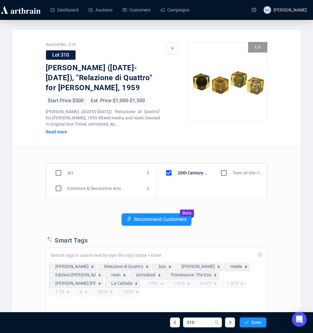
click at [244, 231] on div "Recommend Customers Beta" at bounding box center [157, 224] width 222 height 22
click at [254, 325] on button "Done" at bounding box center [253, 323] width 27 height 10
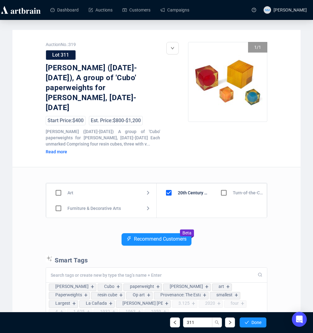
click at [245, 234] on div "Recommend Customers Beta" at bounding box center [157, 244] width 222 height 22
click at [259, 327] on button "Done" at bounding box center [253, 323] width 27 height 10
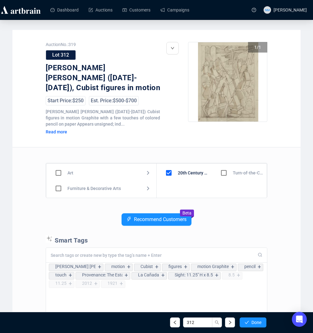
click at [241, 219] on div "Recommend Customers Beta" at bounding box center [157, 224] width 222 height 22
click at [168, 164] on input "checkbox" at bounding box center [169, 173] width 18 height 18
click at [58, 164] on input "checkbox" at bounding box center [58, 173] width 18 height 18
checkbox input "true"
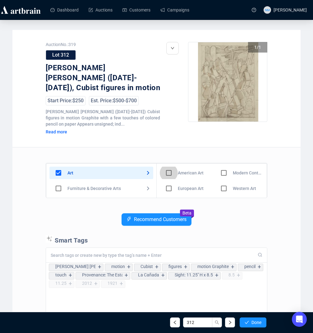
click at [169, 164] on input "checkbox" at bounding box center [169, 173] width 18 height 18
checkbox input "true"
click at [221, 164] on input "checkbox" at bounding box center [224, 173] width 18 height 18
click at [252, 324] on span "Done" at bounding box center [257, 322] width 10 height 5
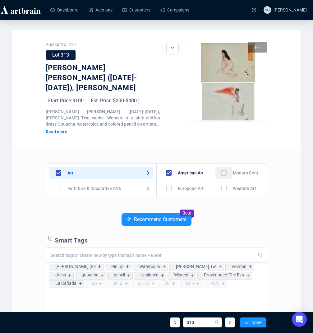
click at [219, 164] on input "checkbox" at bounding box center [224, 173] width 18 height 18
click at [252, 323] on span "Done" at bounding box center [257, 322] width 10 height 5
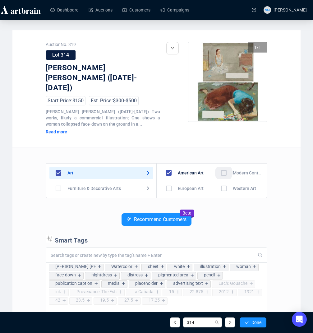
click at [221, 164] on input "checkbox" at bounding box center [224, 173] width 18 height 18
click at [253, 324] on span "Done" at bounding box center [257, 322] width 10 height 5
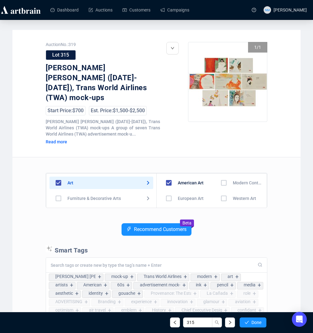
click at [231, 223] on div "Recommend Customers Beta" at bounding box center [157, 234] width 222 height 22
click at [219, 174] on input "checkbox" at bounding box center [224, 183] width 18 height 18
click at [233, 223] on div "Recommend Customers Beta" at bounding box center [157, 234] width 222 height 22
click at [256, 324] on span "Done" at bounding box center [257, 322] width 10 height 5
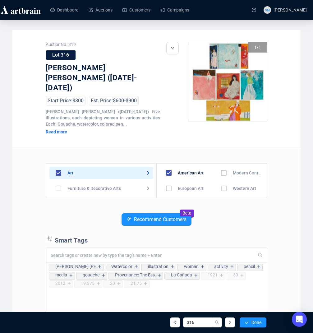
click at [237, 216] on div "Recommend Customers Beta" at bounding box center [157, 224] width 222 height 22
click at [223, 164] on input "checkbox" at bounding box center [224, 173] width 18 height 18
click at [257, 321] on span "Done" at bounding box center [257, 322] width 10 height 5
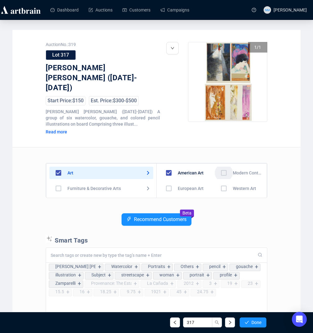
click at [222, 164] on input "checkbox" at bounding box center [224, 173] width 18 height 18
click at [259, 322] on span "Done" at bounding box center [257, 322] width 10 height 5
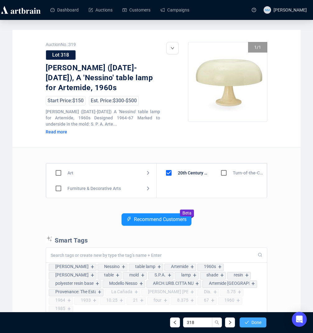
click at [261, 325] on button "Done" at bounding box center [253, 323] width 27 height 10
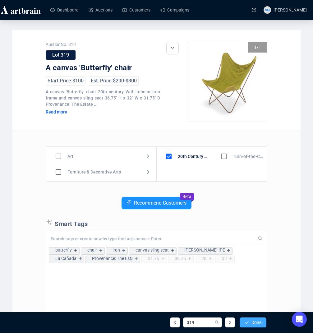
click at [254, 324] on span "Done" at bounding box center [257, 322] width 10 height 5
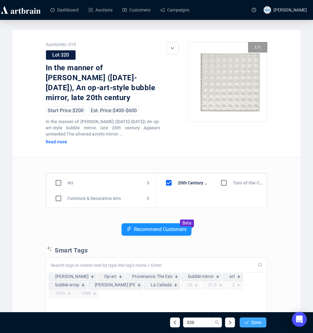
click at [254, 324] on span "Done" at bounding box center [257, 322] width 10 height 5
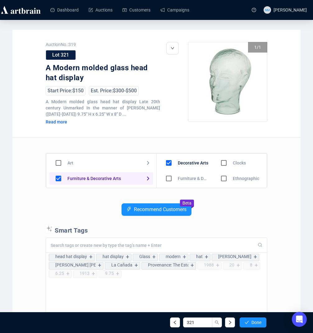
click at [235, 218] on div "Recommend Customers Beta" at bounding box center [157, 214] width 222 height 22
click at [58, 164] on input "checkbox" at bounding box center [58, 163] width 18 height 18
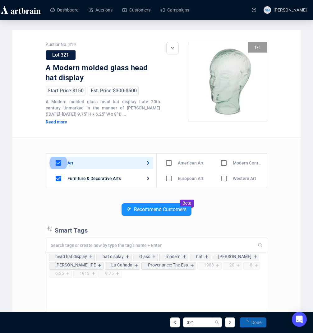
click at [58, 164] on input "checkbox" at bounding box center [58, 163] width 18 height 18
checkbox input "false"
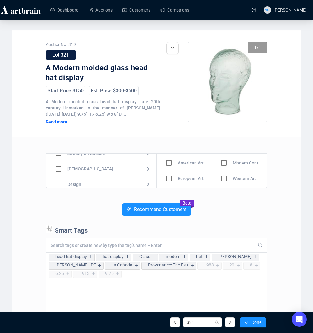
scroll to position [44, 0]
click at [59, 181] on input "checkbox" at bounding box center [58, 181] width 18 height 18
checkbox input "true"
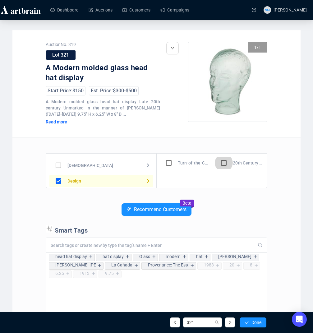
click at [224, 164] on input "checkbox" at bounding box center [224, 163] width 18 height 18
click at [257, 323] on span "Done" at bounding box center [257, 322] width 10 height 5
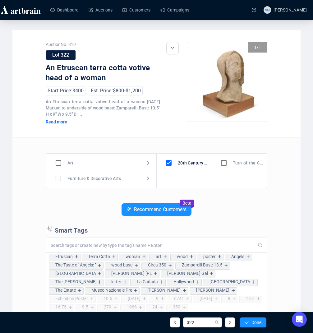
click at [229, 195] on div "Art Furniture & Decorative Arts Jewelry & Watches Native American Design Motor …" at bounding box center [157, 271] width 222 height 269
click at [59, 165] on input "checkbox" at bounding box center [58, 165] width 18 height 18
checkbox input "true"
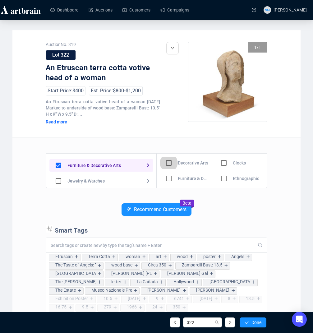
click at [169, 164] on input "checkbox" at bounding box center [169, 163] width 18 height 18
checkbox input "true"
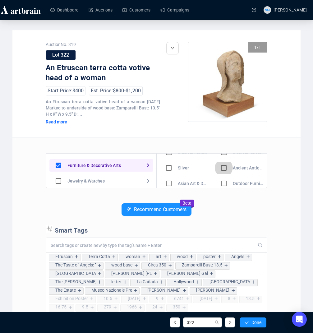
click at [222, 169] on input "checkbox" at bounding box center [224, 168] width 18 height 18
click at [257, 323] on span "Done" at bounding box center [257, 322] width 10 height 5
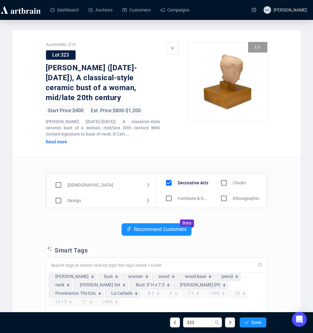
scroll to position [46, 0]
click at [56, 191] on input "checkbox" at bounding box center [58, 199] width 18 height 18
checkbox input "true"
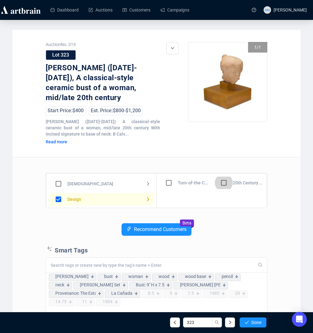
click at [225, 174] on input "checkbox" at bounding box center [224, 183] width 18 height 18
click at [259, 326] on button "Done" at bounding box center [253, 323] width 27 height 10
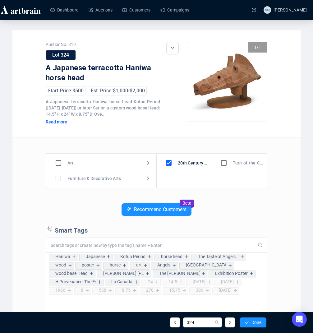
click at [230, 217] on div "Recommend Customers Beta" at bounding box center [157, 214] width 222 height 22
click at [230, 208] on div "Recommend Customers Beta" at bounding box center [157, 214] width 222 height 22
click at [62, 165] on input "checkbox" at bounding box center [58, 164] width 18 height 18
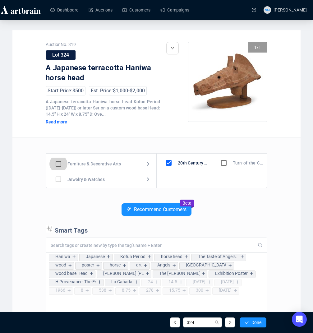
checkbox input "true"
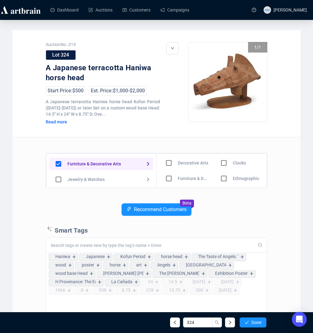
click at [172, 164] on input "checkbox" at bounding box center [169, 163] width 18 height 18
checkbox input "true"
click at [223, 166] on input "checkbox" at bounding box center [224, 165] width 18 height 18
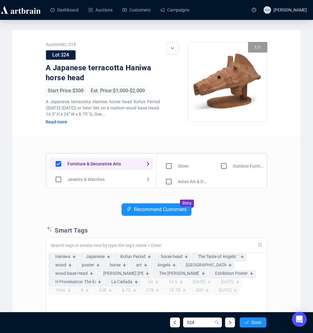
click at [171, 180] on input "checkbox" at bounding box center [169, 182] width 18 height 18
checkbox input "true"
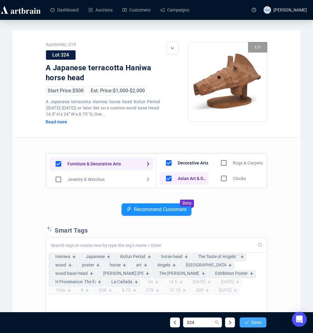
click at [254, 323] on span "Done" at bounding box center [257, 322] width 10 height 5
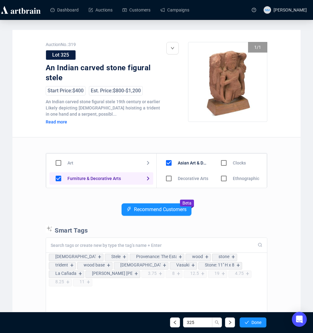
click at [172, 179] on input "checkbox" at bounding box center [169, 179] width 18 height 18
checkbox input "true"
click at [258, 220] on div "Recommend Customers Beta" at bounding box center [157, 214] width 222 height 22
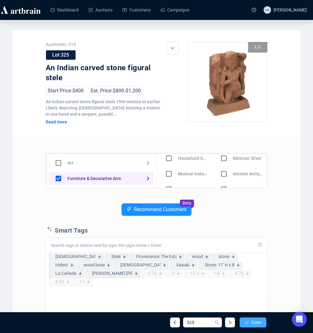
click at [252, 318] on button "Done" at bounding box center [253, 323] width 27 height 10
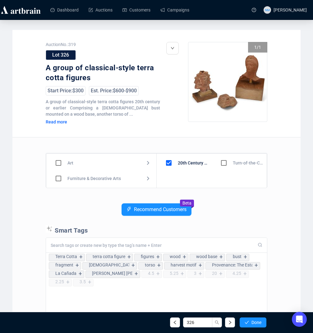
click at [60, 179] on input "checkbox" at bounding box center [58, 179] width 18 height 18
checkbox input "true"
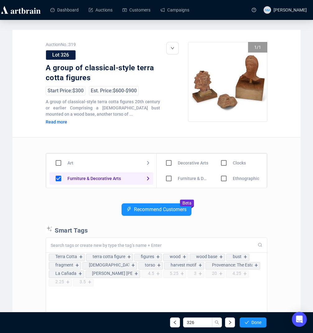
click at [169, 164] on input "checkbox" at bounding box center [169, 163] width 18 height 18
checkbox input "true"
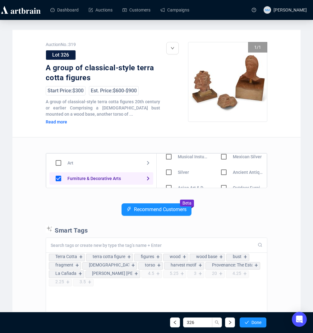
scroll to position [52, 0]
click at [257, 323] on span "Done" at bounding box center [257, 322] width 10 height 5
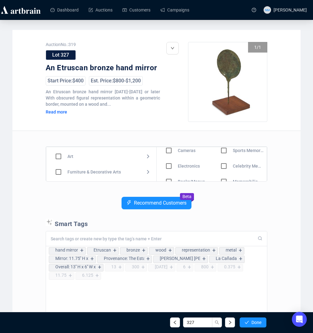
scroll to position [3, 0]
click at [58, 172] on input "checkbox" at bounding box center [58, 172] width 18 height 18
checkbox input "true"
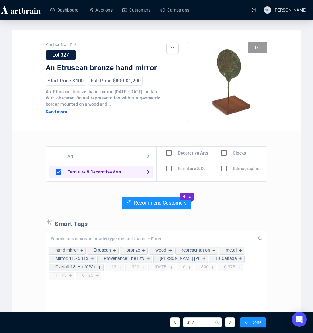
click at [168, 152] on input "checkbox" at bounding box center [169, 153] width 18 height 18
checkbox input "true"
click at [222, 165] on input "checkbox" at bounding box center [224, 166] width 18 height 18
click at [252, 329] on div "327 Done" at bounding box center [156, 322] width 229 height 21
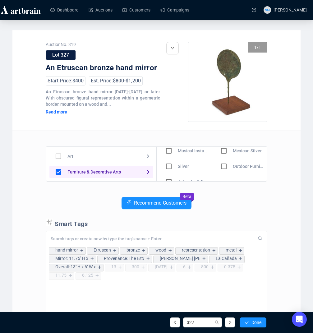
click at [252, 328] on div "327 Done" at bounding box center [156, 322] width 229 height 21
click at [257, 324] on span "Done" at bounding box center [257, 322] width 10 height 5
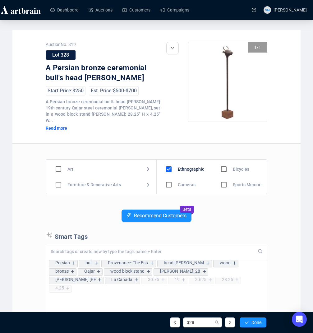
click at [265, 160] on div "Ethnographic Cameras Electronics Books/Manuscripts Telescopes/Optics Gaming Mac…" at bounding box center [212, 177] width 110 height 34
click at [267, 163] on div "Ethnographic Cameras Electronics Books/Manuscripts Telescopes/Optics Gaming Mac…" at bounding box center [212, 177] width 110 height 34
drag, startPoint x: 267, startPoint y: 163, endPoint x: 267, endPoint y: 167, distance: 4.0
click at [267, 167] on div "Ethnographic Cameras Electronics Books/Manuscripts Telescopes/Optics Gaming Mac…" at bounding box center [212, 177] width 110 height 34
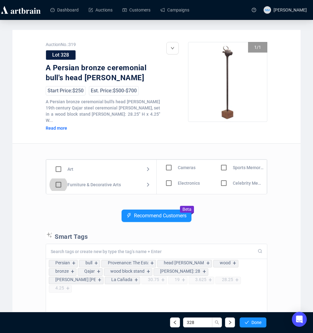
click at [59, 178] on input "checkbox" at bounding box center [58, 185] width 18 height 18
checkbox input "true"
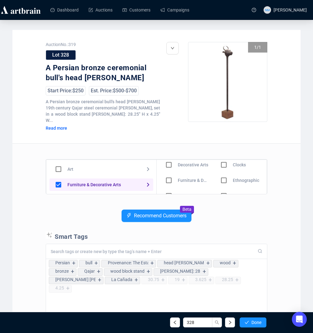
click at [220, 172] on input "checkbox" at bounding box center [224, 180] width 18 height 18
click at [169, 160] on input "checkbox" at bounding box center [169, 165] width 18 height 18
checkbox input "true"
click at [252, 321] on span "Done" at bounding box center [257, 322] width 10 height 5
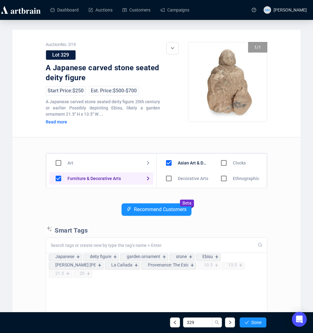
click at [168, 179] on input "checkbox" at bounding box center [169, 179] width 18 height 18
checkbox input "true"
click at [257, 323] on span "Done" at bounding box center [257, 322] width 10 height 5
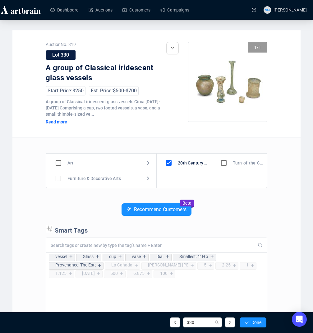
scroll to position [7, 0]
click at [58, 172] on input "checkbox" at bounding box center [58, 172] width 18 height 18
checkbox input "true"
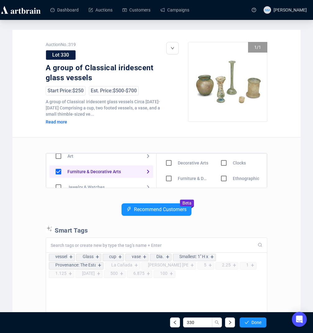
click at [171, 163] on input "checkbox" at bounding box center [169, 163] width 18 height 18
checkbox input "true"
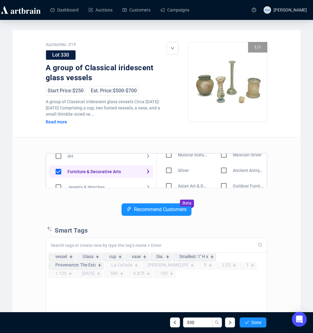
click at [219, 170] on input "checkbox" at bounding box center [224, 170] width 18 height 18
click at [253, 323] on span "Done" at bounding box center [257, 322] width 10 height 5
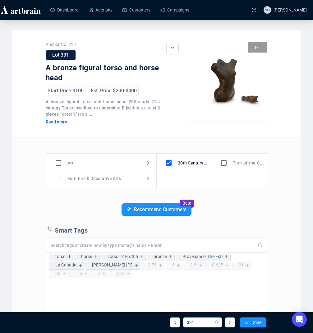
click at [252, 202] on div "Art Furniture & Decorative Arts Jewelry & Watches Native American Design Motor …" at bounding box center [157, 271] width 222 height 269
click at [56, 179] on input "checkbox" at bounding box center [58, 179] width 18 height 18
checkbox input "true"
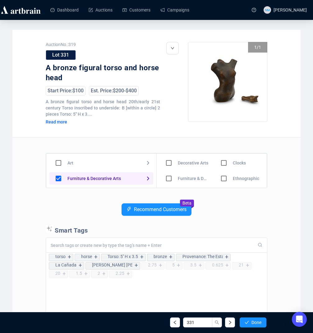
click at [169, 164] on input "checkbox" at bounding box center [169, 163] width 18 height 18
checkbox input "true"
click at [257, 327] on button "Done" at bounding box center [253, 323] width 27 height 10
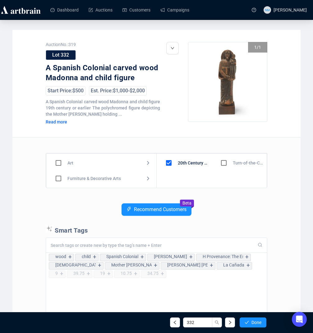
click at [60, 178] on input "checkbox" at bounding box center [58, 179] width 18 height 18
checkbox input "true"
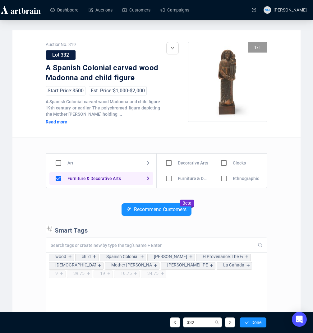
click at [168, 163] on input "checkbox" at bounding box center [169, 163] width 18 height 18
checkbox input "true"
click at [246, 320] on span "button" at bounding box center [247, 322] width 4 height 5
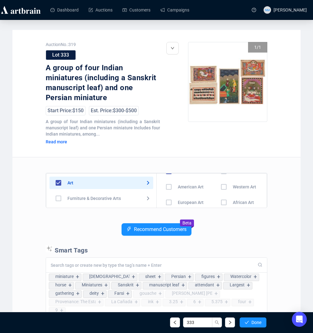
scroll to position [21, 0]
click at [171, 191] on input "checkbox" at bounding box center [169, 193] width 18 height 18
checkbox input "true"
click at [225, 196] on input "checkbox" at bounding box center [224, 195] width 18 height 18
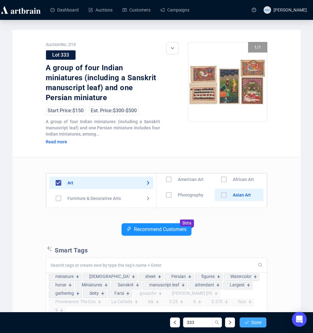
click at [256, 324] on span "Done" at bounding box center [257, 322] width 10 height 5
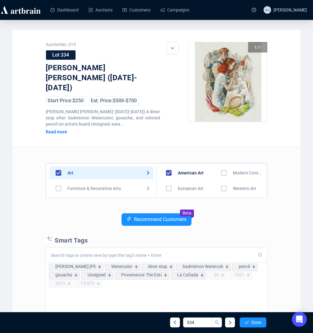
click at [217, 164] on input "checkbox" at bounding box center [224, 173] width 18 height 18
click at [257, 322] on span "Done" at bounding box center [257, 322] width 10 height 5
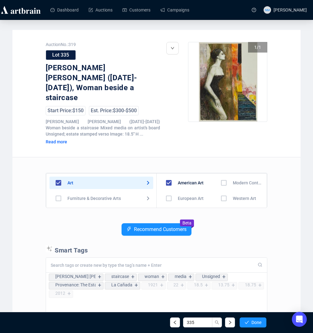
click at [223, 174] on input "checkbox" at bounding box center [224, 183] width 18 height 18
click at [257, 327] on button "Done" at bounding box center [253, 323] width 27 height 10
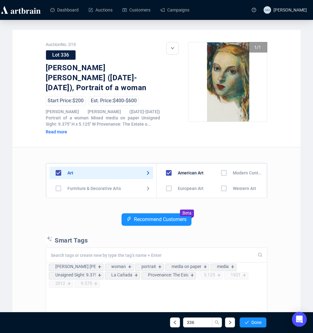
click at [218, 164] on input "checkbox" at bounding box center [224, 173] width 18 height 18
click at [253, 322] on span "Done" at bounding box center [257, 322] width 10 height 5
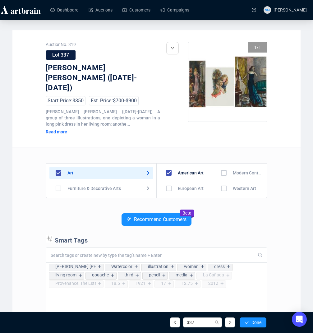
click at [240, 235] on p "Smart Tags" at bounding box center [157, 239] width 222 height 9
click at [221, 164] on input "checkbox" at bounding box center [224, 173] width 18 height 18
click at [260, 323] on span "Done" at bounding box center [257, 322] width 10 height 5
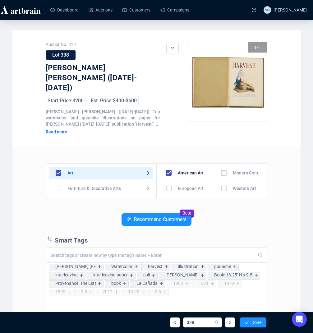
click at [229, 214] on div "Recommend Customers Beta" at bounding box center [157, 224] width 222 height 22
click at [220, 164] on input "checkbox" at bounding box center [224, 173] width 18 height 18
click at [256, 321] on span "Done" at bounding box center [257, 322] width 10 height 5
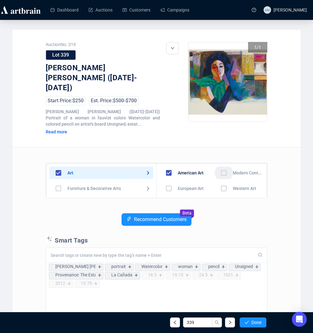
click at [221, 164] on input "checkbox" at bounding box center [224, 173] width 18 height 18
click at [254, 324] on span "Done" at bounding box center [257, 322] width 10 height 5
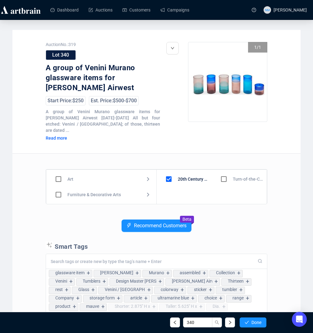
click at [256, 223] on div "Recommend Customers Beta" at bounding box center [157, 231] width 222 height 22
click at [259, 324] on span "Done" at bounding box center [257, 322] width 10 height 5
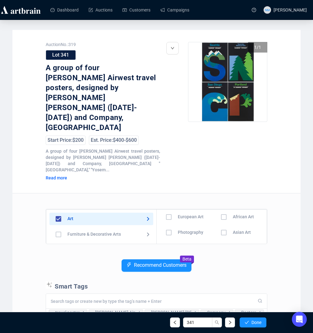
scroll to position [27, 0]
click at [60, 226] on input "checkbox" at bounding box center [58, 235] width 18 height 18
checkbox input "true"
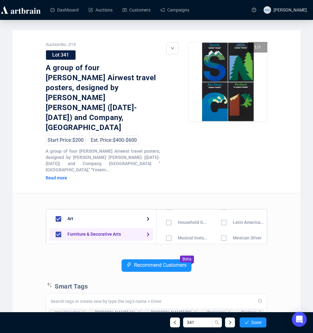
scroll to position [0, 0]
click at [168, 210] on input "checkbox" at bounding box center [169, 219] width 18 height 18
checkbox input "true"
click at [137, 213] on div "Art" at bounding box center [101, 219] width 104 height 12
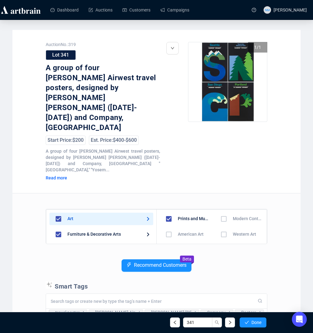
click at [223, 210] on input "checkbox" at bounding box center [224, 219] width 18 height 18
click at [252, 325] on span "Done" at bounding box center [257, 322] width 10 height 5
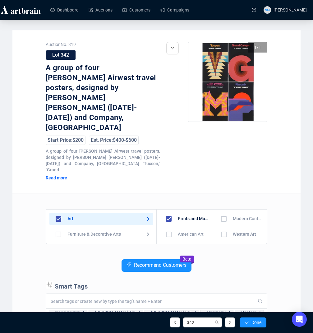
click at [221, 210] on input "checkbox" at bounding box center [224, 219] width 18 height 18
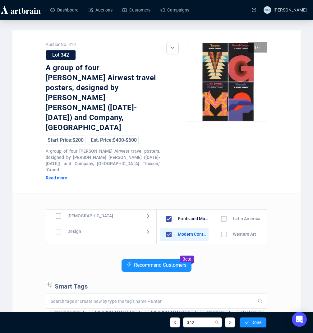
scroll to position [53, 0]
click at [57, 219] on input "checkbox" at bounding box center [58, 228] width 18 height 18
checkbox input "true"
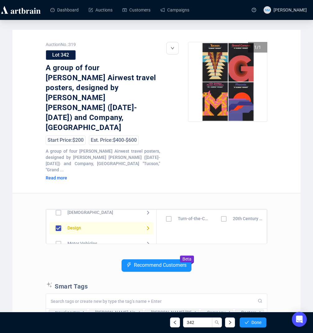
scroll to position [52, 0]
click at [226, 210] on input "checkbox" at bounding box center [224, 219] width 18 height 18
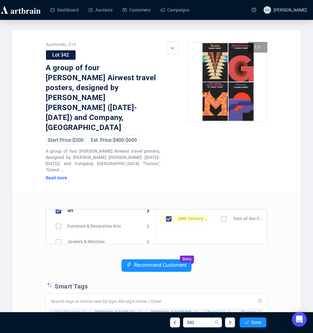
scroll to position [10, 0]
click at [57, 215] on input "checkbox" at bounding box center [58, 224] width 18 height 18
checkbox input "true"
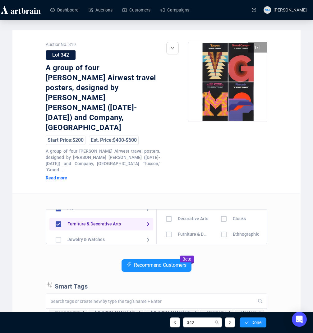
click at [168, 210] on input "checkbox" at bounding box center [169, 219] width 18 height 18
checkbox input "true"
click at [249, 319] on button "Done" at bounding box center [253, 323] width 27 height 10
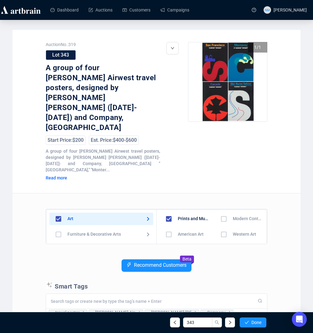
click at [227, 259] on div "Recommend Customers Beta" at bounding box center [157, 270] width 222 height 22
click at [220, 210] on input "checkbox" at bounding box center [224, 219] width 18 height 18
click at [57, 226] on input "checkbox" at bounding box center [58, 235] width 18 height 18
checkbox input "true"
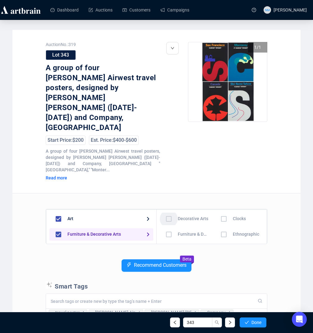
click at [168, 210] on input "checkbox" at bounding box center [169, 219] width 18 height 18
checkbox input "true"
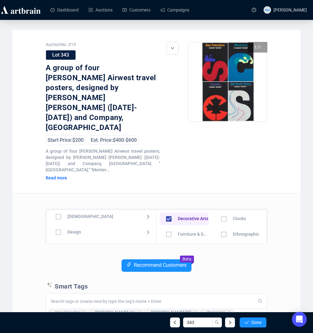
scroll to position [51, 0]
click at [57, 221] on input "checkbox" at bounding box center [58, 230] width 18 height 18
checkbox input "true"
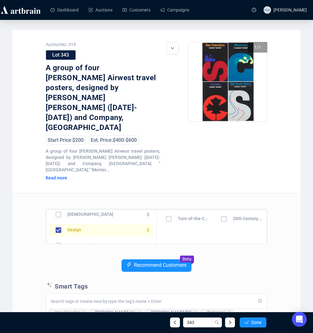
click at [221, 210] on input "checkbox" at bounding box center [224, 219] width 18 height 18
click at [253, 326] on button "Done" at bounding box center [253, 323] width 27 height 10
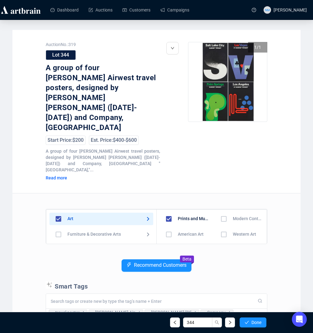
click at [222, 210] on input "checkbox" at bounding box center [224, 219] width 18 height 18
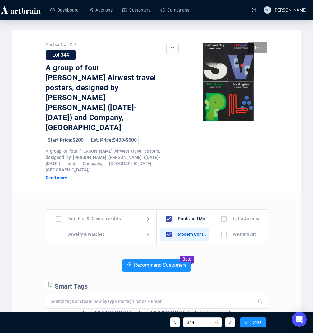
scroll to position [18, 0]
click at [59, 207] on input "checkbox" at bounding box center [58, 216] width 18 height 18
checkbox input "true"
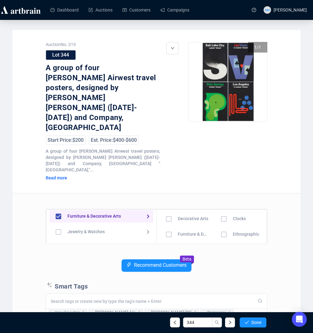
click at [168, 210] on input "checkbox" at bounding box center [169, 219] width 18 height 18
checkbox input "true"
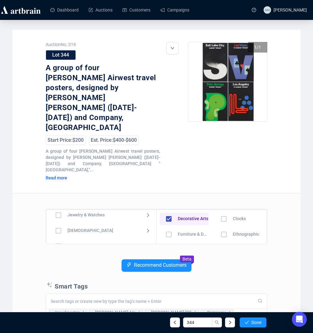
scroll to position [39, 0]
click at [58, 234] on input "checkbox" at bounding box center [58, 243] width 18 height 18
checkbox input "true"
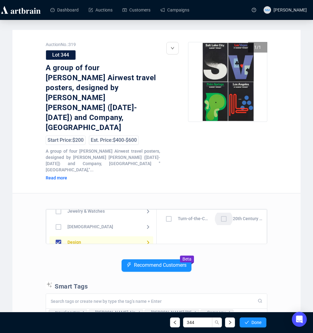
click at [222, 210] on input "checkbox" at bounding box center [224, 219] width 18 height 18
click at [255, 324] on span "Done" at bounding box center [257, 322] width 10 height 5
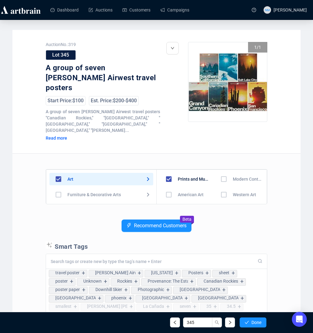
click at [245, 241] on p "Smart Tags" at bounding box center [157, 245] width 222 height 9
click at [223, 170] on input "checkbox" at bounding box center [224, 179] width 18 height 18
click at [59, 186] on input "checkbox" at bounding box center [58, 195] width 18 height 18
checkbox input "true"
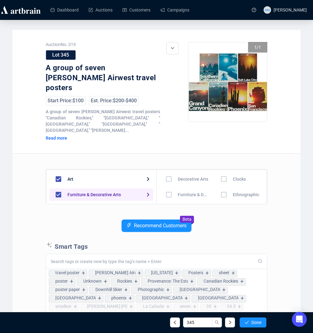
click at [167, 170] on input "checkbox" at bounding box center [169, 179] width 18 height 18
checkbox input "true"
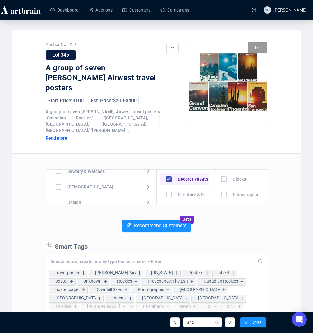
scroll to position [43, 0]
click at [57, 190] on input "checkbox" at bounding box center [58, 199] width 18 height 18
checkbox input "true"
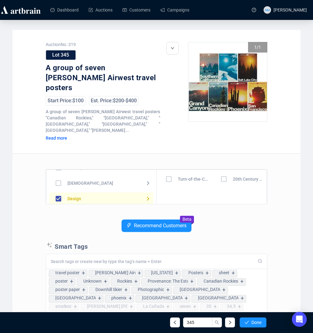
click at [226, 170] on input "checkbox" at bounding box center [224, 179] width 18 height 18
click at [252, 321] on span "Done" at bounding box center [257, 322] width 10 height 5
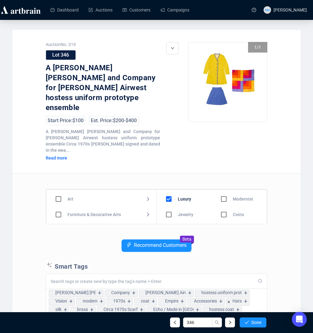
click at [232, 240] on div "Recommend Customers Beta" at bounding box center [157, 251] width 222 height 22
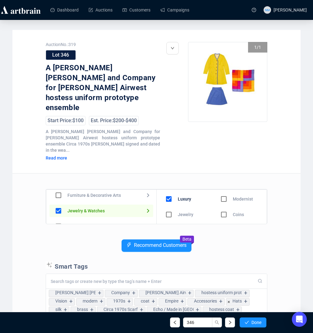
scroll to position [23, 0]
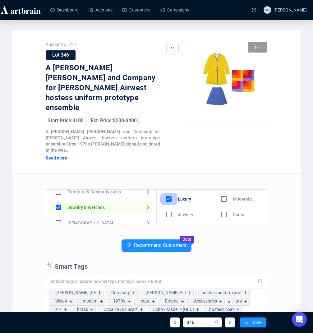
click at [167, 190] on input "checkbox" at bounding box center [169, 199] width 18 height 18
checkbox input "false"
click at [58, 198] on input "checkbox" at bounding box center [58, 207] width 18 height 18
checkbox input "false"
click at [60, 183] on input "checkbox" at bounding box center [58, 192] width 18 height 18
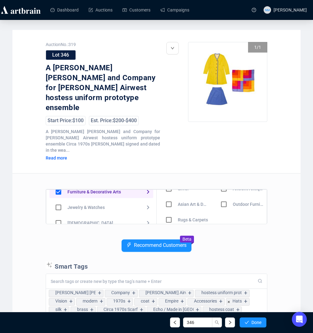
scroll to position [75, 0]
click at [60, 183] on input "checkbox" at bounding box center [58, 192] width 18 height 18
checkbox input "false"
click at [59, 198] on input "checkbox" at bounding box center [58, 207] width 18 height 18
checkbox input "true"
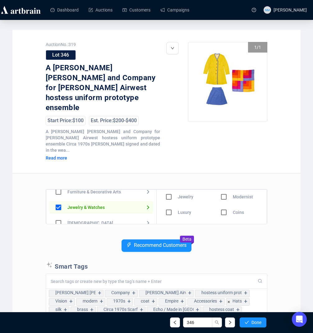
scroll to position [0, 0]
click at [169, 206] on input "checkbox" at bounding box center [169, 215] width 18 height 18
checkbox input "true"
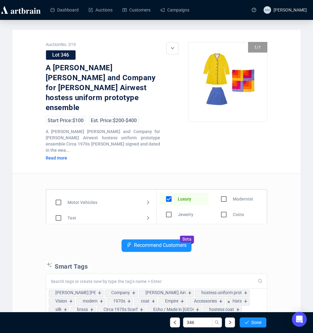
scroll to position [93, 0]
drag, startPoint x: 58, startPoint y: 200, endPoint x: 144, endPoint y: 165, distance: 93.2
click at [58, 206] on input "checkbox" at bounding box center [58, 215] width 18 height 18
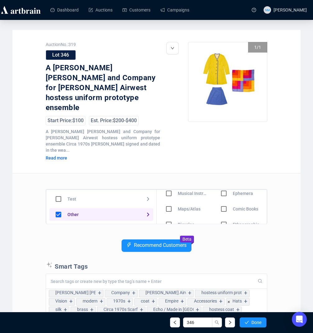
scroll to position [90, 0]
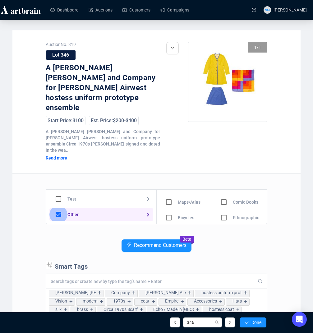
click at [59, 206] on input "checkbox" at bounding box center [58, 215] width 18 height 18
checkbox input "false"
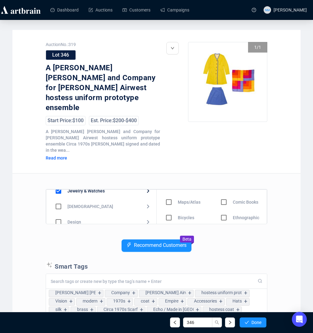
scroll to position [29, 0]
click at [144, 198] on icon at bounding box center [147, 201] width 7 height 7
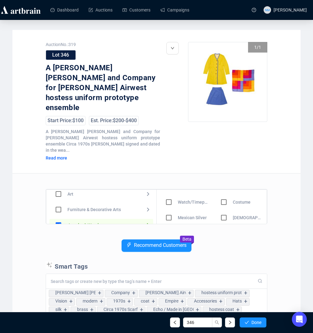
click at [145, 206] on icon at bounding box center [147, 209] width 7 height 7
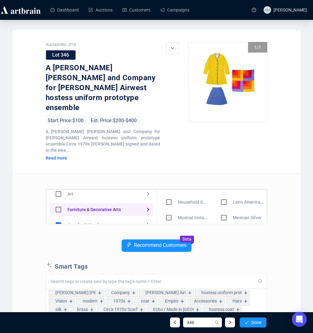
drag, startPoint x: 59, startPoint y: 194, endPoint x: 221, endPoint y: 174, distance: 163.6
click at [59, 201] on input "checkbox" at bounding box center [58, 210] width 18 height 18
click at [54, 201] on input "checkbox" at bounding box center [58, 210] width 18 height 18
checkbox input "false"
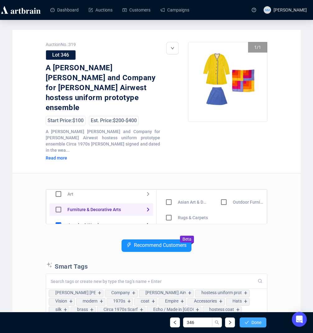
click at [256, 320] on span "Done" at bounding box center [257, 322] width 10 height 5
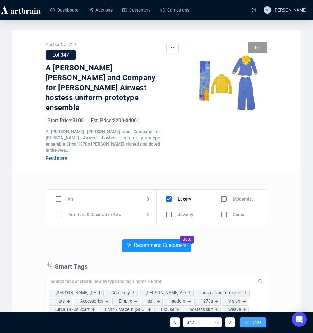
click at [256, 320] on span "Done" at bounding box center [257, 322] width 10 height 5
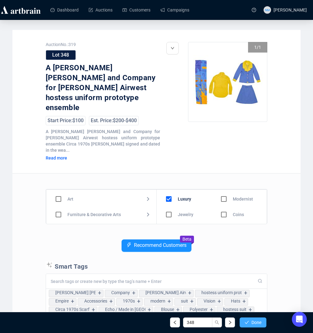
click at [256, 320] on span "Done" at bounding box center [257, 322] width 10 height 5
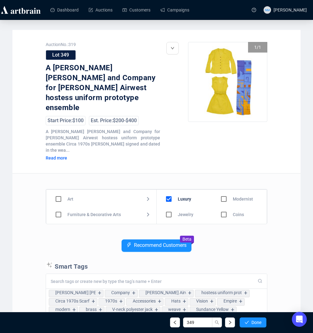
click at [256, 320] on span "Done" at bounding box center [257, 322] width 10 height 5
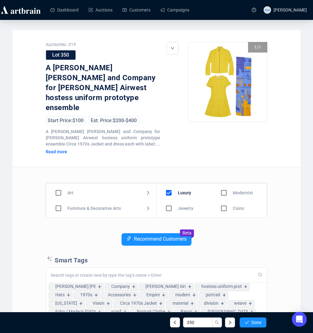
click at [256, 320] on span "Done" at bounding box center [257, 322] width 10 height 5
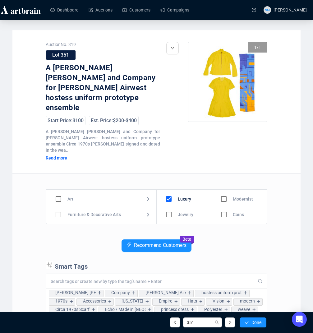
click at [256, 320] on span "Done" at bounding box center [257, 322] width 10 height 5
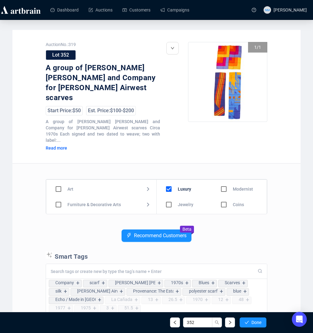
click at [256, 320] on span "Done" at bounding box center [257, 322] width 10 height 5
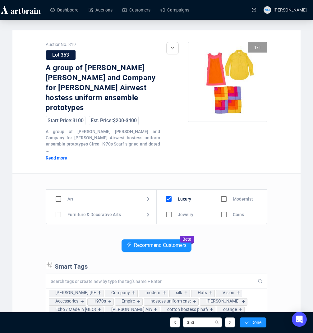
click at [256, 320] on span "Done" at bounding box center [257, 322] width 10 height 5
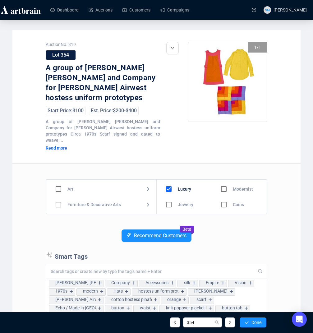
click at [256, 320] on span "Done" at bounding box center [257, 322] width 10 height 5
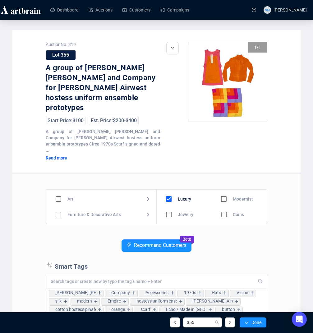
click at [256, 320] on span "Done" at bounding box center [257, 322] width 10 height 5
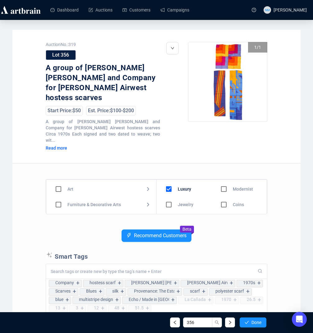
click at [256, 320] on span "Done" at bounding box center [257, 322] width 10 height 5
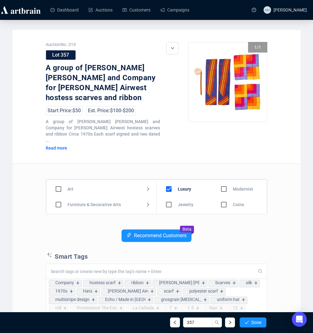
click at [256, 320] on span "Done" at bounding box center [257, 322] width 10 height 5
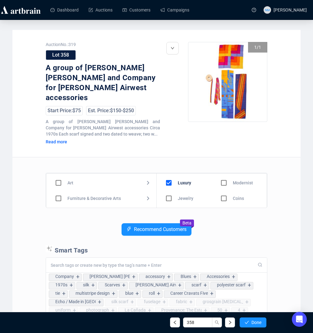
click at [256, 320] on span "Done" at bounding box center [257, 322] width 10 height 5
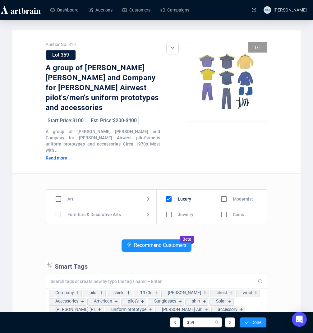
click at [256, 320] on span "Done" at bounding box center [257, 322] width 10 height 5
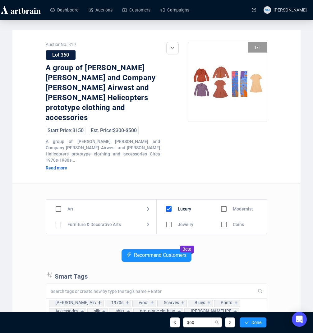
click at [256, 320] on span "Done" at bounding box center [257, 322] width 10 height 5
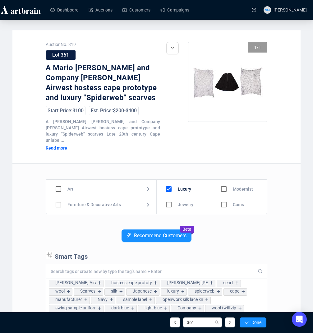
click at [256, 320] on span "Done" at bounding box center [257, 322] width 10 height 5
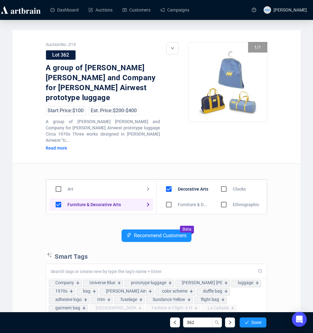
click at [256, 320] on span "Done" at bounding box center [257, 322] width 10 height 5
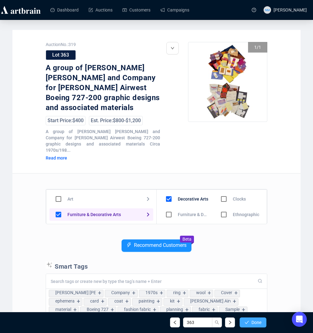
click at [256, 321] on span "Done" at bounding box center [257, 322] width 10 height 5
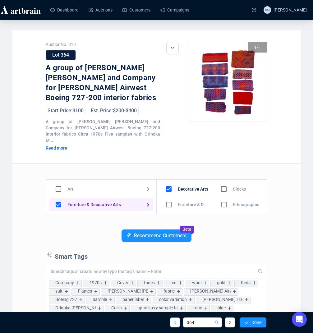
click at [173, 325] on span "button" at bounding box center [175, 322] width 4 height 5
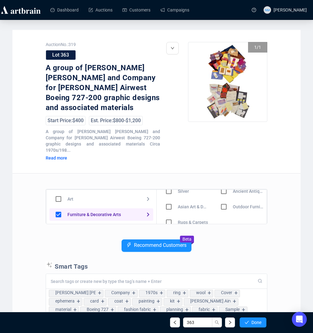
scroll to position [75, 0]
click at [173, 325] on button "button" at bounding box center [175, 323] width 10 height 10
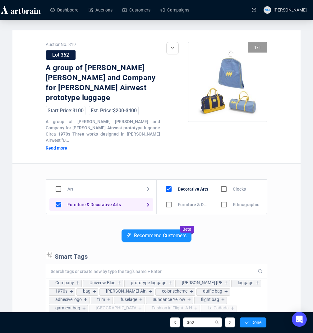
click at [58, 199] on input "checkbox" at bounding box center [58, 205] width 18 height 18
checkbox input "false"
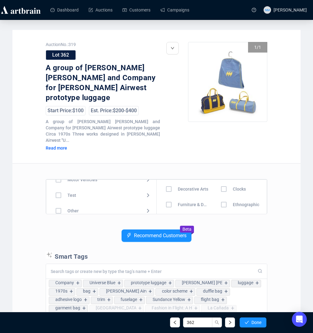
scroll to position [92, 0]
click at [58, 199] on input "checkbox" at bounding box center [58, 206] width 18 height 18
checkbox input "true"
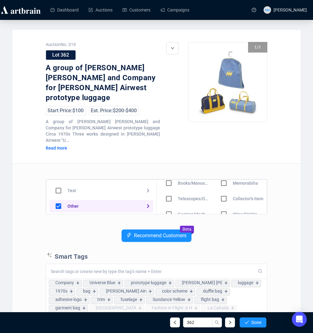
click at [222, 193] on input "checkbox" at bounding box center [224, 199] width 18 height 18
click at [247, 324] on icon "check" at bounding box center [247, 322] width 4 height 4
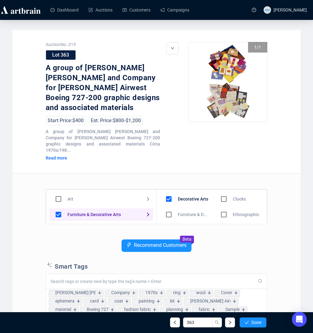
scroll to position [93, 0]
click at [59, 210] on input "checkbox" at bounding box center [58, 215] width 18 height 18
checkbox input "true"
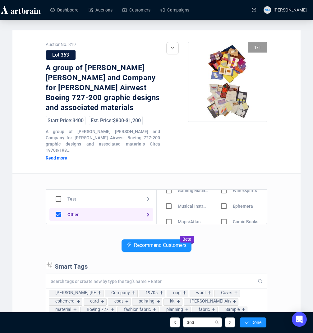
drag, startPoint x: 223, startPoint y: 201, endPoint x: 237, endPoint y: 295, distance: 95.0
click at [222, 201] on input "checkbox" at bounding box center [224, 206] width 18 height 18
click at [250, 322] on button "Done" at bounding box center [253, 323] width 27 height 10
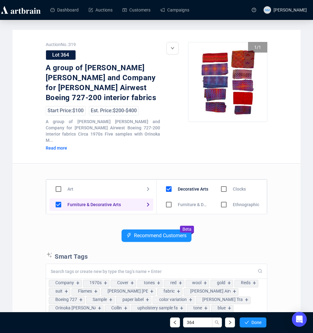
click at [247, 233] on div "Recommend Customers Beta" at bounding box center [157, 241] width 222 height 22
click at [57, 200] on input "checkbox" at bounding box center [58, 205] width 18 height 18
checkbox input "false"
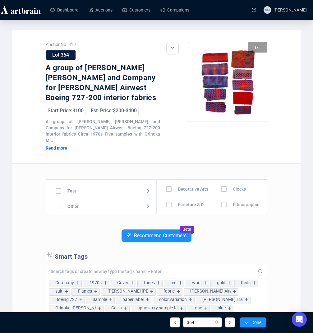
scroll to position [93, 0]
click at [58, 200] on input "checkbox" at bounding box center [58, 205] width 18 height 18
checkbox input "true"
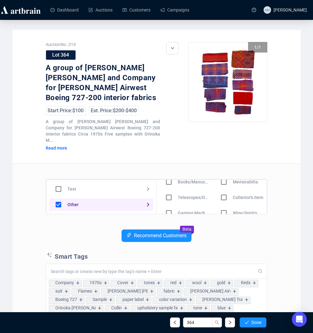
scroll to position [40, 0]
click at [226, 191] on input "checkbox" at bounding box center [224, 195] width 18 height 18
click at [258, 319] on button "Done" at bounding box center [253, 323] width 27 height 10
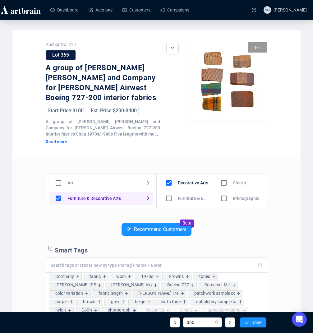
scroll to position [93, 0]
click at [54, 199] on input "checkbox" at bounding box center [58, 198] width 18 height 18
checkbox input "true"
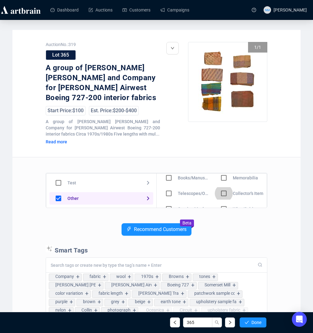
click at [221, 195] on input "checkbox" at bounding box center [224, 193] width 18 height 18
click at [254, 324] on span "Done" at bounding box center [257, 322] width 10 height 5
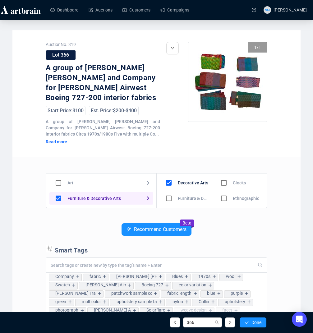
scroll to position [93, 0]
click at [57, 197] on input "checkbox" at bounding box center [58, 198] width 18 height 18
checkbox input "true"
click at [219, 189] on input "checkbox" at bounding box center [224, 184] width 18 height 18
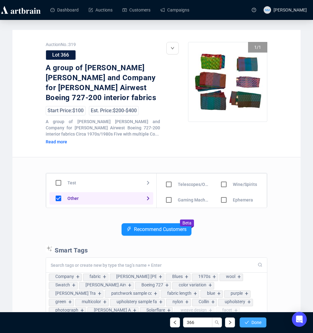
click at [259, 323] on span "Done" at bounding box center [257, 322] width 10 height 5
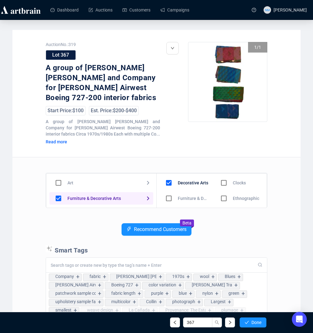
scroll to position [93, 0]
click at [56, 198] on input "checkbox" at bounding box center [58, 198] width 18 height 18
checkbox input "true"
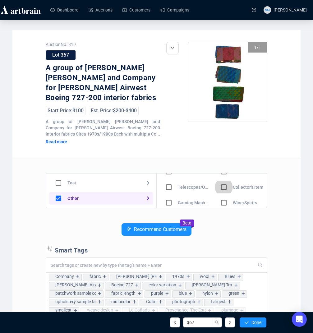
click at [227, 189] on input "checkbox" at bounding box center [224, 187] width 18 height 18
click at [258, 321] on span "Done" at bounding box center [257, 322] width 10 height 5
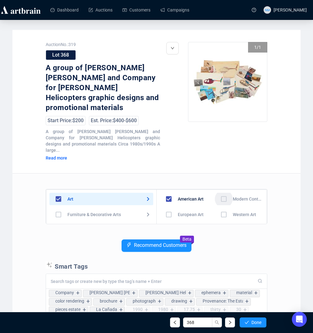
click at [224, 191] on input "checkbox" at bounding box center [224, 199] width 18 height 18
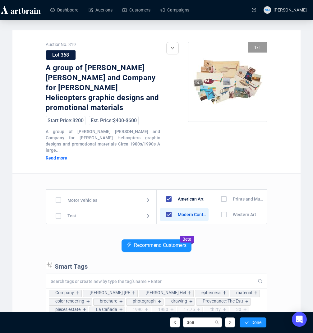
scroll to position [88, 0]
click at [59, 214] on input "checkbox" at bounding box center [58, 220] width 18 height 18
checkbox input "true"
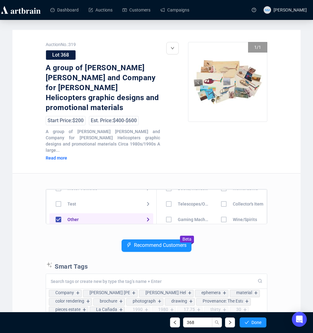
click at [219, 200] on input "checkbox" at bounding box center [224, 204] width 18 height 18
click at [261, 320] on span "Done" at bounding box center [257, 322] width 10 height 5
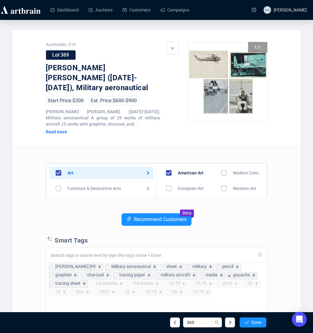
click at [221, 164] on input "checkbox" at bounding box center [224, 173] width 18 height 18
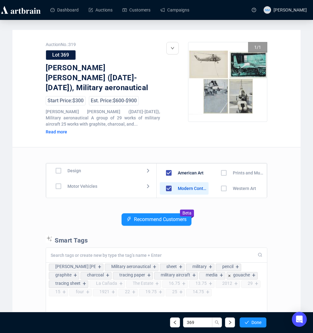
scroll to position [93, 0]
click at [56, 181] on input "checkbox" at bounding box center [58, 188] width 18 height 18
checkbox input "true"
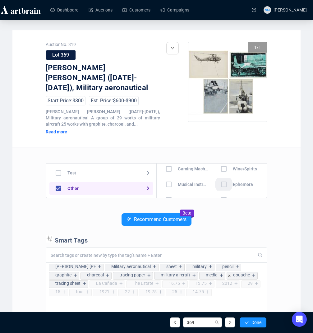
click at [222, 175] on input "checkbox" at bounding box center [224, 184] width 18 height 18
click at [257, 320] on span "Done" at bounding box center [257, 322] width 10 height 5
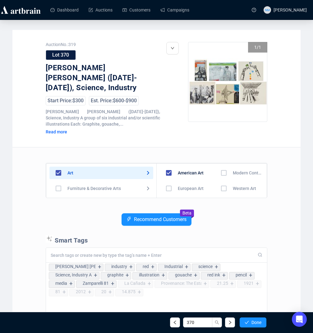
scroll to position [93, 0]
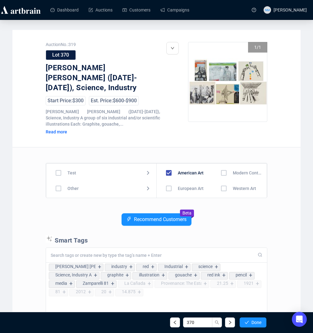
click at [57, 179] on input "checkbox" at bounding box center [58, 188] width 18 height 18
checkbox input "true"
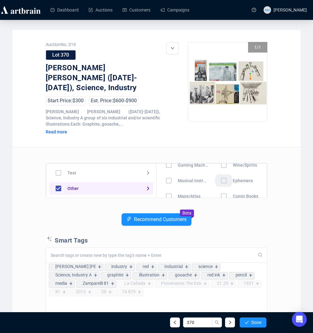
click at [222, 172] on input "checkbox" at bounding box center [224, 181] width 18 height 18
click at [258, 325] on button "Done" at bounding box center [253, 323] width 27 height 10
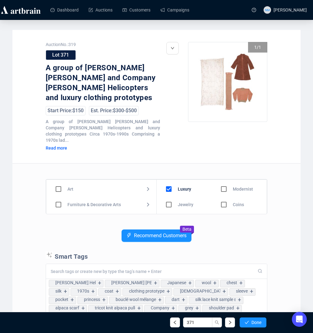
scroll to position [93, 0]
drag, startPoint x: 58, startPoint y: 197, endPoint x: 72, endPoint y: 189, distance: 15.5
click at [58, 197] on input "checkbox" at bounding box center [58, 205] width 18 height 18
checkbox input "true"
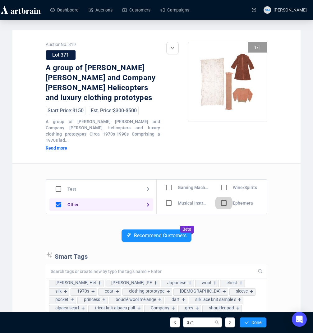
click at [221, 197] on input "checkbox" at bounding box center [224, 203] width 18 height 18
click at [256, 324] on span "Done" at bounding box center [257, 322] width 10 height 5
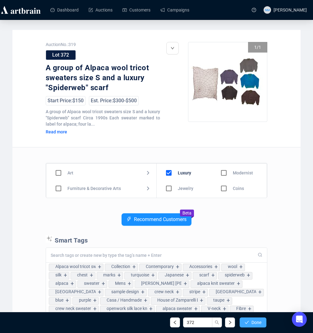
click at [251, 327] on button "Done" at bounding box center [253, 323] width 27 height 10
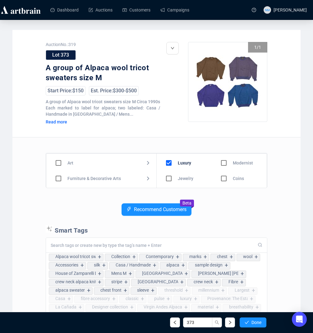
click at [251, 327] on button "Done" at bounding box center [253, 323] width 27 height 10
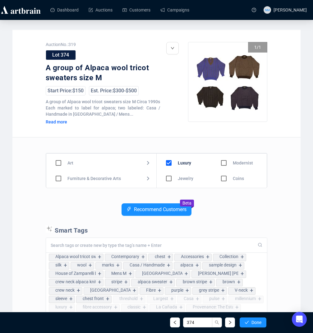
click at [251, 327] on button "Done" at bounding box center [253, 323] width 27 height 10
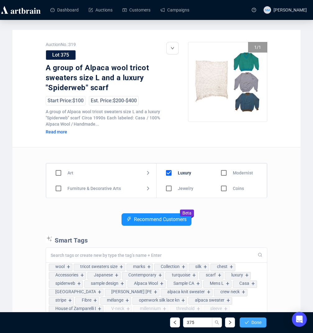
click at [251, 327] on button "Done" at bounding box center [253, 323] width 27 height 10
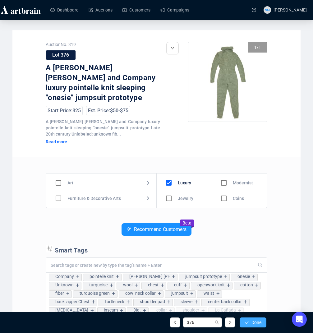
click at [252, 324] on span "Done" at bounding box center [257, 322] width 10 height 5
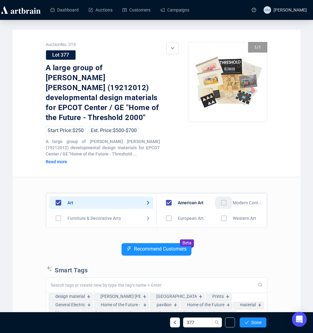
click at [222, 194] on input "checkbox" at bounding box center [224, 203] width 18 height 18
click at [240, 243] on div "Recommend Customers Beta" at bounding box center [157, 254] width 222 height 22
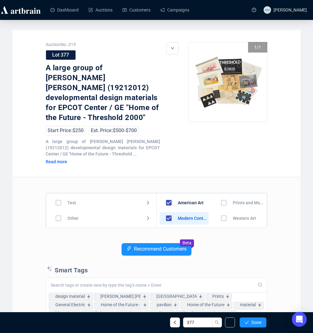
click at [57, 210] on input "checkbox" at bounding box center [58, 218] width 18 height 18
checkbox input "true"
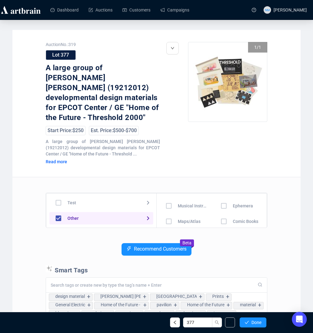
click at [224, 198] on input "checkbox" at bounding box center [224, 206] width 18 height 18
click at [258, 329] on div "377 Done" at bounding box center [156, 322] width 229 height 21
click at [257, 326] on button "Done" at bounding box center [253, 323] width 27 height 10
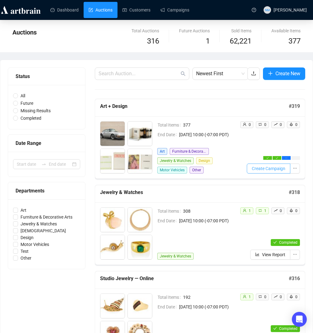
click at [270, 171] on span "Create Campaign" at bounding box center [269, 168] width 34 height 7
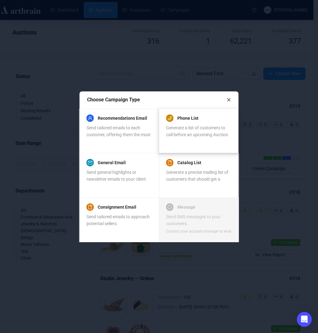
click at [193, 124] on div "Generate a list of customers to call before an upcoming Auction." at bounding box center [198, 131] width 65 height 14
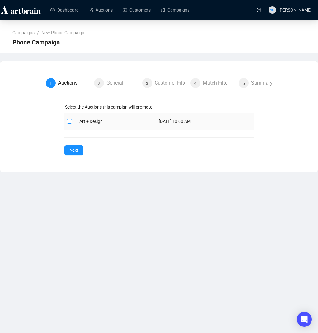
click at [69, 123] on input "checkbox" at bounding box center [69, 121] width 4 height 4
checkbox input "true"
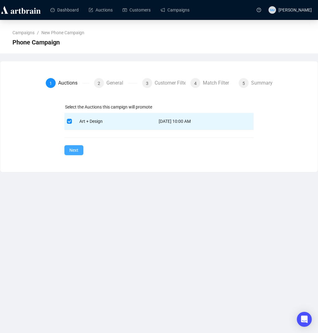
click at [78, 152] on span "Next" at bounding box center [73, 150] width 9 height 7
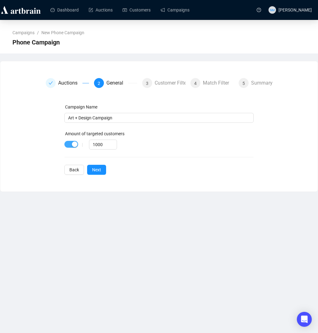
click at [74, 143] on div "button" at bounding box center [75, 145] width 6 height 6
click at [98, 171] on span "Next" at bounding box center [96, 169] width 9 height 7
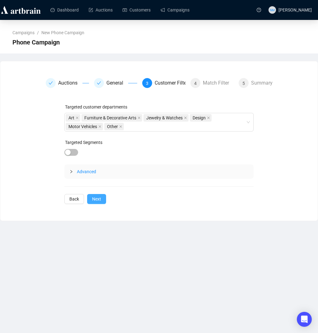
click at [99, 200] on span "Next" at bounding box center [96, 199] width 9 height 7
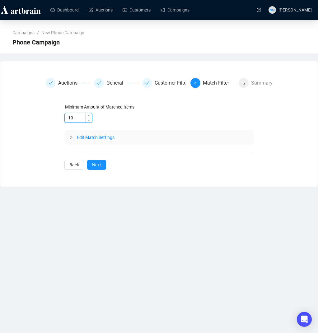
click at [72, 116] on input "10" at bounding box center [78, 117] width 27 height 9
type input "5"
click at [173, 159] on div "Minimum Amount of Matched Items 5 Edit Match Settings Back Next" at bounding box center [158, 137] width 189 height 66
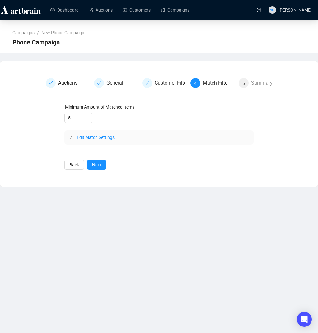
click at [72, 142] on div "Edit Match Settings" at bounding box center [158, 137] width 189 height 14
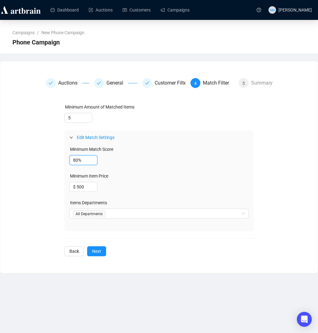
drag, startPoint x: 77, startPoint y: 161, endPoint x: 59, endPoint y: 158, distance: 18.3
click at [59, 159] on div "Minimum Amount of Matched Items 5 Edit Match Settings Minimum Match Score 80% M…" at bounding box center [159, 180] width 227 height 153
type input "92%"
click at [158, 177] on div "Minimum Item Price" at bounding box center [158, 177] width 179 height 9
click at [243, 217] on div "All Departments" at bounding box center [158, 214] width 179 height 10
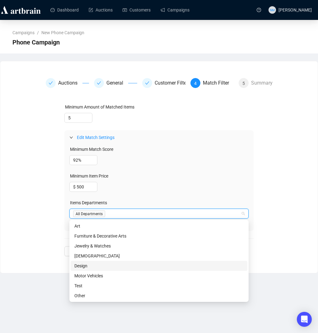
click at [88, 267] on div "Design" at bounding box center [158, 266] width 169 height 7
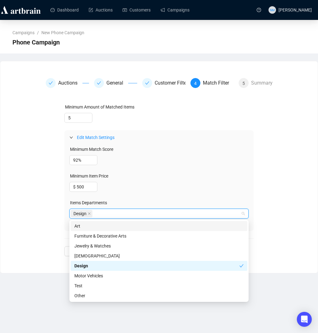
click at [78, 226] on div "Art" at bounding box center [158, 226] width 169 height 7
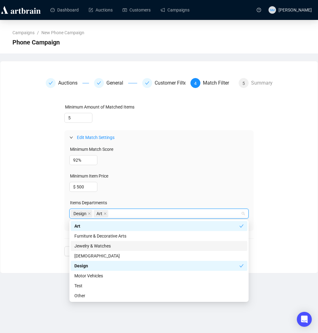
click at [288, 234] on div "Auctions General Customer Filter 4 Match Filter 5 Summary Minimum Amount of Mat…" at bounding box center [159, 167] width 302 height 178
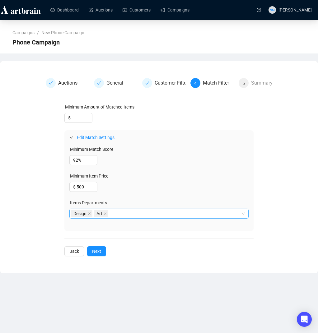
click at [158, 215] on div "Design Art" at bounding box center [156, 213] width 170 height 9
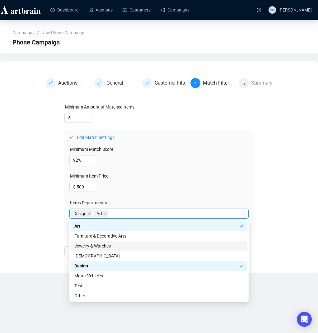
click at [142, 246] on div "Jewelry & Watches" at bounding box center [158, 246] width 169 height 7
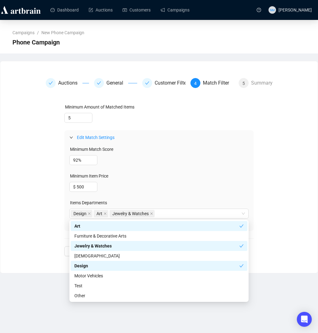
click at [313, 251] on div "Auctions General Customer Filter 4 Match Filter 5 Summary Minimum Amount of Mat…" at bounding box center [158, 167] width 317 height 193
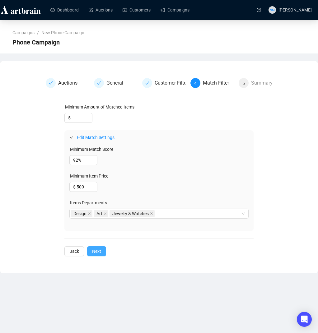
click at [100, 255] on button "Next" at bounding box center [96, 251] width 19 height 10
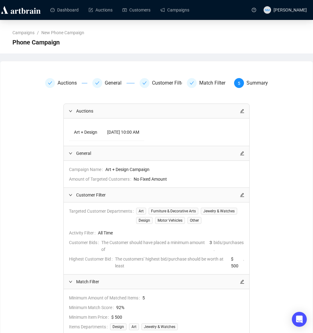
scroll to position [62, 0]
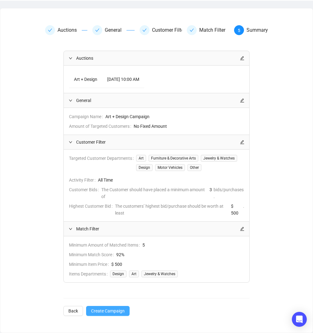
click at [112, 311] on span "Create Campaign" at bounding box center [108, 311] width 34 height 7
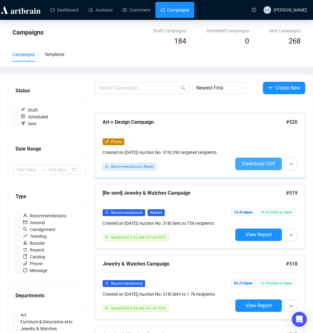
click at [258, 167] on span "Download CSV" at bounding box center [258, 164] width 33 height 6
click at [290, 166] on icon "down" at bounding box center [292, 164] width 4 height 4
click at [286, 178] on div "Phone Created on Sep 22, 2025 | Auction No. 319 | 296 targeted recipients Recom…" at bounding box center [200, 154] width 210 height 47
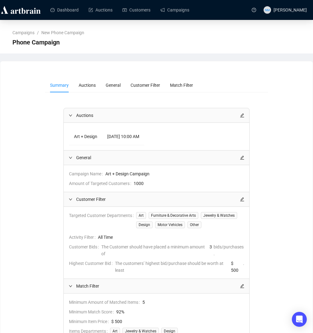
scroll to position [67, 0]
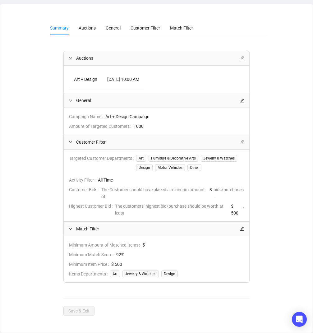
click at [241, 226] on div at bounding box center [242, 229] width 4 height 7
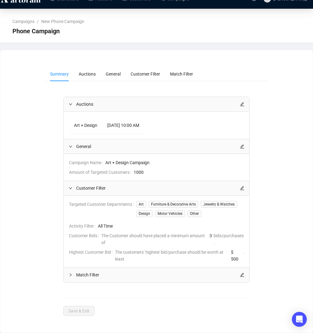
scroll to position [20, 0]
click at [242, 186] on icon "edit" at bounding box center [242, 188] width 4 height 4
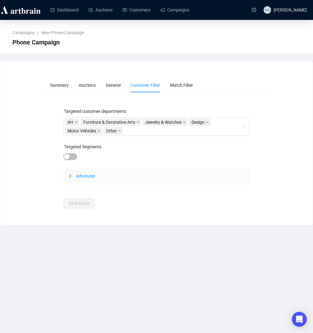
scroll to position [0, 0]
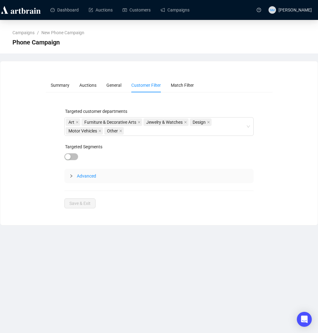
click at [71, 176] on icon "collapsed" at bounding box center [71, 176] width 4 height 4
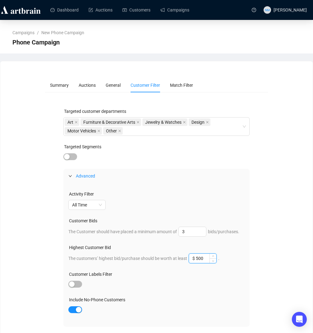
click at [202, 263] on input "$ 500" at bounding box center [202, 258] width 27 height 9
type input "$ 1,500"
click at [292, 263] on div "Summary Auctions General Customer Filter Match Filter Targeted customer departm…" at bounding box center [157, 215] width 298 height 274
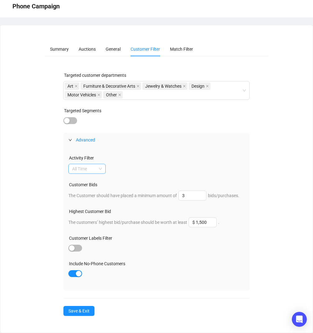
click at [98, 164] on span "All Time" at bounding box center [87, 168] width 30 height 9
click at [92, 188] on div "Last 3 Years" at bounding box center [86, 191] width 27 height 7
click at [193, 271] on div at bounding box center [156, 274] width 176 height 9
click at [89, 311] on span "Save & Exit" at bounding box center [78, 311] width 21 height 7
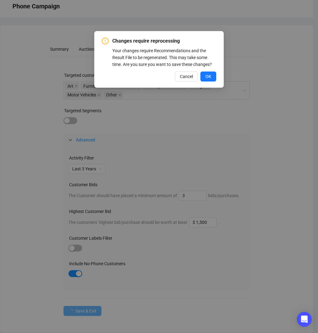
click at [207, 88] on div "Changes require reprocessing Your changes require Recommendations and the Resul…" at bounding box center [158, 59] width 129 height 57
click at [207, 80] on span "OK" at bounding box center [208, 76] width 6 height 7
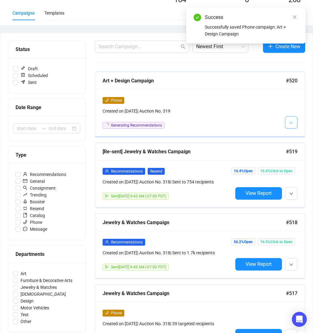
click at [292, 126] on span "button" at bounding box center [292, 123] width 4 height 8
click at [284, 136] on span "Edit" at bounding box center [284, 136] width 7 height 5
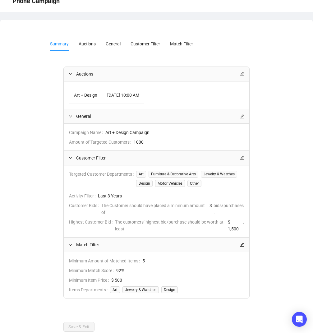
click at [241, 247] on icon "edit" at bounding box center [242, 245] width 4 height 4
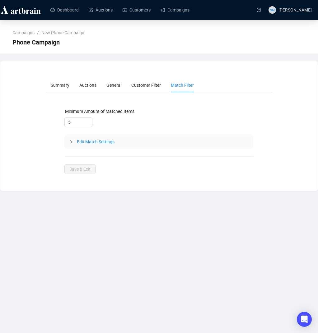
click at [71, 144] on div at bounding box center [72, 141] width 7 height 7
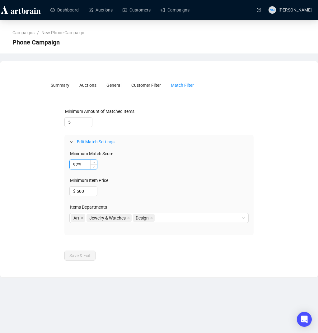
click at [77, 165] on input "92%" at bounding box center [83, 164] width 27 height 9
type input "93%"
click at [78, 193] on input "$ 500" at bounding box center [83, 191] width 27 height 9
click at [132, 192] on div "$ 500" at bounding box center [158, 191] width 179 height 10
click at [84, 253] on span "Save & Exit" at bounding box center [79, 255] width 21 height 7
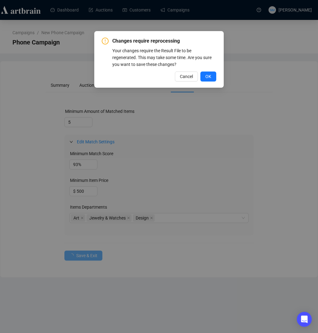
click at [208, 83] on div "Changes require reprocessing Your changes require the Result File to be regener…" at bounding box center [158, 59] width 129 height 57
click at [207, 76] on span "OK" at bounding box center [208, 76] width 6 height 7
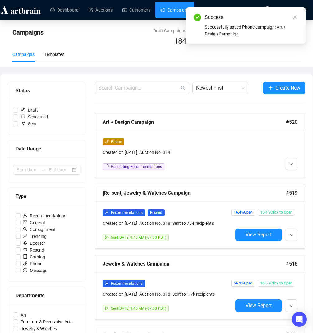
click at [230, 57] on div "Campaigns Templates" at bounding box center [156, 54] width 288 height 14
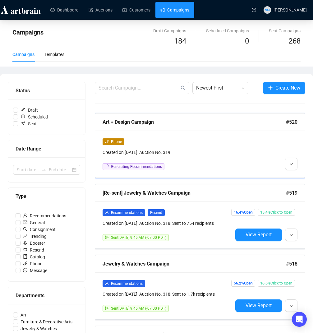
click at [216, 160] on div "Phone Created on Sep 22, 2025 | Auction No. 319 Generating Recommendations" at bounding box center [168, 154] width 130 height 32
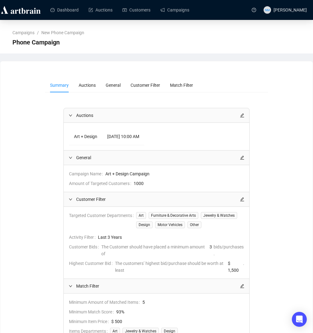
click at [272, 91] on div "Summary Auctions General Customer Filter Match Filter Auctions Art + Design Tue…" at bounding box center [157, 225] width 298 height 295
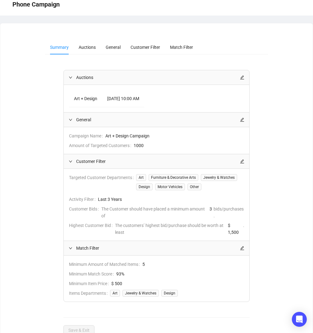
scroll to position [67, 0]
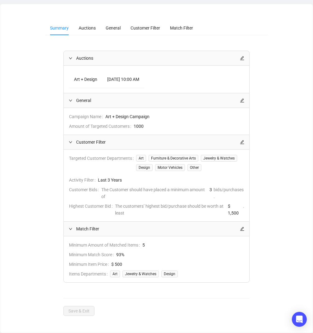
click at [290, 137] on div "Summary Auctions General Customer Filter Match Filter Auctions Art + Design Tue…" at bounding box center [157, 168] width 298 height 295
click at [284, 231] on div "Summary Auctions General Customer Filter Match Filter Auctions Art + Design Tue…" at bounding box center [157, 168] width 298 height 295
click at [299, 235] on div "Summary Auctions General Customer Filter Match Filter Auctions Art + Design Tue…" at bounding box center [157, 168] width 298 height 295
click at [241, 140] on icon "edit" at bounding box center [242, 142] width 4 height 4
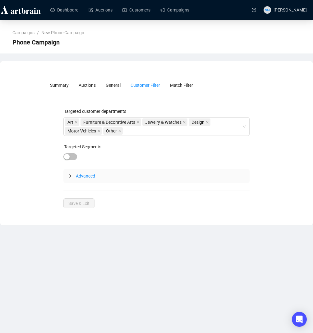
scroll to position [0, 0]
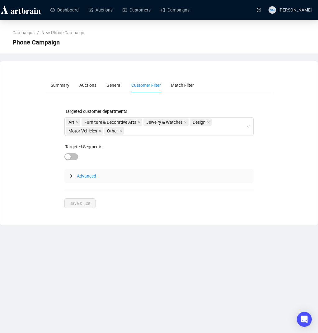
click at [70, 175] on icon "collapsed" at bounding box center [71, 176] width 4 height 4
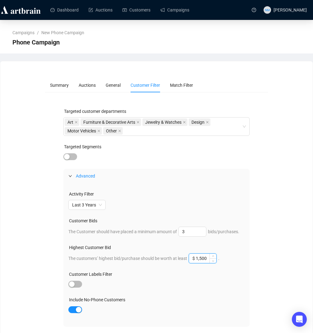
drag, startPoint x: 207, startPoint y: 263, endPoint x: 201, endPoint y: 263, distance: 5.9
click at [201, 263] on input "$ 1,500" at bounding box center [202, 258] width 27 height 9
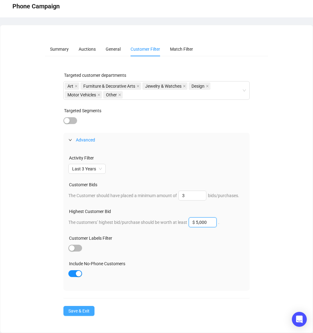
type input "$ 5,000"
click at [85, 310] on span "Save & Exit" at bounding box center [78, 311] width 21 height 7
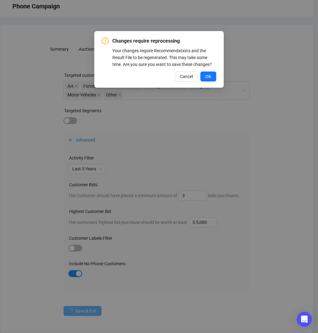
click at [206, 88] on div "Changes require reprocessing Your changes require Recommendations and the Resul…" at bounding box center [158, 59] width 129 height 57
click at [207, 82] on button "OK" at bounding box center [208, 77] width 16 height 10
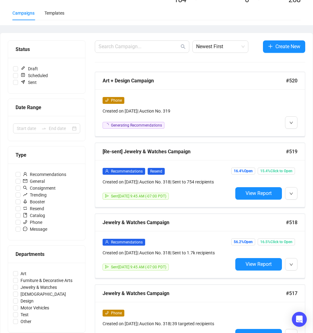
click at [293, 123] on icon "down" at bounding box center [292, 123] width 4 height 4
click at [287, 136] on span "Edit" at bounding box center [284, 136] width 7 height 5
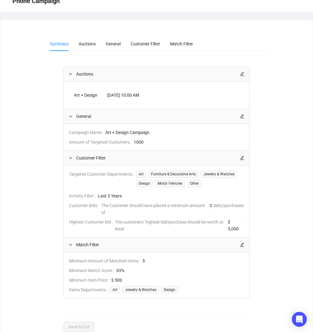
click at [243, 161] on div at bounding box center [242, 158] width 4 height 7
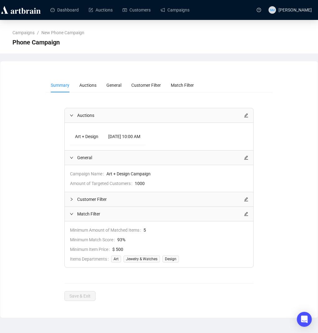
click at [248, 202] on div "Customer Filter" at bounding box center [159, 199] width 188 height 14
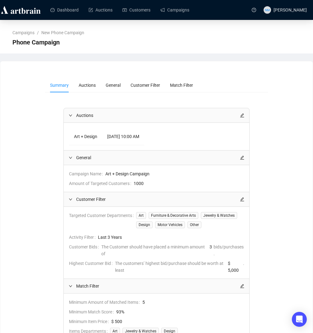
click at [242, 200] on icon "edit" at bounding box center [242, 199] width 4 height 4
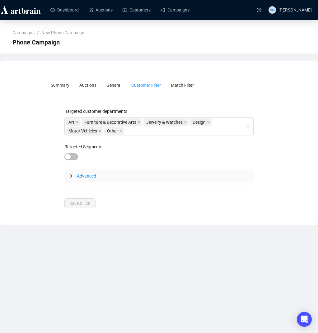
click at [74, 177] on div at bounding box center [72, 176] width 7 height 7
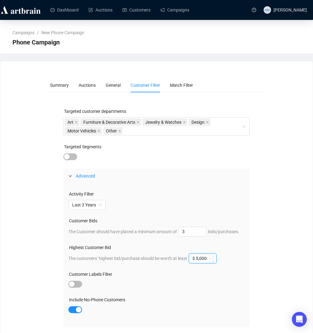
click at [201, 263] on input "$ 5,000" at bounding box center [202, 258] width 27 height 9
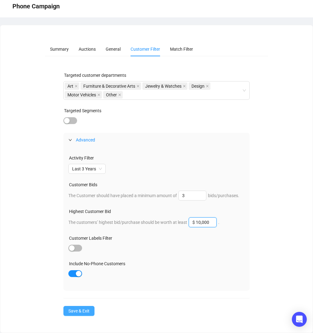
type input "$ 10,000"
click at [79, 309] on span "Save & Exit" at bounding box center [78, 311] width 21 height 7
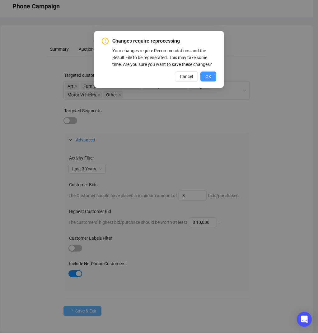
click at [213, 82] on button "OK" at bounding box center [208, 77] width 16 height 10
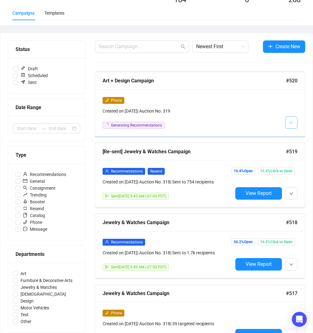
click at [292, 128] on button "button" at bounding box center [291, 122] width 12 height 12
click at [285, 138] on span "Edit" at bounding box center [284, 136] width 7 height 5
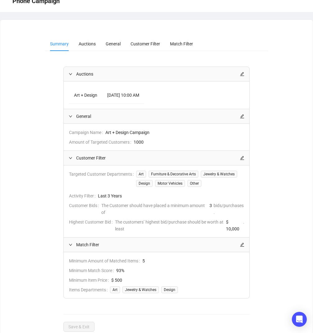
click at [242, 247] on icon "edit" at bounding box center [242, 245] width 4 height 4
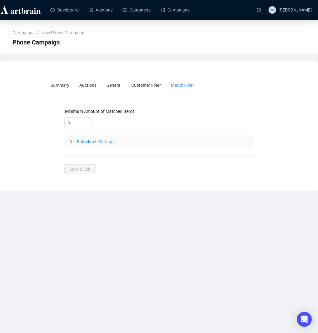
click at [71, 142] on icon "collapsed" at bounding box center [71, 142] width 4 height 4
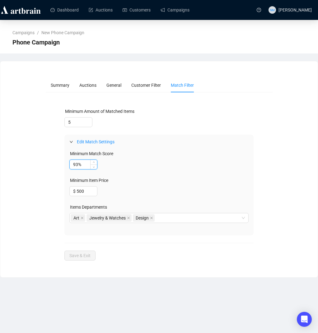
click at [78, 166] on input "93%" at bounding box center [83, 164] width 27 height 9
type input "94%"
click at [84, 258] on span "Save & Exit" at bounding box center [79, 255] width 21 height 7
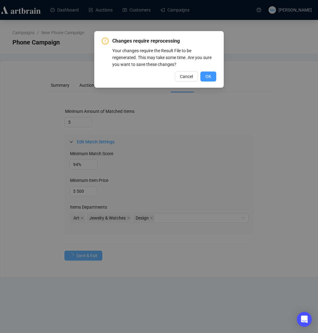
click at [216, 79] on button "OK" at bounding box center [208, 77] width 16 height 10
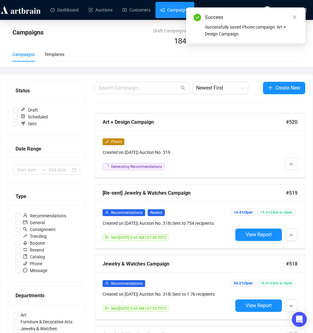
click at [276, 58] on div "Campaigns Templates" at bounding box center [156, 54] width 288 height 14
